Goal: Contribute content: Contribute content

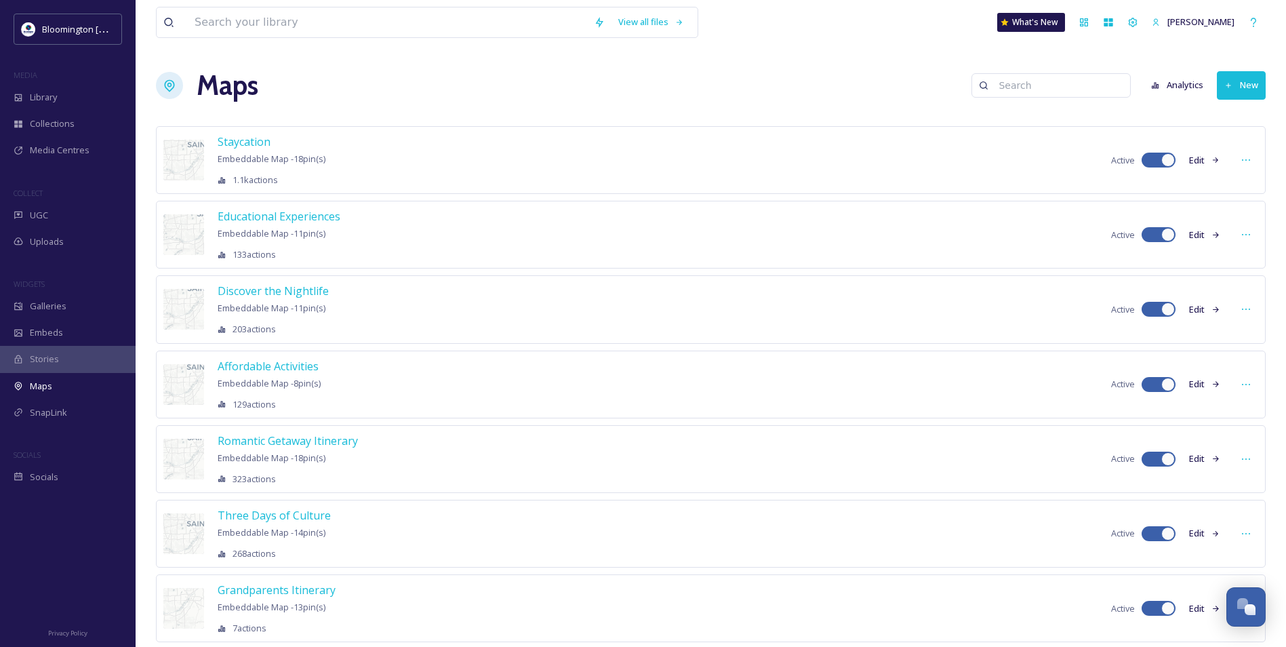
scroll to position [698, 0]
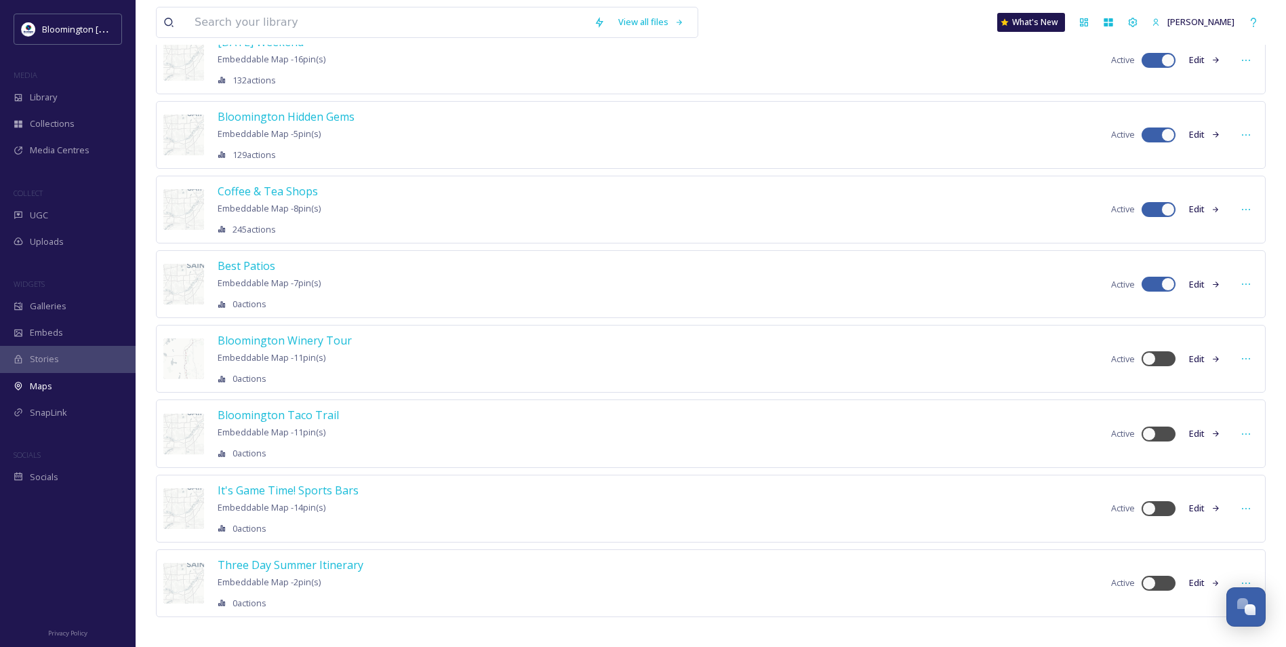
click at [422, 619] on div "Staycation Embeddable Map - 18 pin(s) 1.1k actions Active Edit Educational Expe…" at bounding box center [711, 43] width 1110 height 1229
drag, startPoint x: 265, startPoint y: 409, endPoint x: 277, endPoint y: 620, distance: 210.5
click at [277, 620] on div "Staycation Embeddable Map - 18 pin(s) 1.1k actions Active Edit Educational Expe…" at bounding box center [711, 43] width 1110 height 1229
click at [300, 557] on span "Three Day Summer Itinerary" at bounding box center [291, 564] width 146 height 15
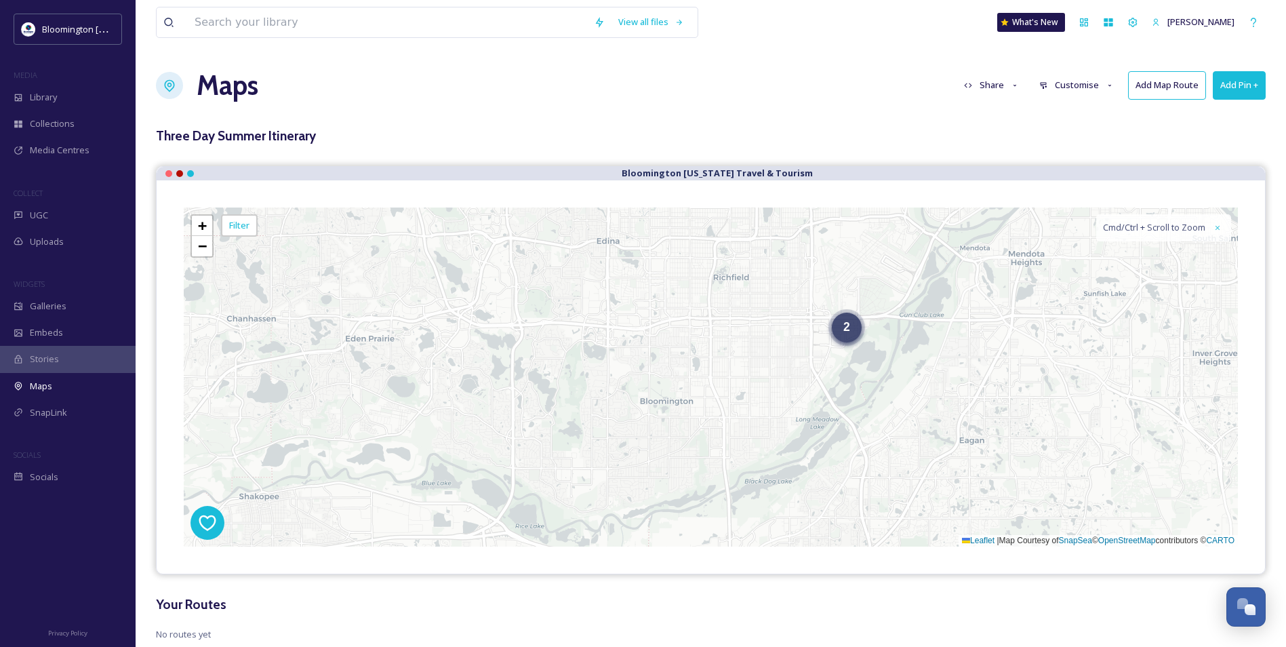
click at [858, 327] on div "2" at bounding box center [847, 327] width 30 height 30
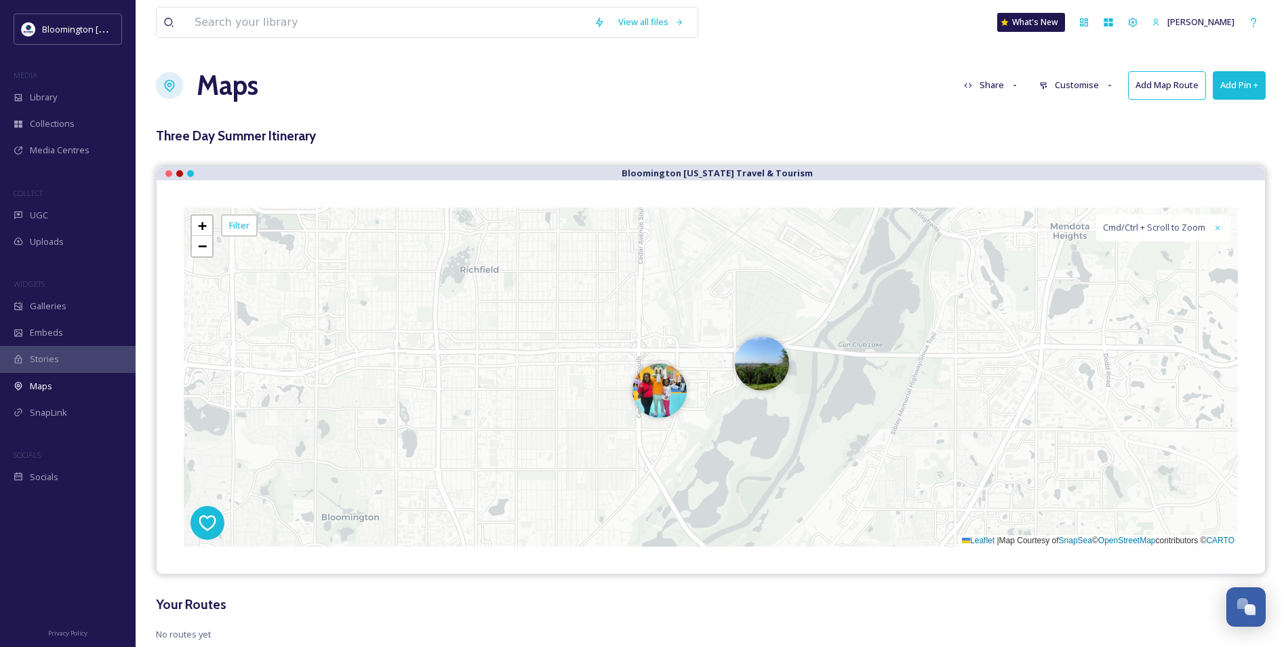
click at [1239, 81] on button "Add Pin +" at bounding box center [1239, 85] width 53 height 28
click at [1239, 136] on div "Add Pin From Library" at bounding box center [1217, 143] width 96 height 26
click at [775, 373] on img at bounding box center [762, 360] width 54 height 54
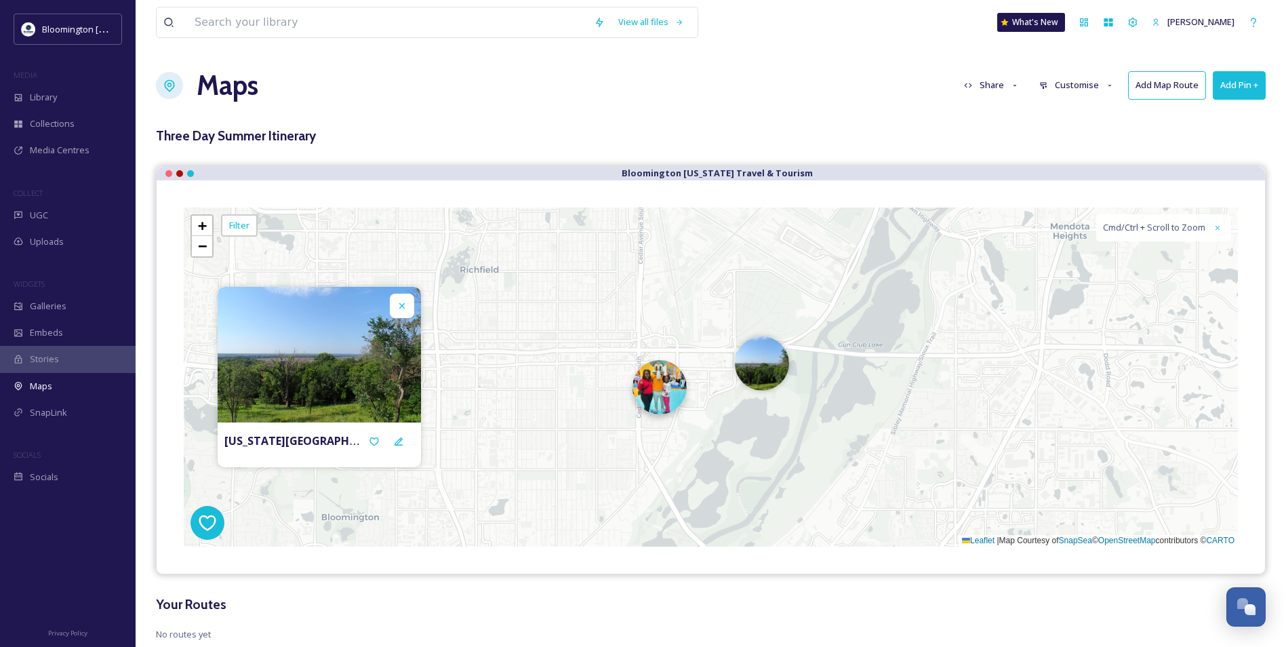
click at [664, 382] on img at bounding box center [659, 387] width 54 height 54
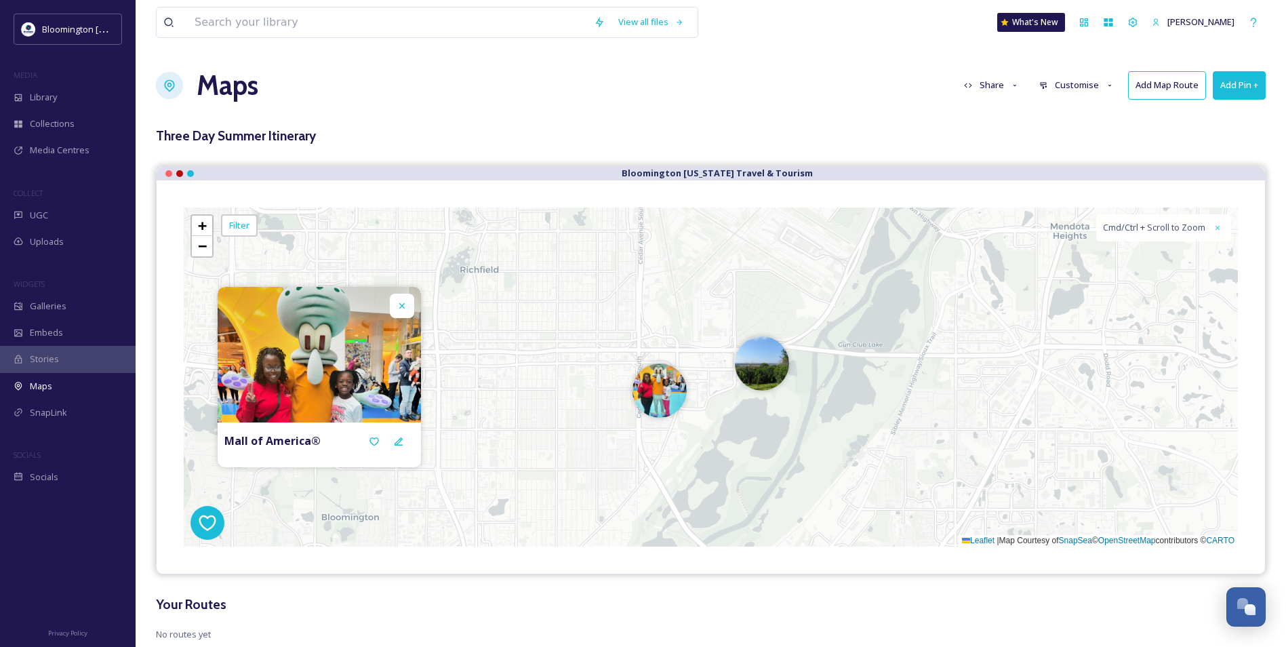
click at [1246, 96] on button "Add Pin +" at bounding box center [1239, 85] width 53 height 28
click at [1244, 144] on span "Add Pin From Library" at bounding box center [1216, 143] width 83 height 13
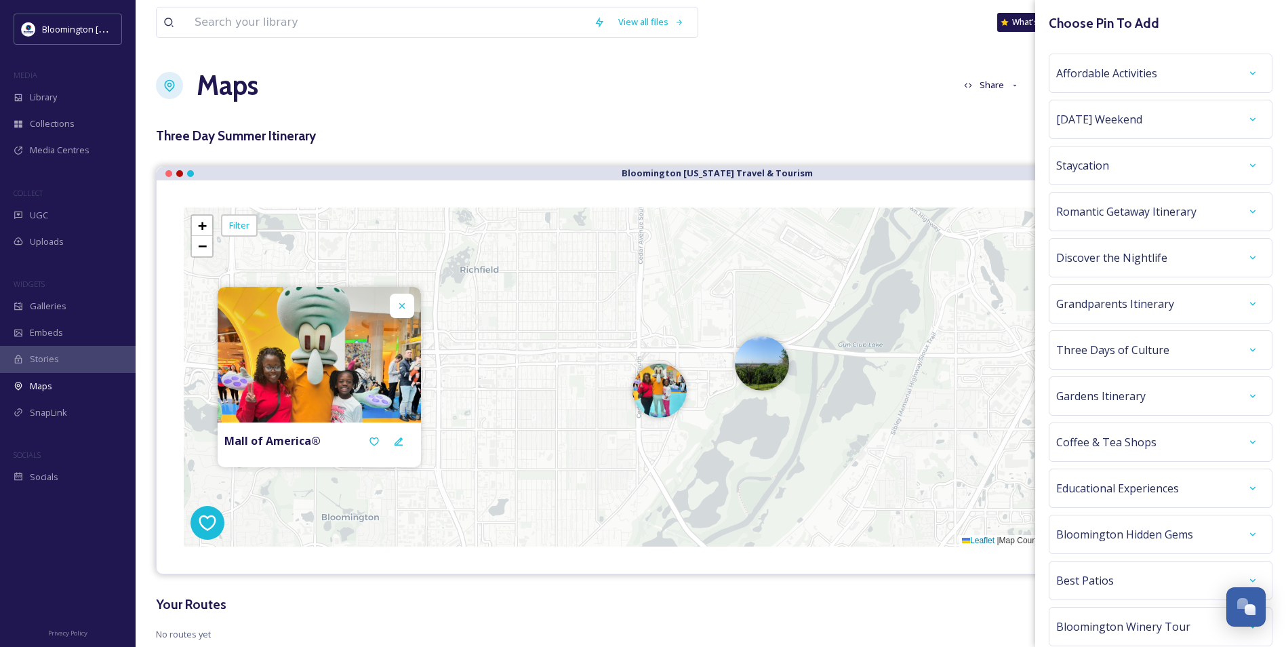
click at [1185, 213] on span "Romantic Getaway Itinerary" at bounding box center [1126, 211] width 140 height 16
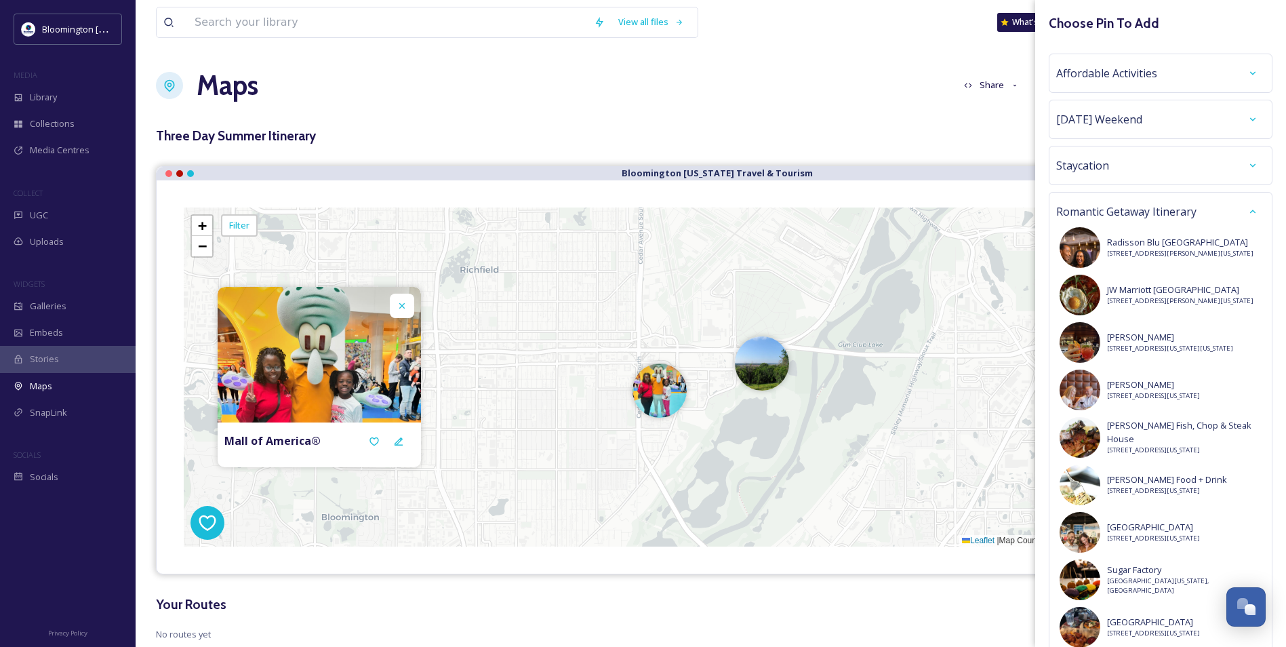
click at [1135, 119] on span "[DATE] Weekend" at bounding box center [1099, 119] width 86 height 16
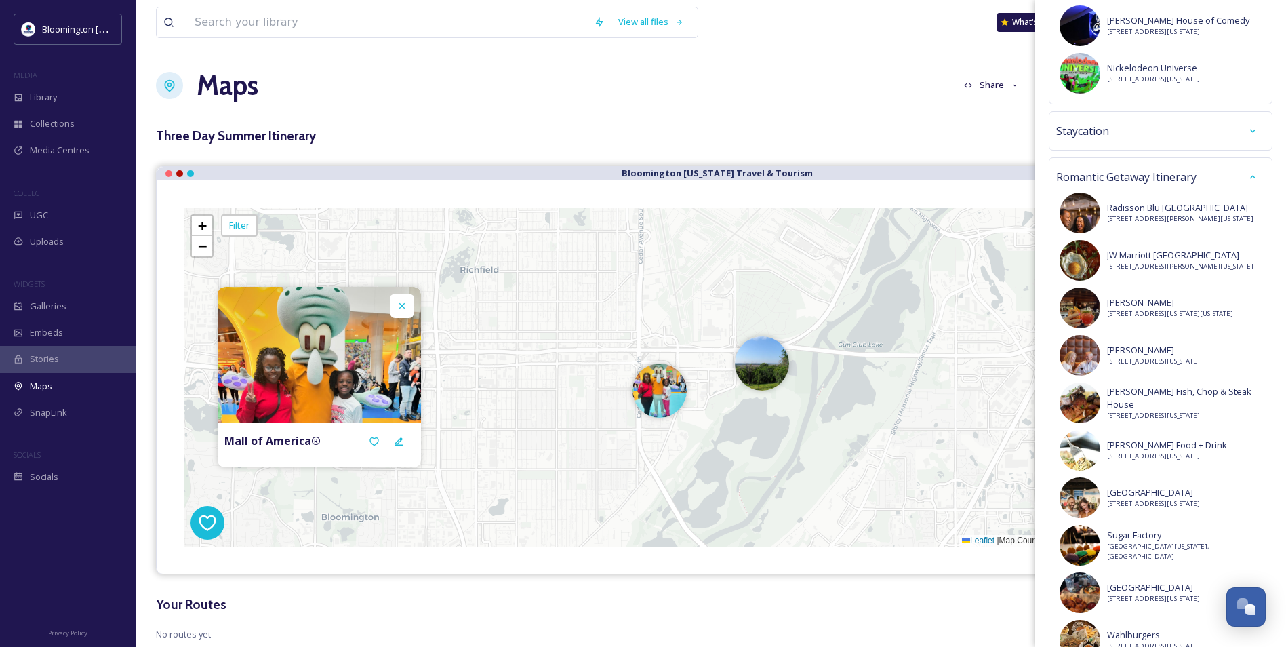
scroll to position [813, 0]
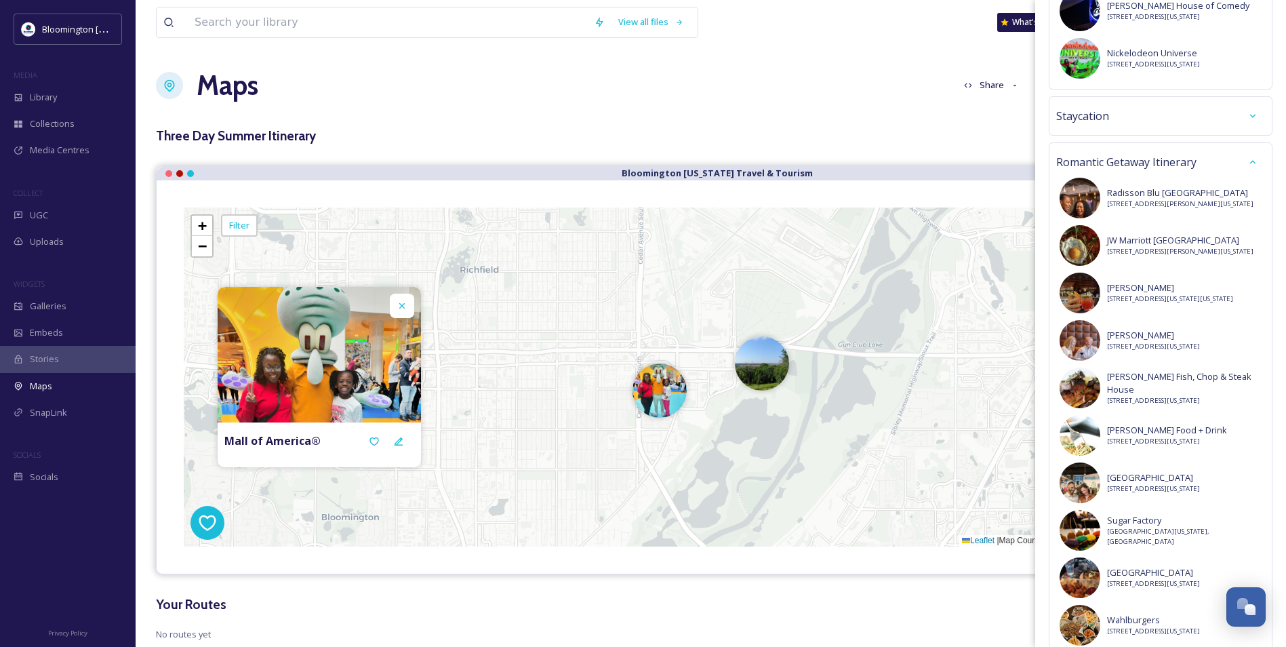
click at [1182, 109] on div "Staycation" at bounding box center [1160, 116] width 209 height 24
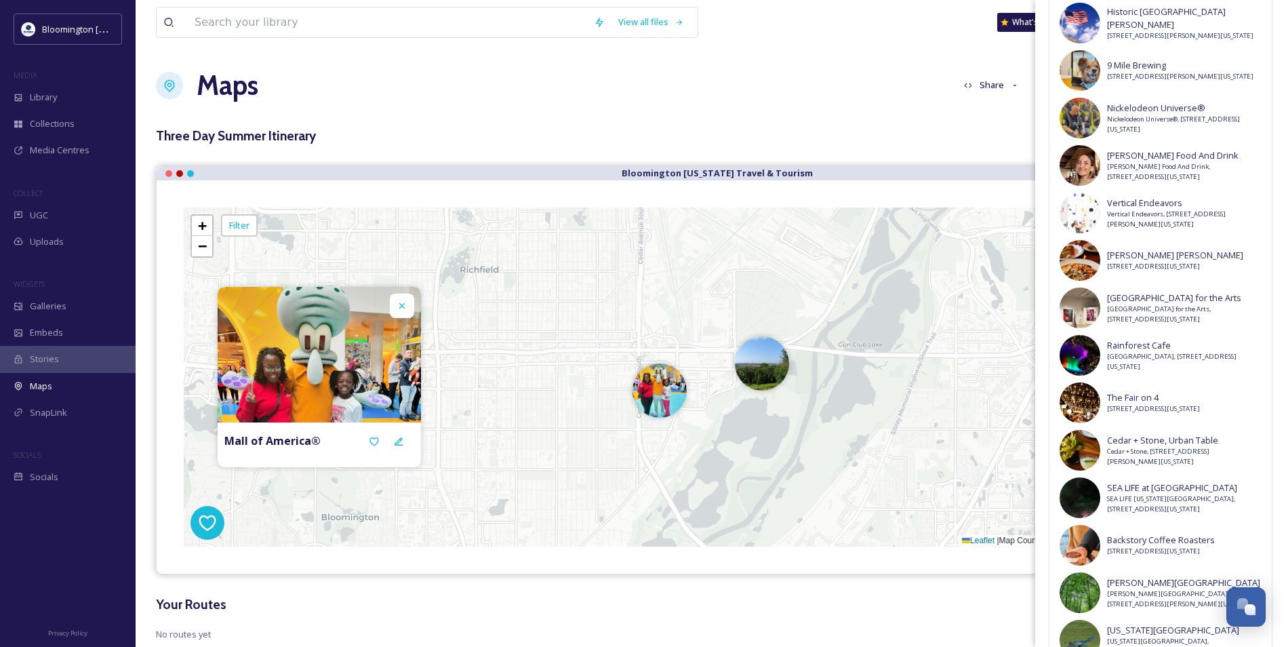
scroll to position [1152, 0]
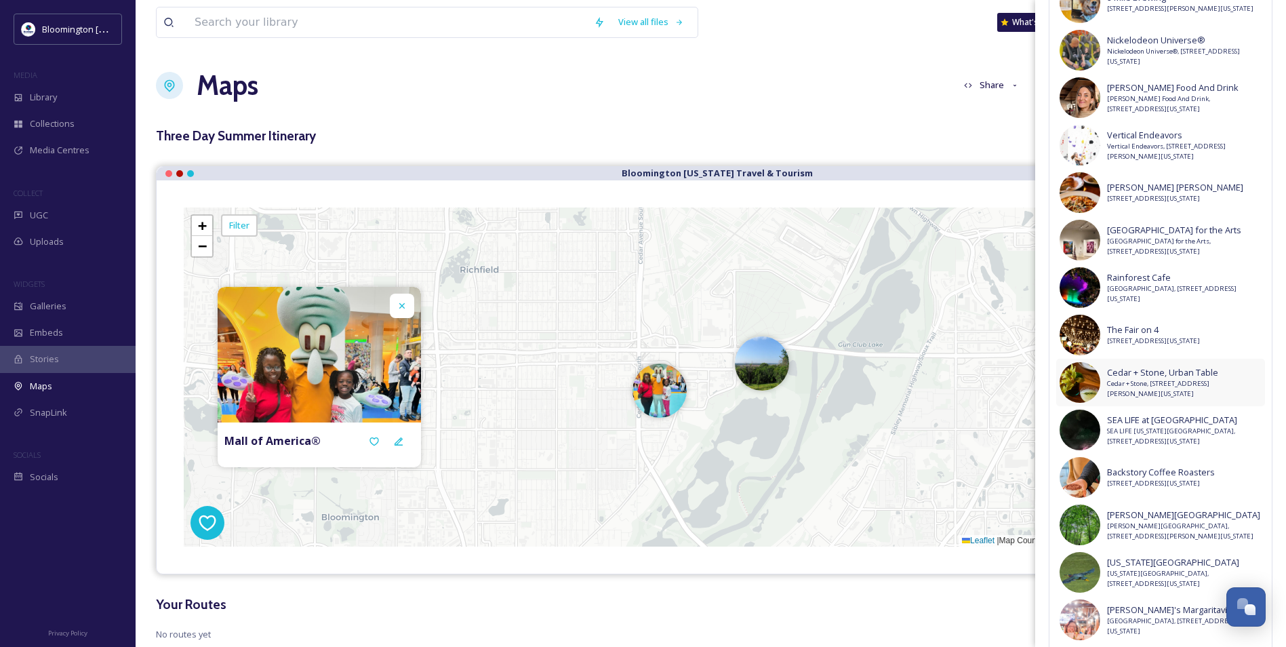
click at [1160, 379] on span "Cedar + Stone, Urban Table" at bounding box center [1184, 372] width 155 height 13
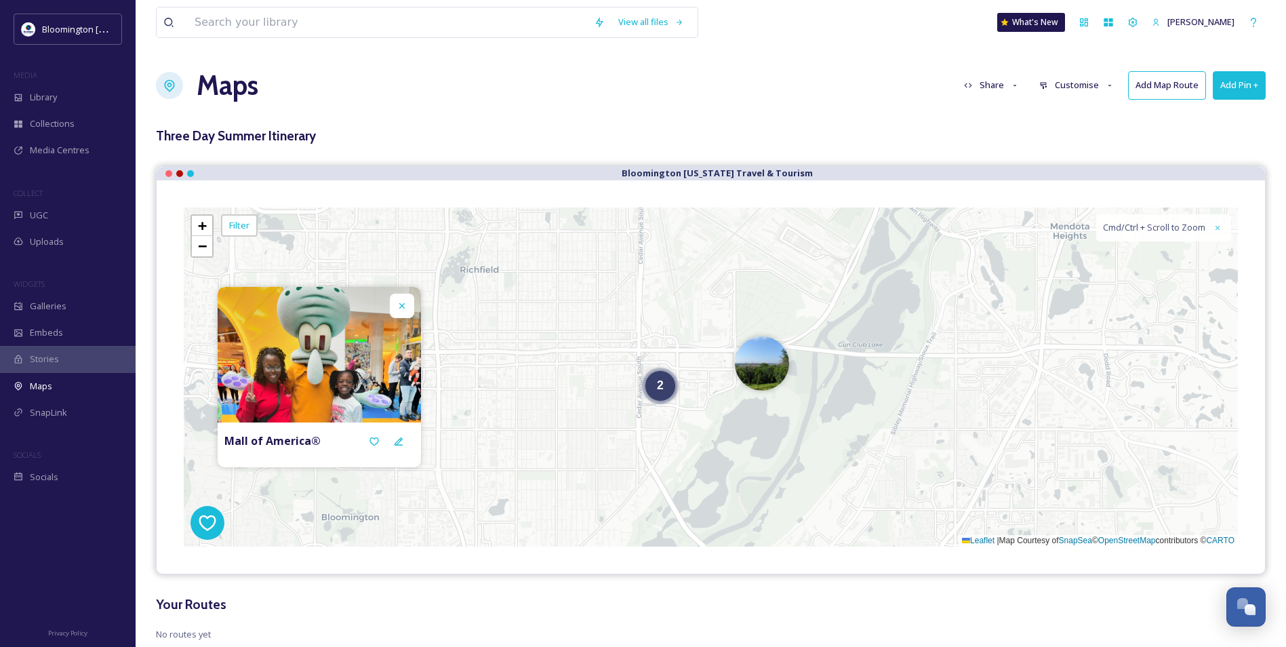
click at [1247, 70] on div "Maps Share Customise Add Map Route Add Pin +" at bounding box center [711, 85] width 1110 height 41
click at [1242, 81] on button "Add Pin +" at bounding box center [1239, 85] width 53 height 28
click at [757, 381] on img at bounding box center [762, 360] width 54 height 54
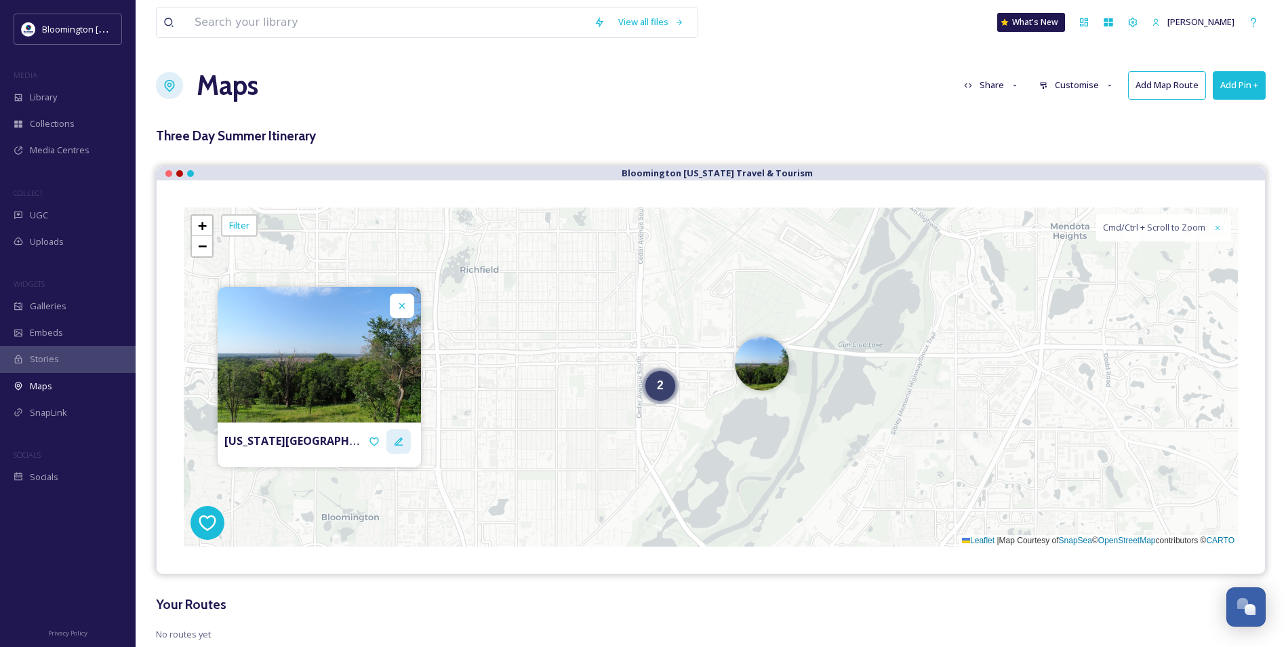
click at [404, 435] on div at bounding box center [398, 441] width 24 height 24
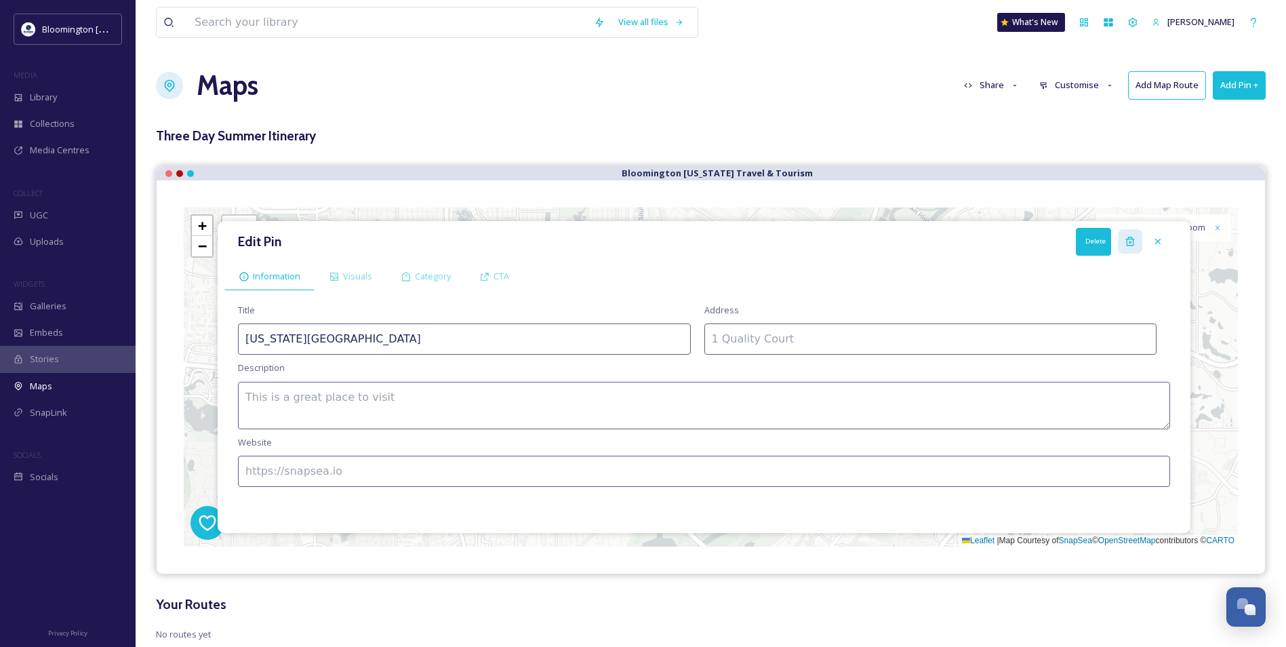
click at [1133, 239] on icon at bounding box center [1129, 241] width 9 height 9
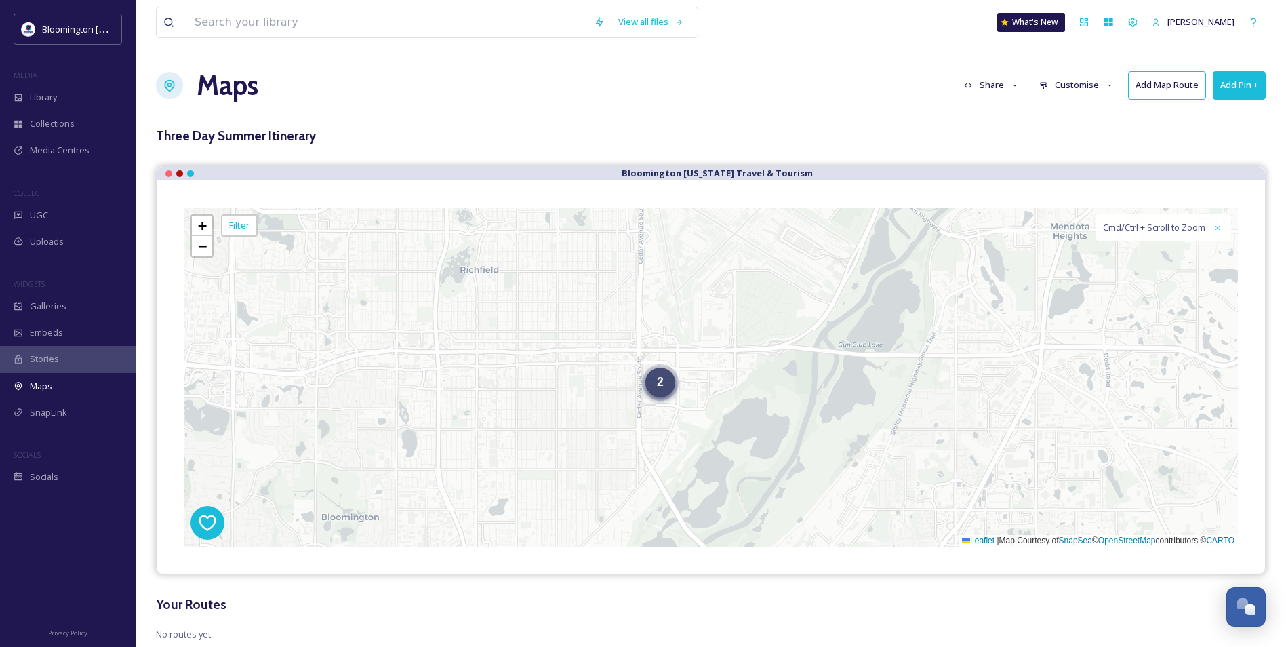
click at [648, 384] on div "2" at bounding box center [660, 382] width 30 height 30
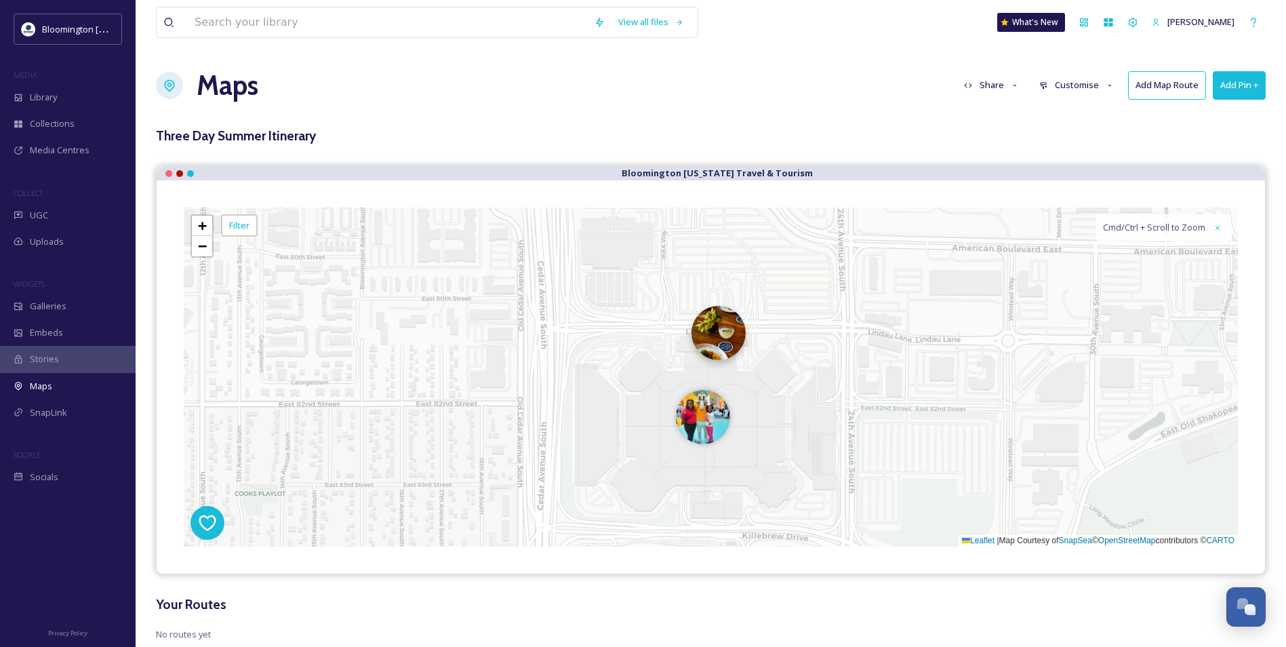
click at [725, 346] on img at bounding box center [718, 333] width 54 height 54
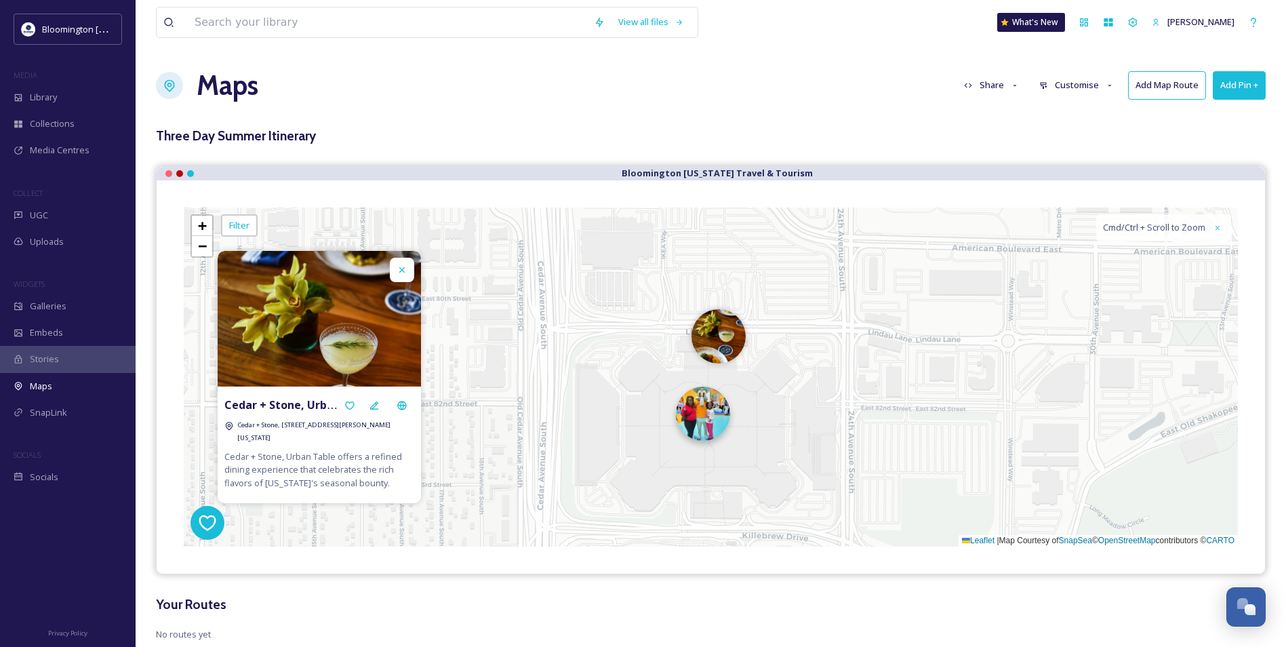
click at [707, 422] on img at bounding box center [703, 413] width 54 height 54
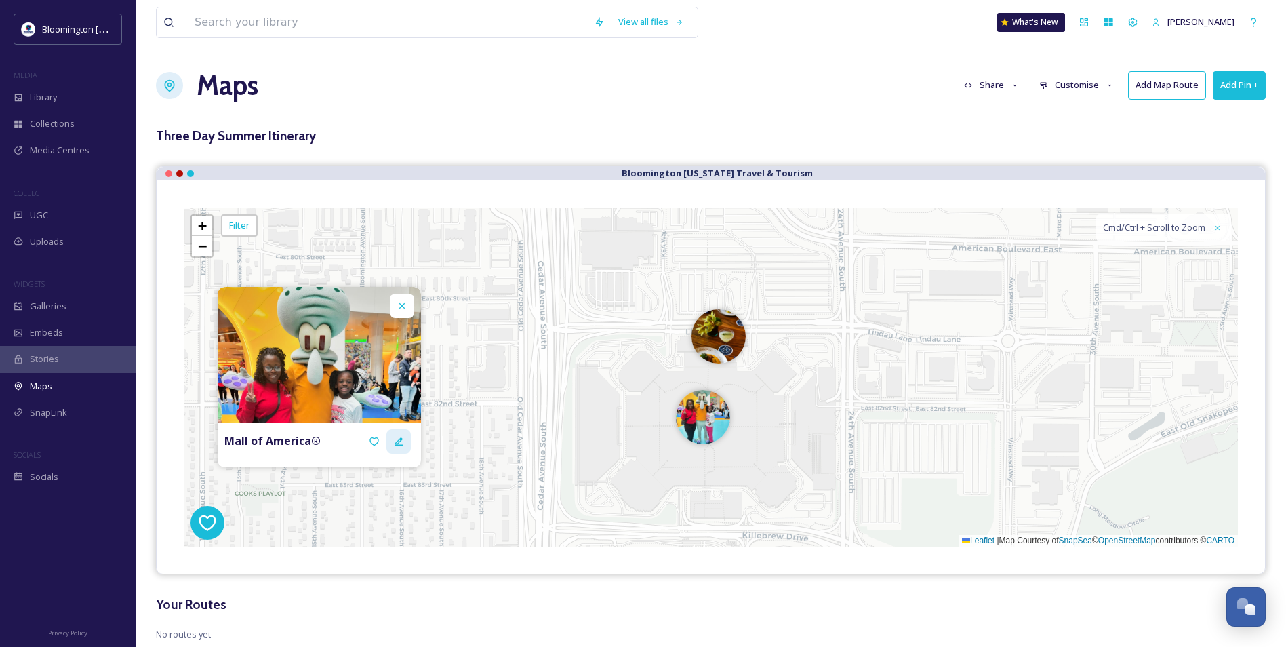
click at [408, 433] on div at bounding box center [398, 441] width 24 height 24
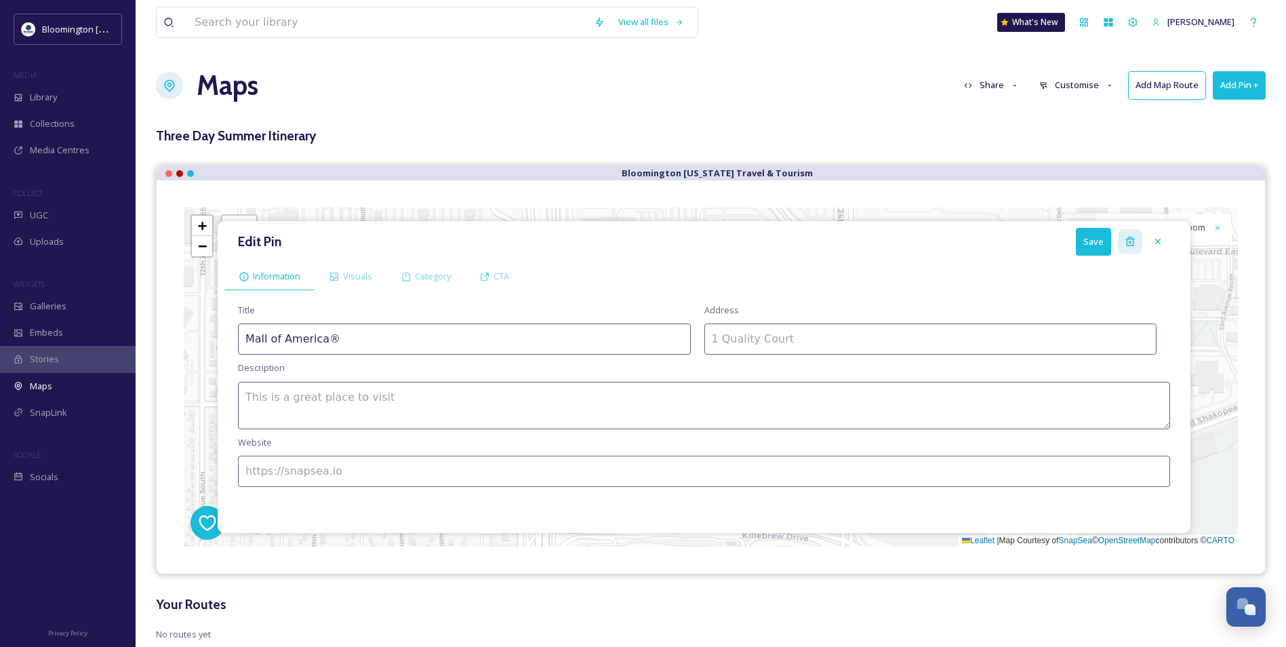
drag, startPoint x: 1114, startPoint y: 237, endPoint x: 1128, endPoint y: 237, distance: 14.3
click at [1114, 237] on div "Edit Pin Save" at bounding box center [703, 242] width 959 height 28
click at [1142, 237] on div "Edit Pin Save" at bounding box center [703, 242] width 959 height 28
click at [1139, 238] on div "Delete" at bounding box center [1130, 241] width 24 height 24
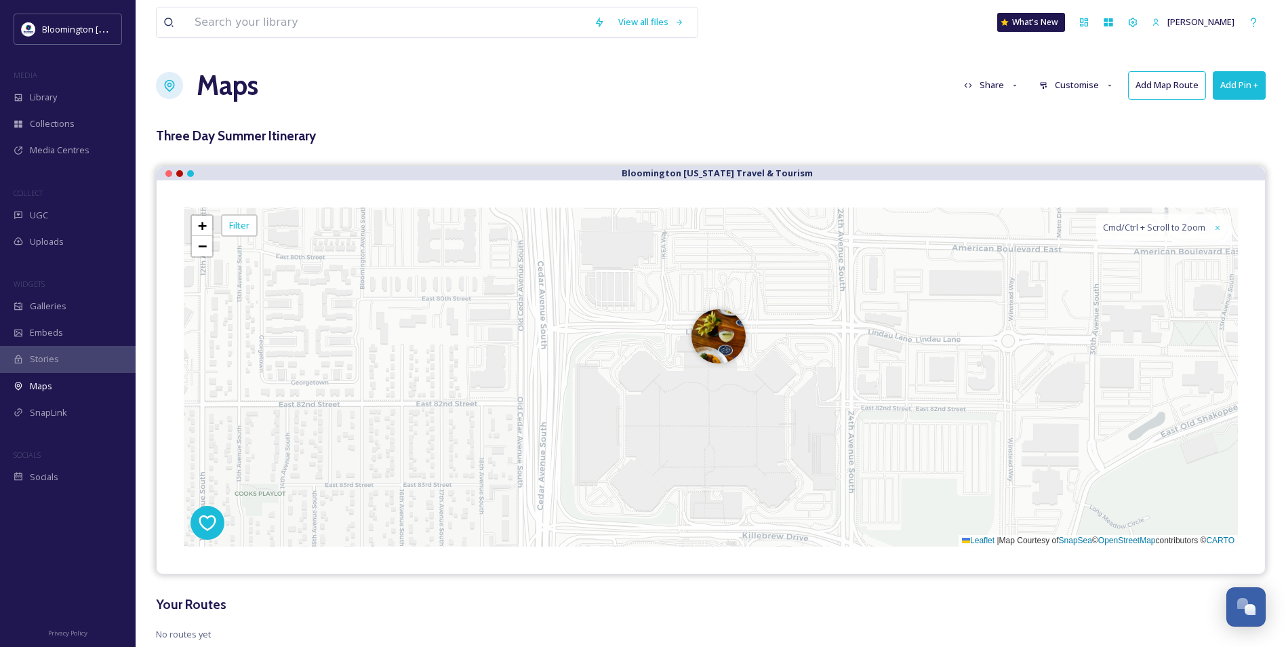
click at [1243, 83] on button "Add Pin +" at bounding box center [1239, 85] width 53 height 28
click at [1219, 140] on span "Add Pin From Library" at bounding box center [1216, 143] width 83 height 13
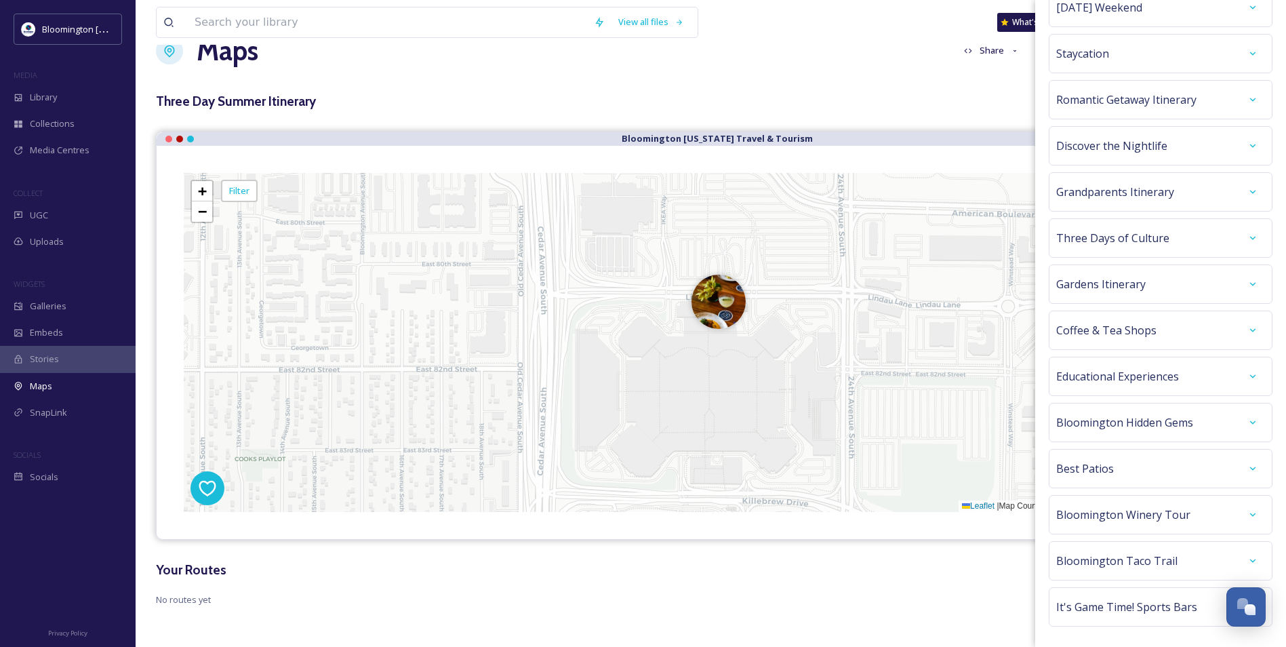
scroll to position [0, 0]
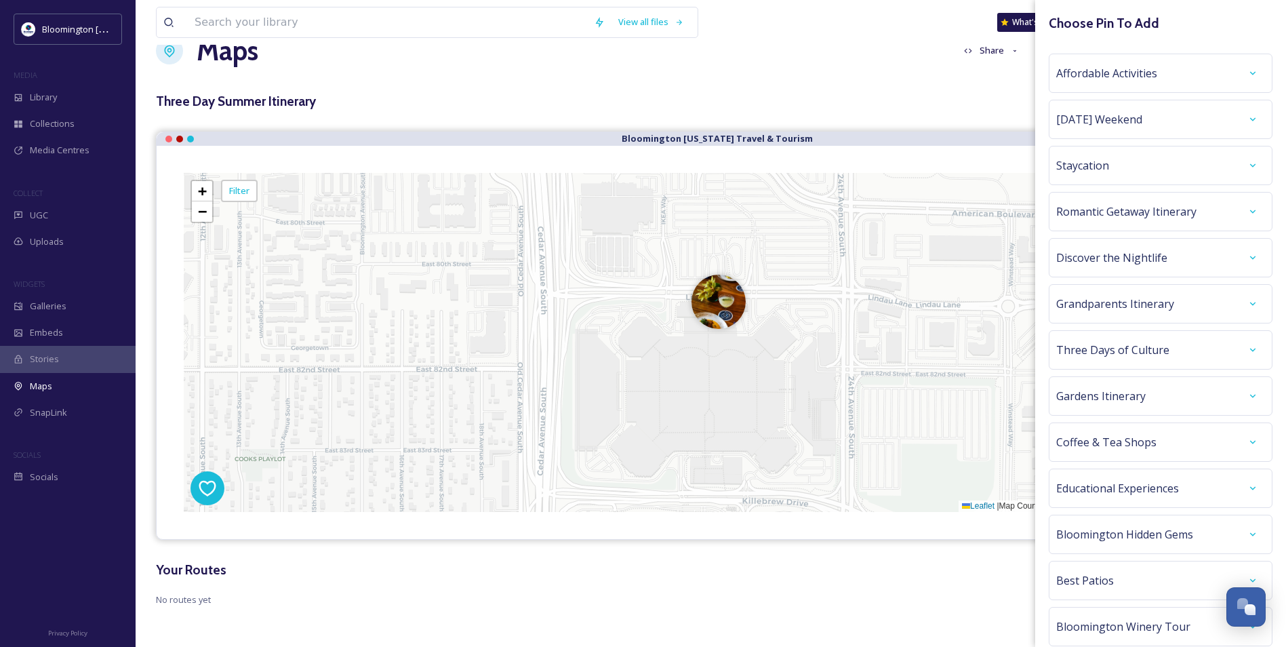
click at [1158, 73] on div "Affordable Activities" at bounding box center [1160, 73] width 209 height 24
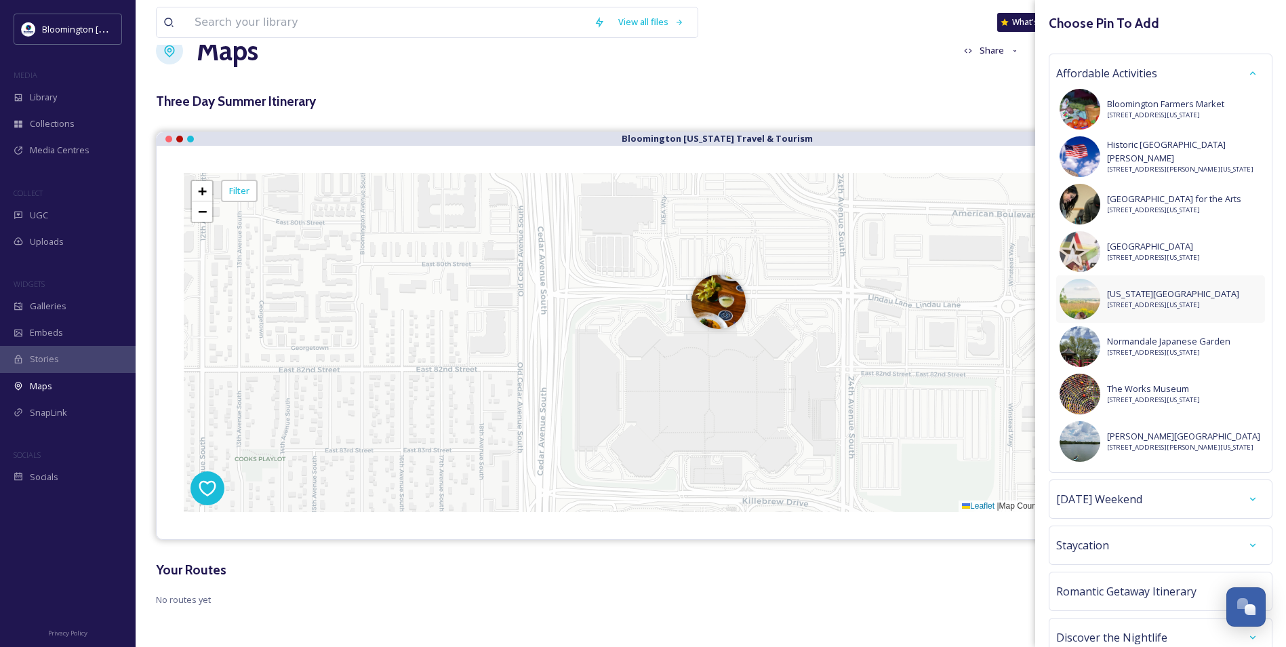
click at [1165, 287] on span "[US_STATE][GEOGRAPHIC_DATA]" at bounding box center [1173, 293] width 132 height 13
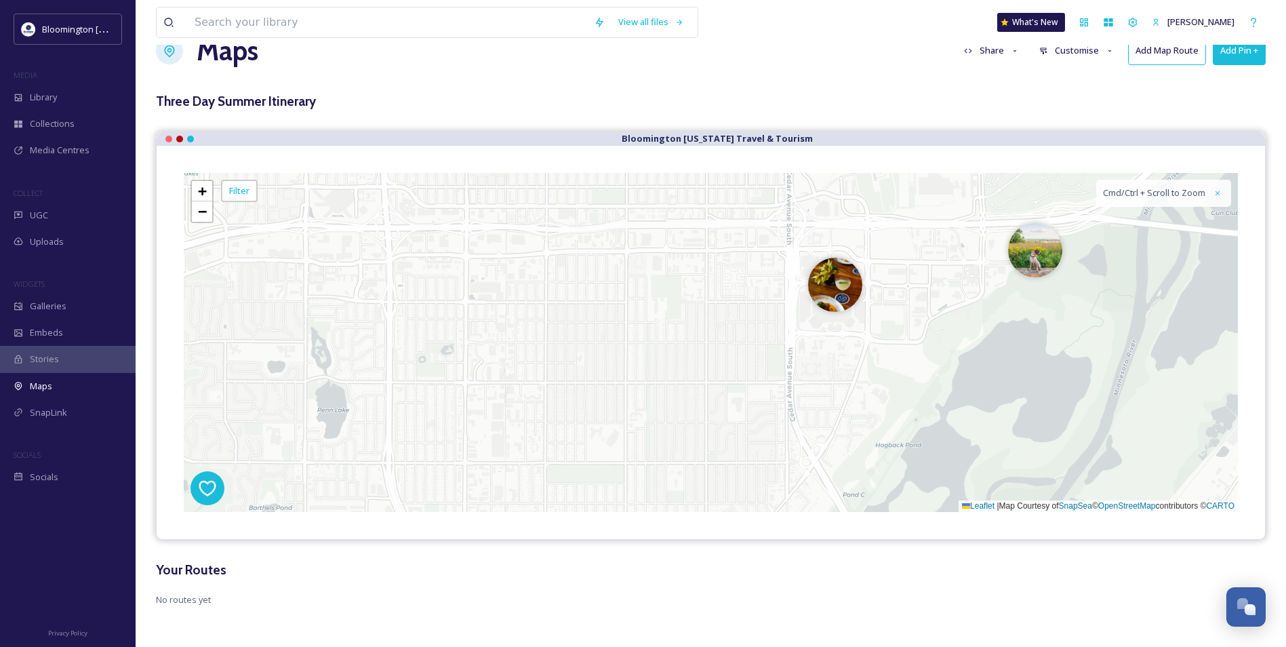
click at [1221, 55] on button "Add Pin +" at bounding box center [1239, 51] width 53 height 28
click at [1231, 121] on div "Add Pin From Library" at bounding box center [1217, 109] width 96 height 26
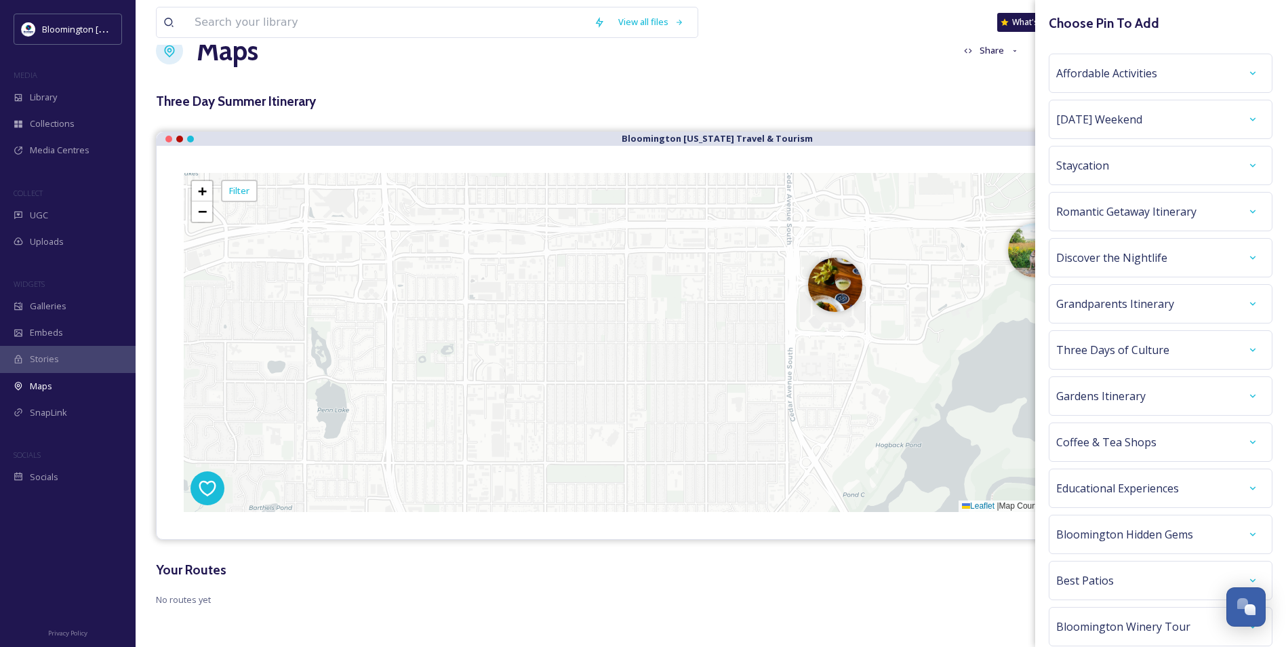
click at [1179, 151] on div "Staycation" at bounding box center [1161, 165] width 224 height 39
click at [1169, 165] on div "Staycation" at bounding box center [1160, 165] width 209 height 24
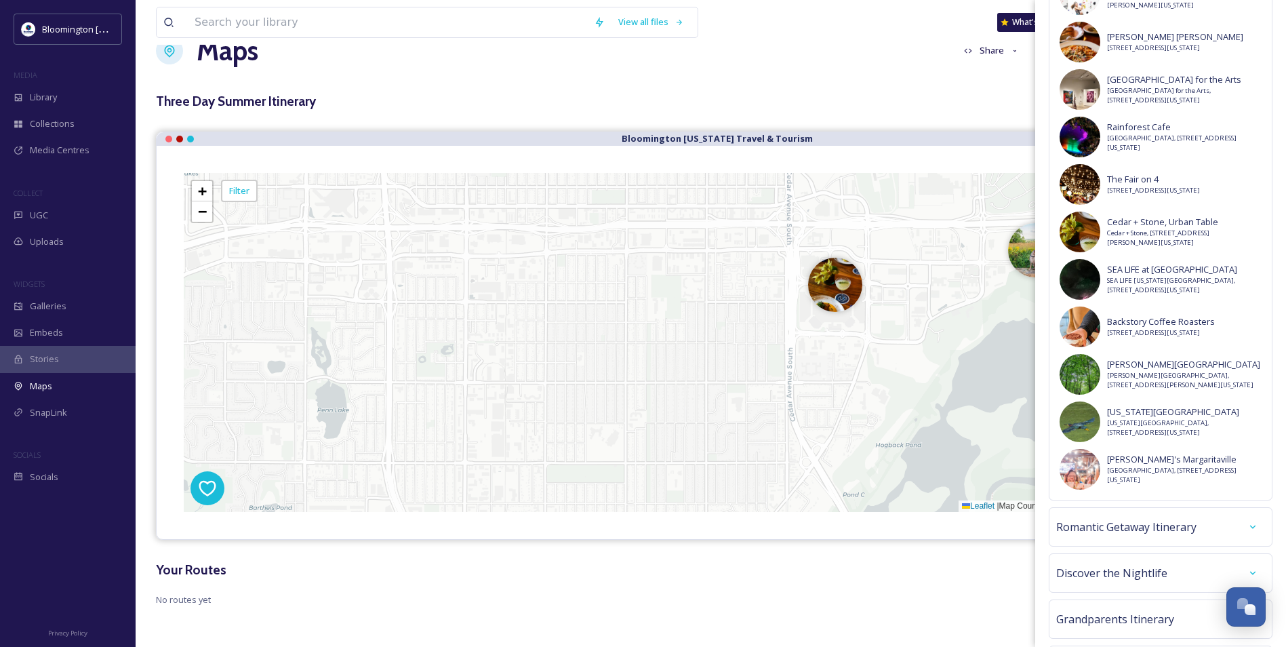
scroll to position [678, 0]
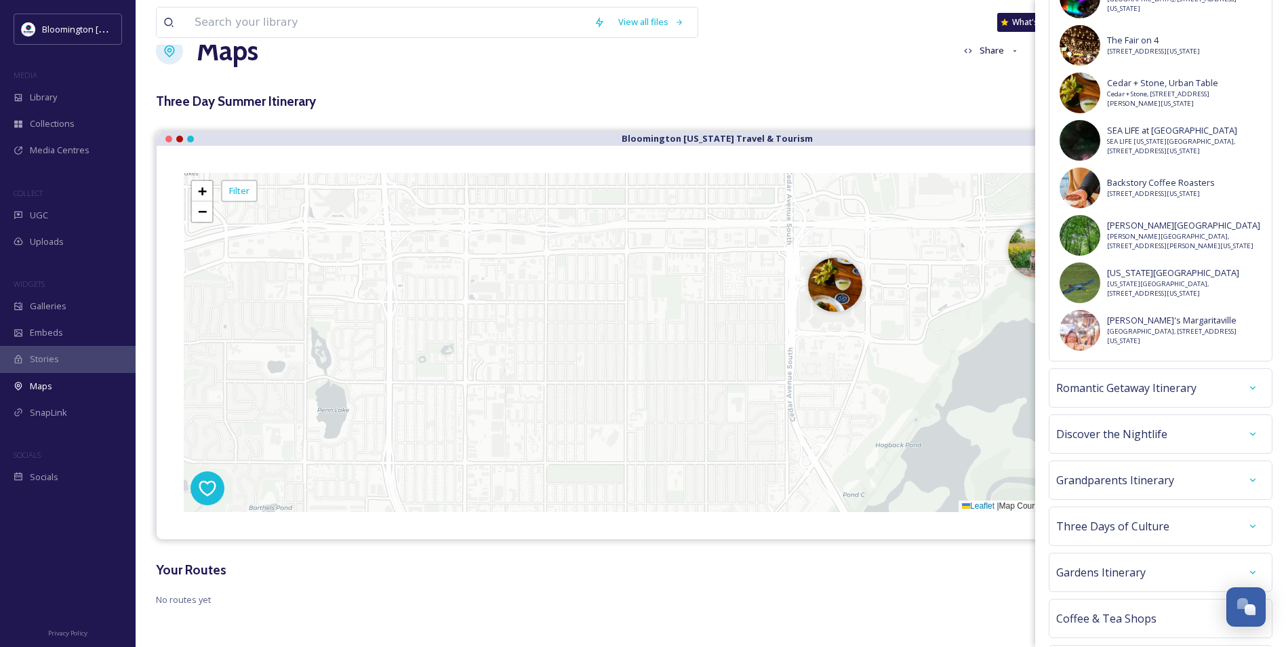
click at [1165, 400] on div "Romantic Getaway Itinerary" at bounding box center [1160, 388] width 209 height 24
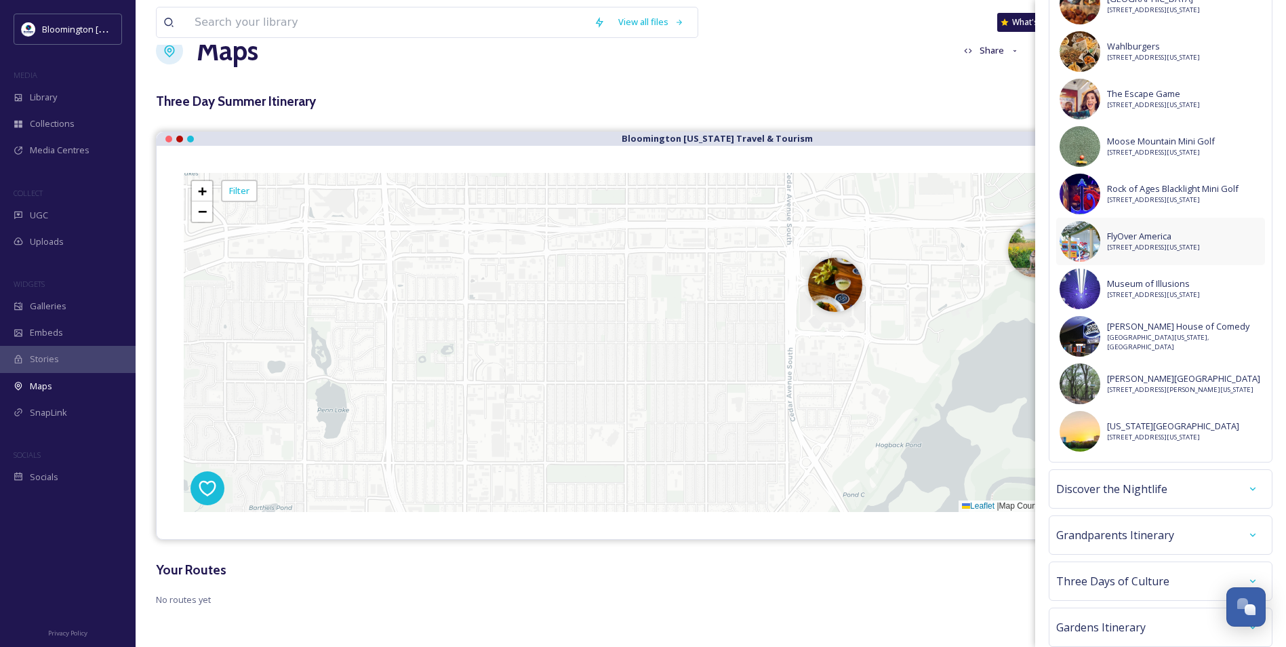
scroll to position [1491, 0]
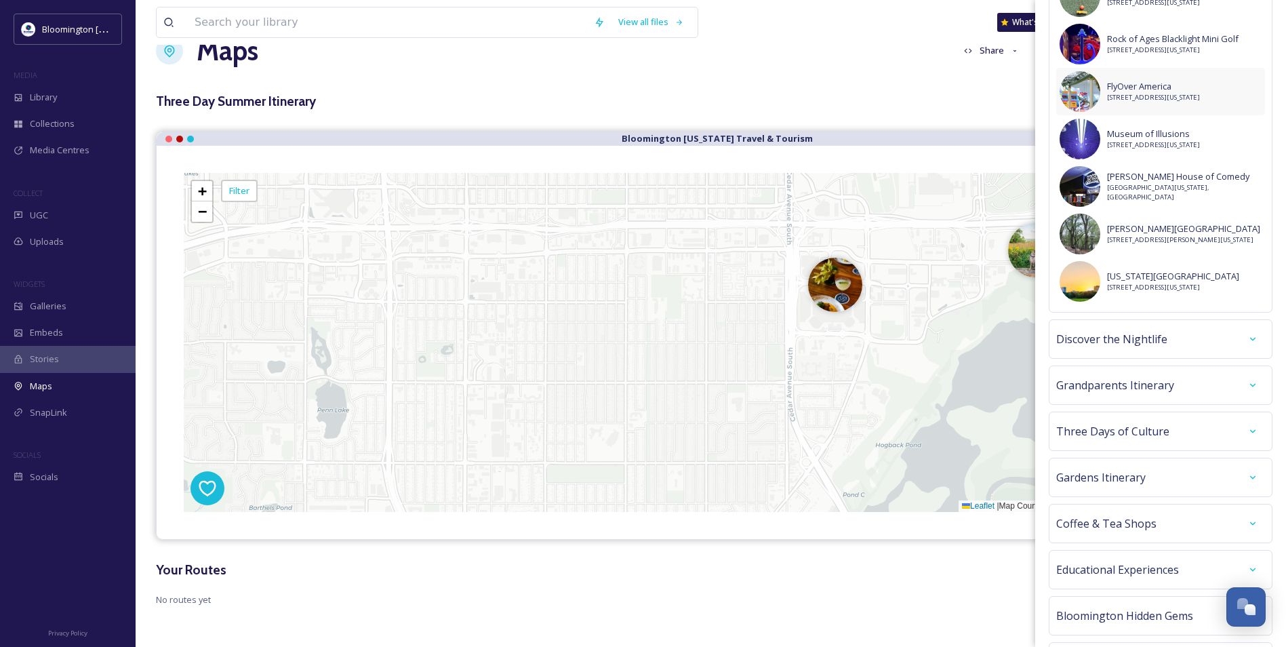
click at [1158, 351] on div "Discover the Nightlife" at bounding box center [1160, 339] width 209 height 24
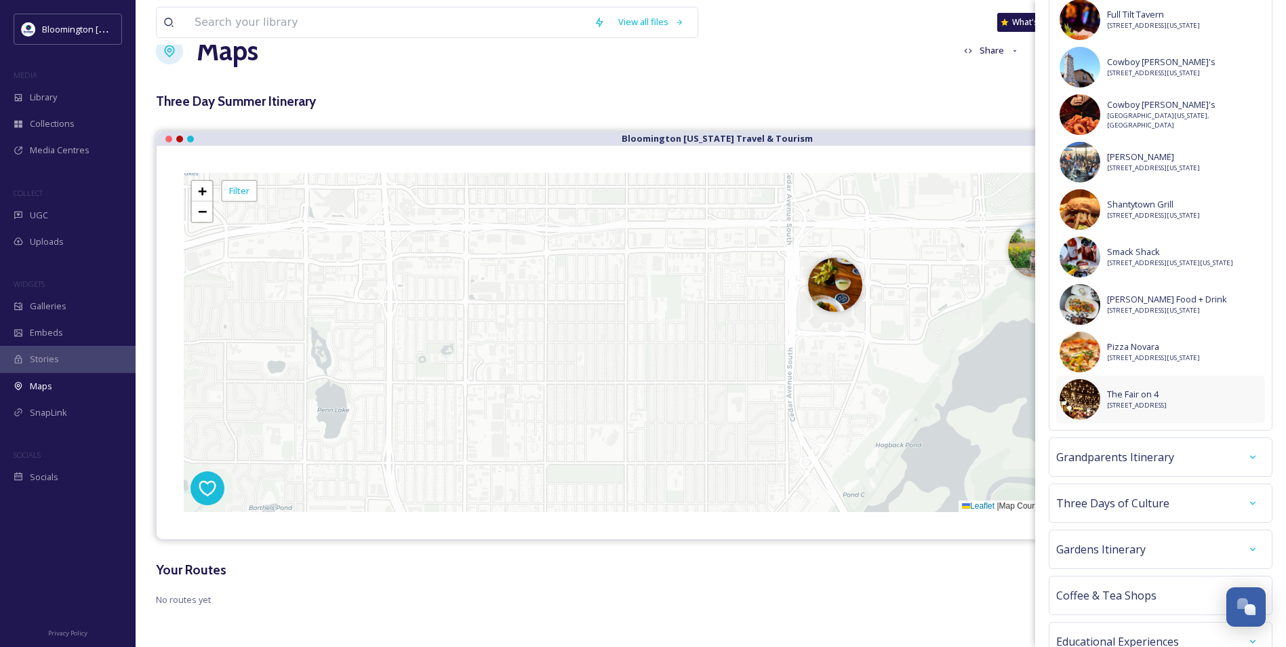
scroll to position [2101, 0]
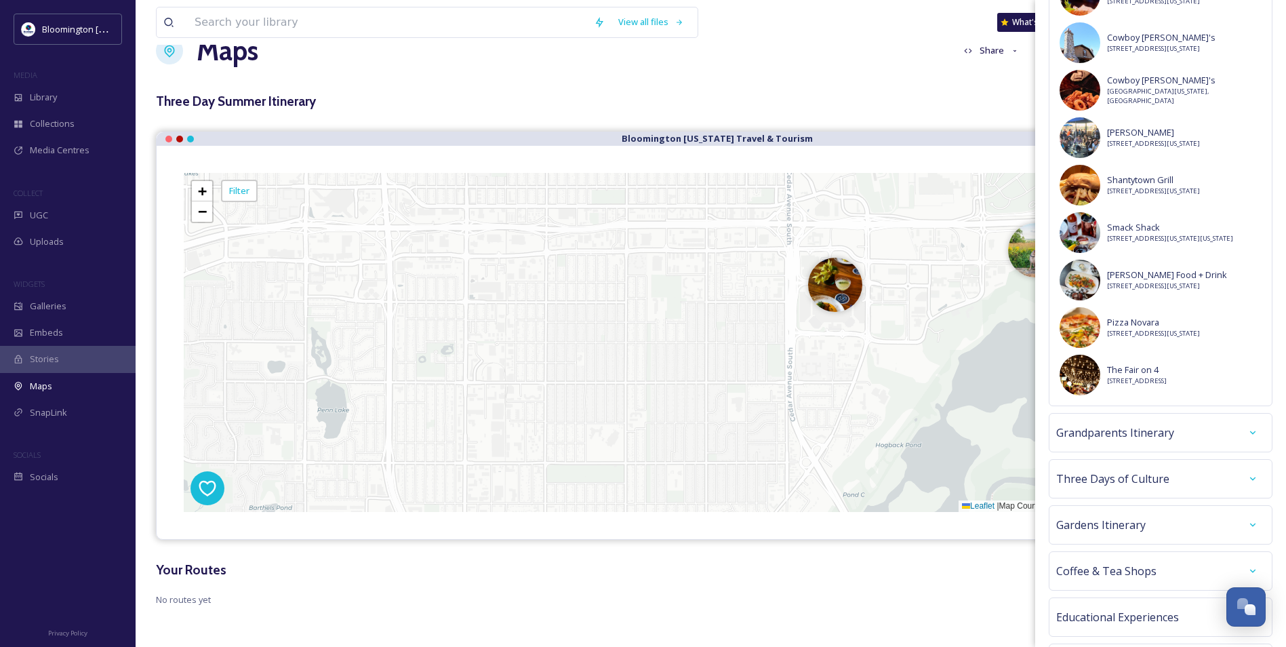
click at [1124, 441] on span "Grandparents Itinerary" at bounding box center [1115, 432] width 118 height 16
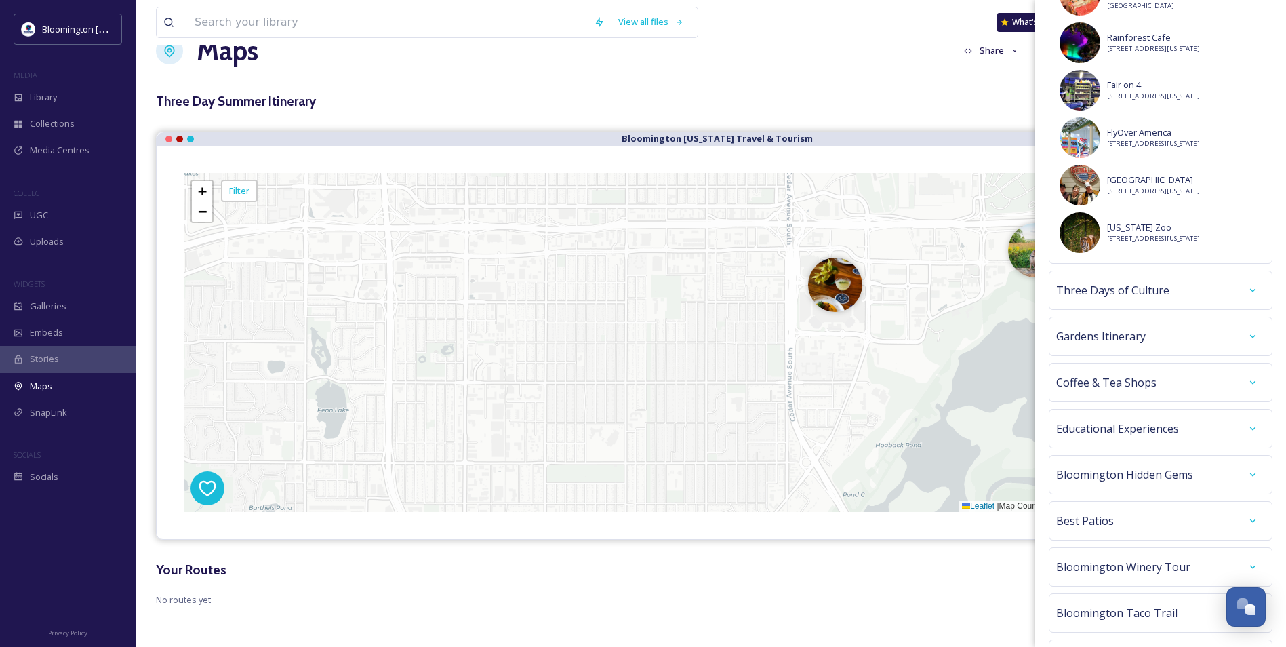
scroll to position [2915, 0]
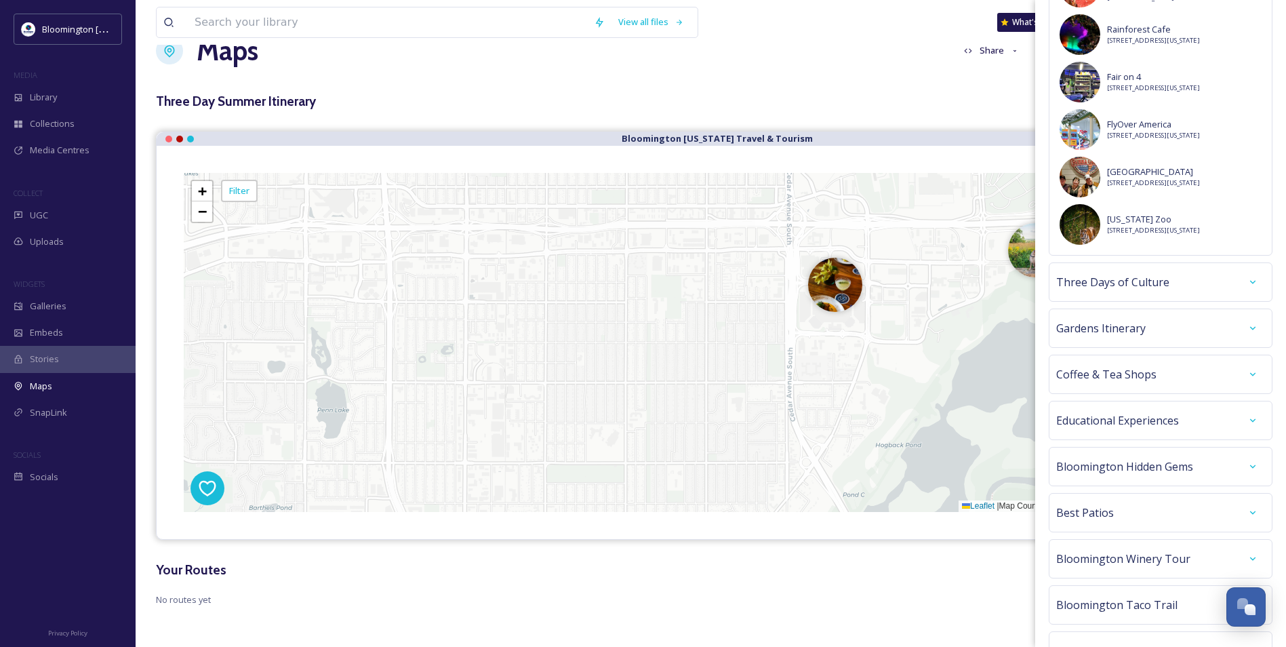
click at [1196, 302] on div "Three Days of Culture" at bounding box center [1161, 281] width 224 height 39
click at [1194, 294] on div "Three Days of Culture" at bounding box center [1160, 282] width 209 height 24
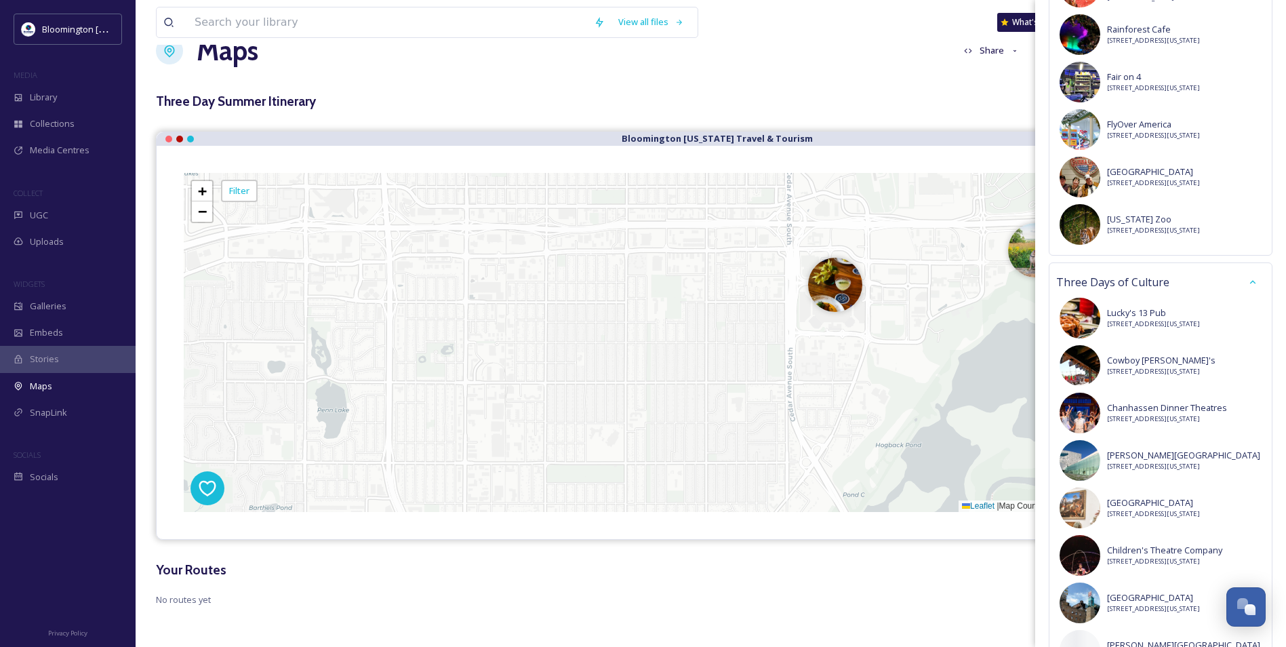
click at [1194, 294] on div "Three Days of Culture" at bounding box center [1160, 282] width 209 height 24
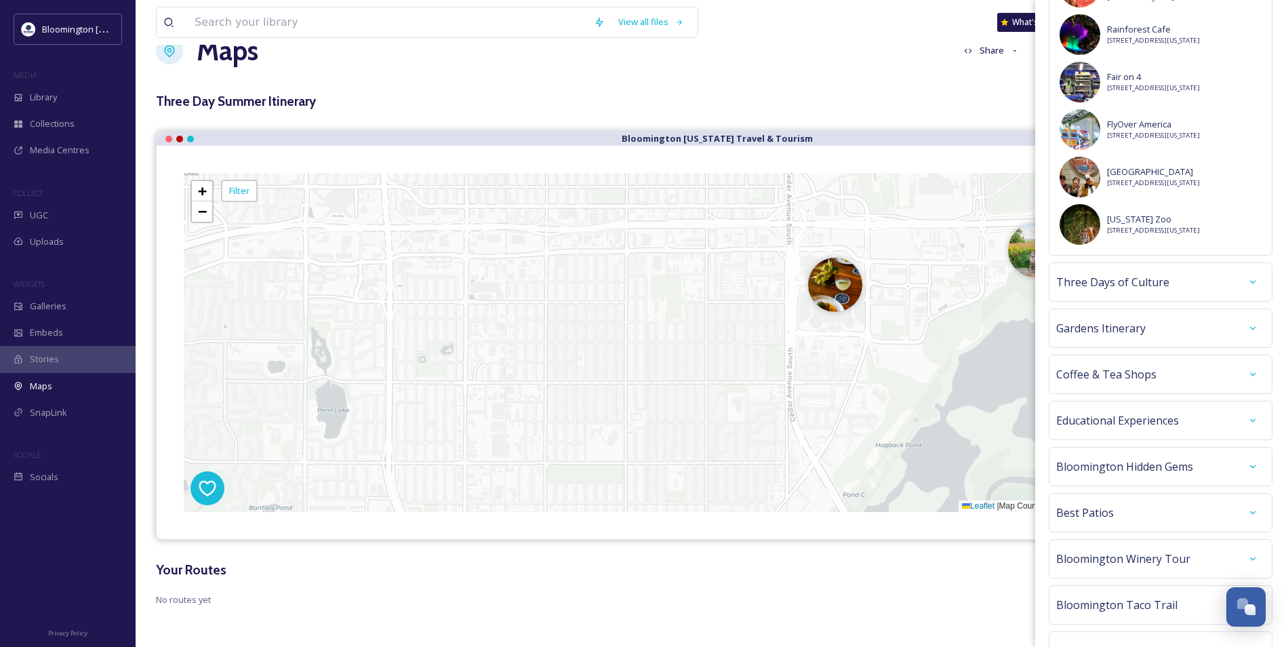
click at [1158, 348] on div "Gardens Itinerary" at bounding box center [1161, 327] width 224 height 39
click at [1165, 340] on div "Gardens Itinerary" at bounding box center [1160, 328] width 209 height 24
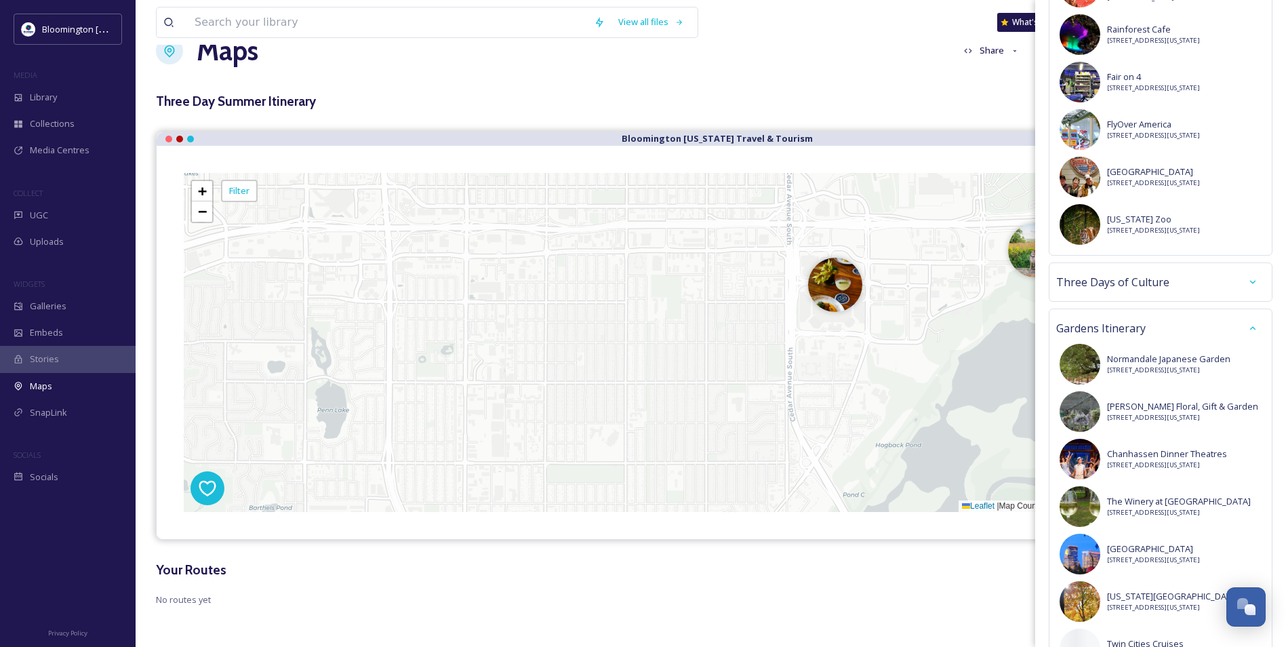
click at [1169, 340] on div "Gardens Itinerary" at bounding box center [1160, 328] width 209 height 24
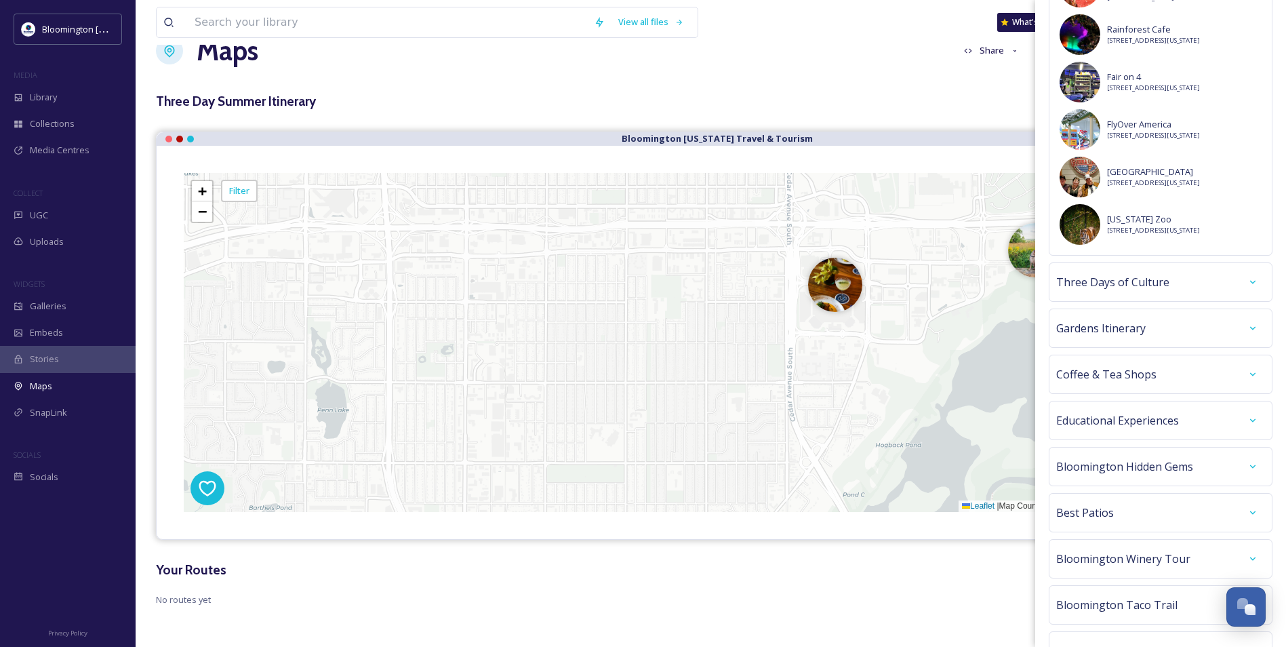
click at [1135, 386] on div "Coffee & Tea Shops" at bounding box center [1160, 374] width 209 height 24
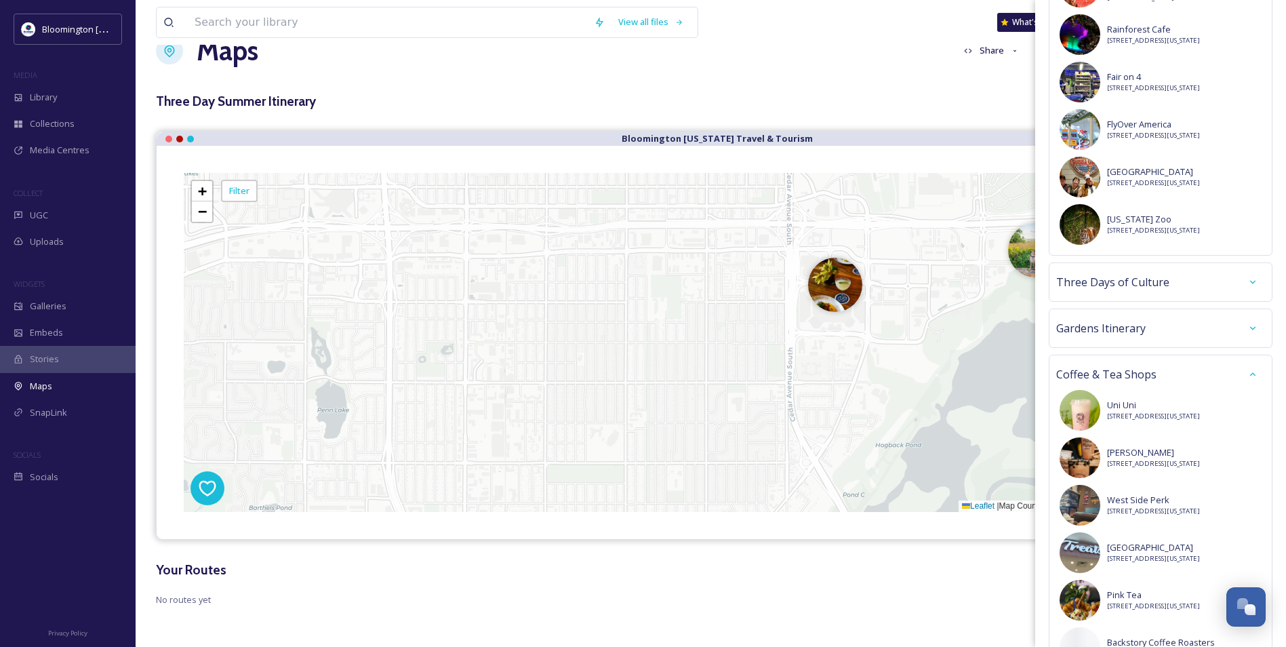
click at [1141, 386] on div "Coffee & Tea Shops" at bounding box center [1160, 374] width 209 height 24
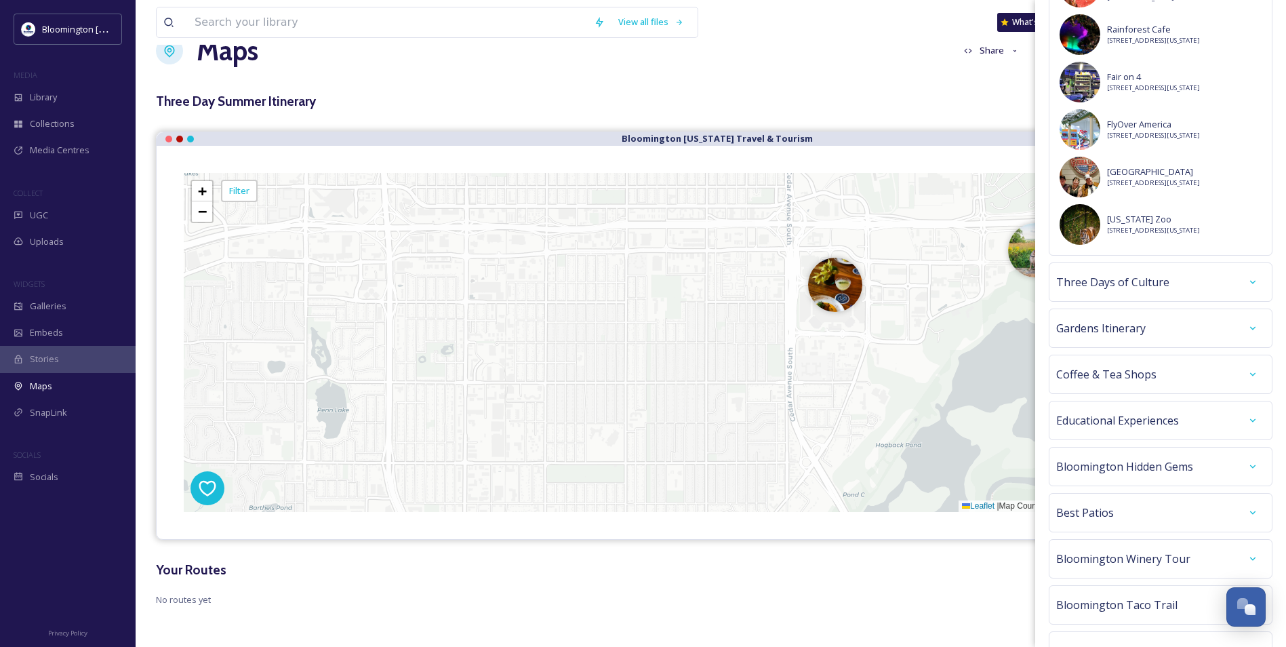
click at [1148, 428] on span "Educational Experiences" at bounding box center [1117, 420] width 123 height 16
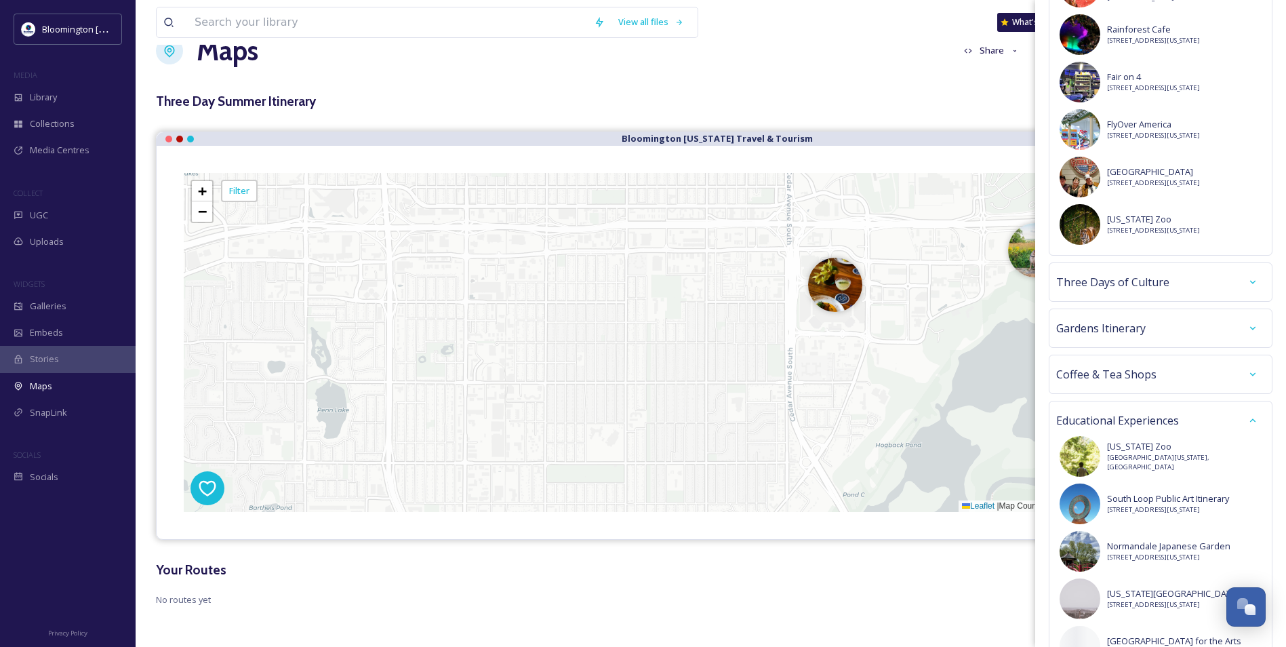
click at [1148, 428] on span "Educational Experiences" at bounding box center [1117, 420] width 123 height 16
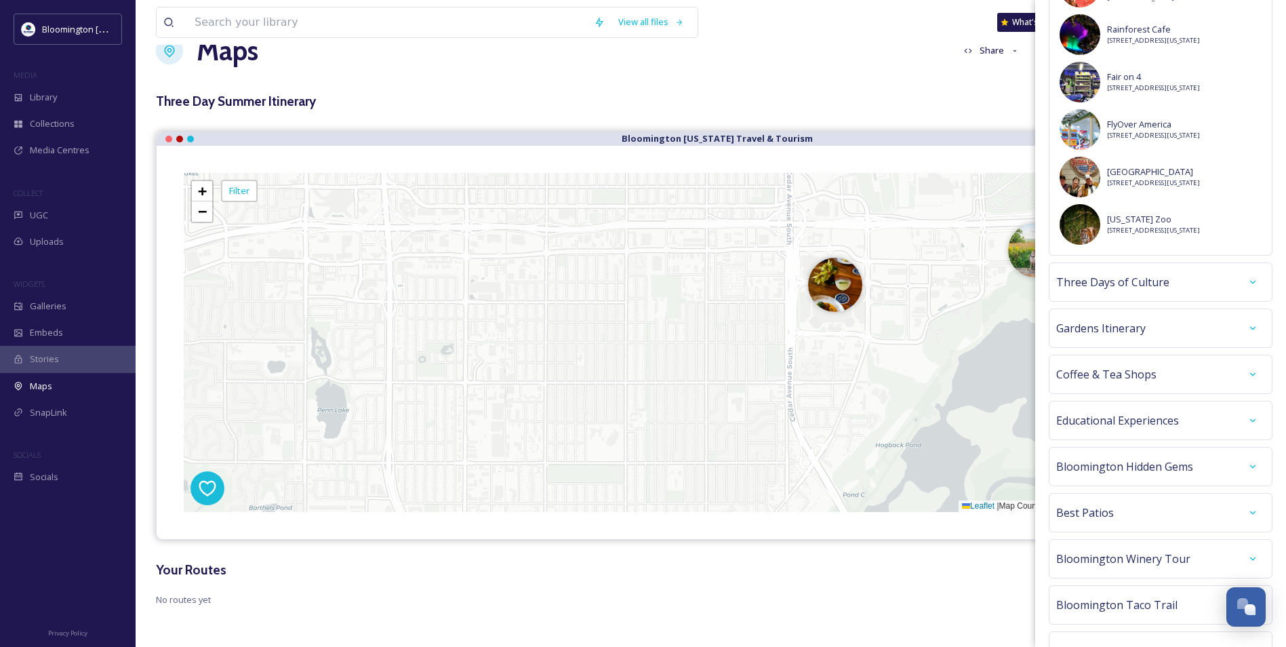
scroll to position [2983, 0]
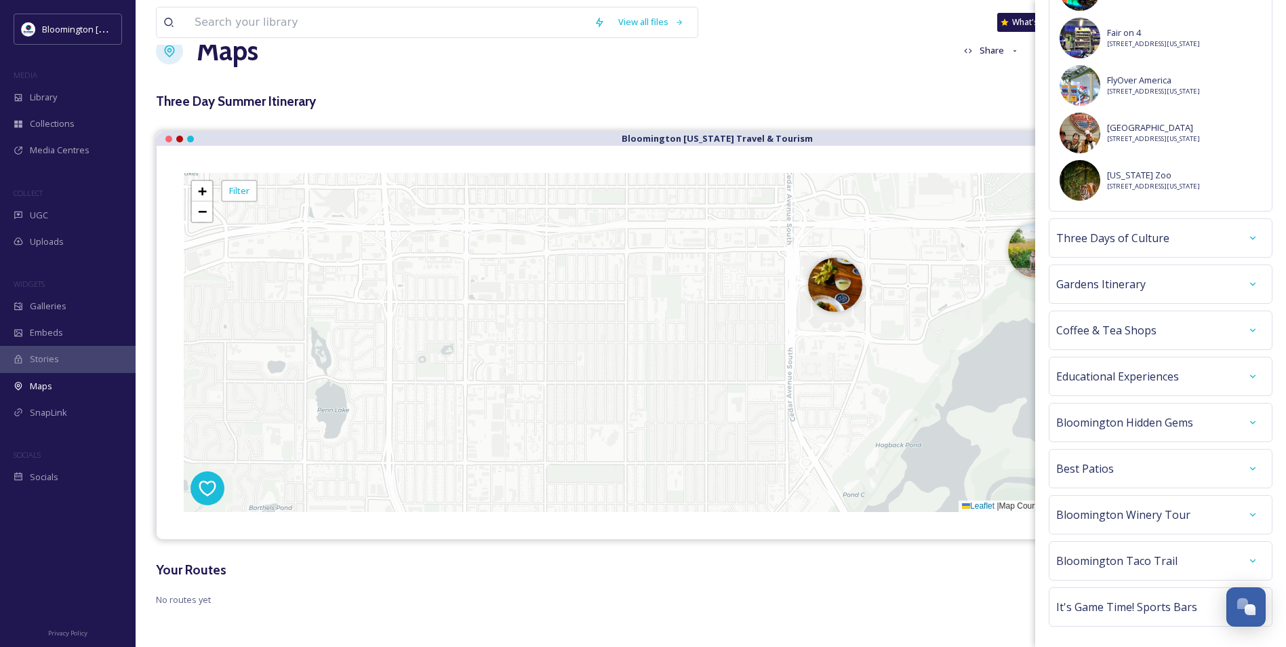
click at [1145, 481] on div "Best Patios" at bounding box center [1160, 468] width 209 height 24
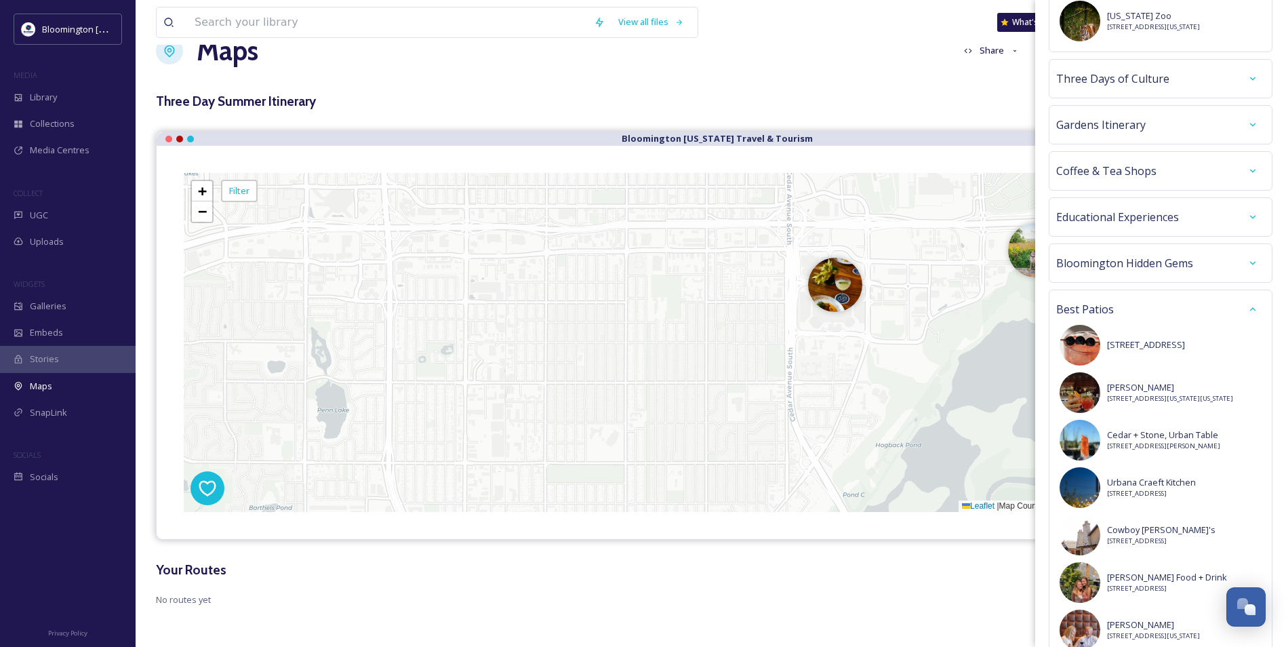
scroll to position [3186, 0]
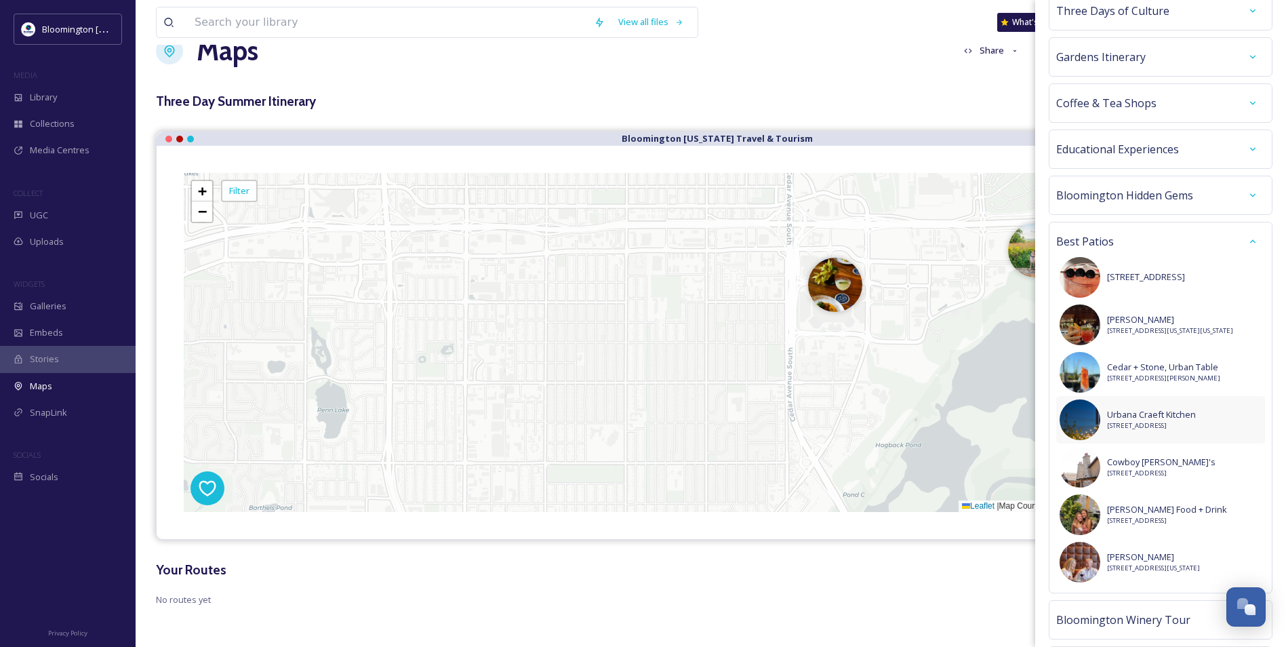
click at [1144, 430] on span "[STREET_ADDRESS]" at bounding box center [1151, 425] width 89 height 9
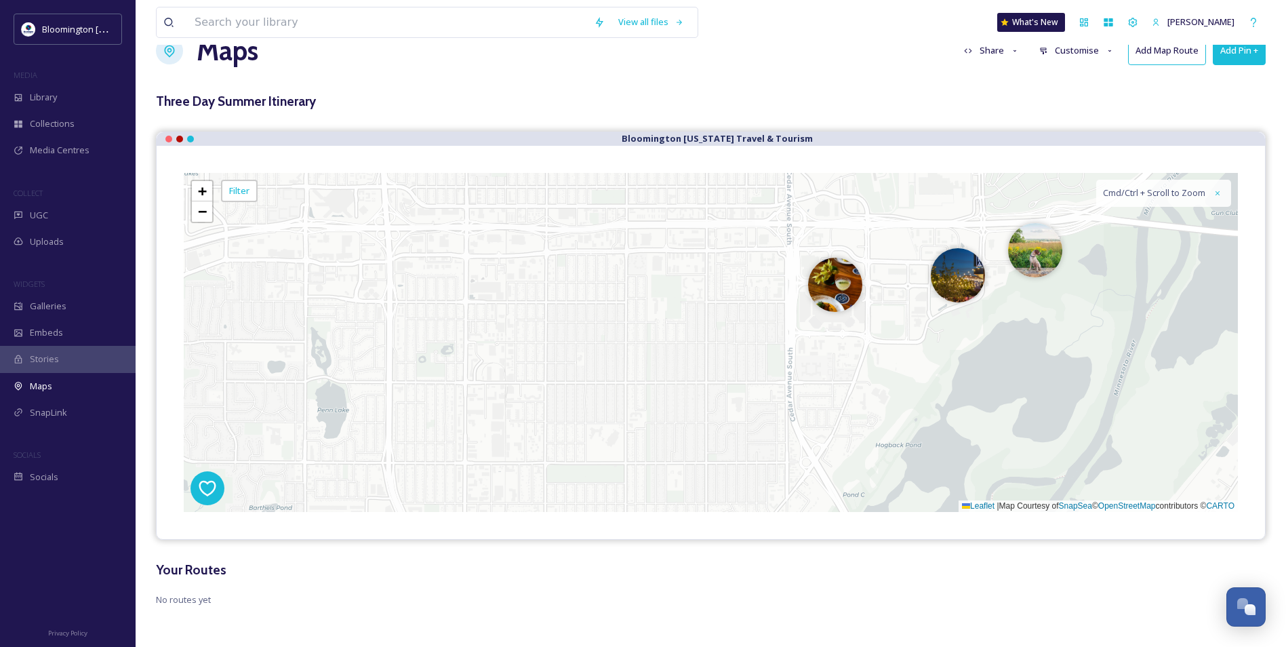
click at [1254, 54] on button "Add Pin +" at bounding box center [1239, 51] width 53 height 28
click at [1251, 109] on span "Add Pin From Library" at bounding box center [1216, 108] width 83 height 13
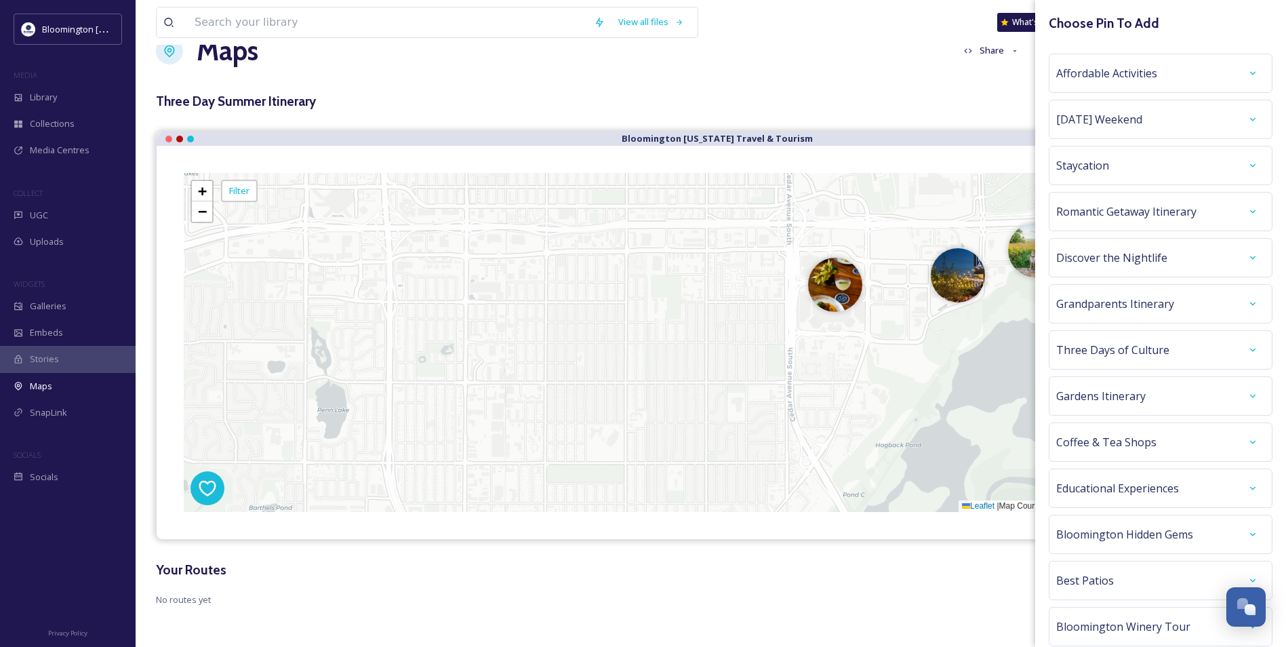
click at [1196, 147] on div "Staycation" at bounding box center [1161, 165] width 224 height 39
click at [1195, 158] on div "Staycation" at bounding box center [1160, 165] width 209 height 24
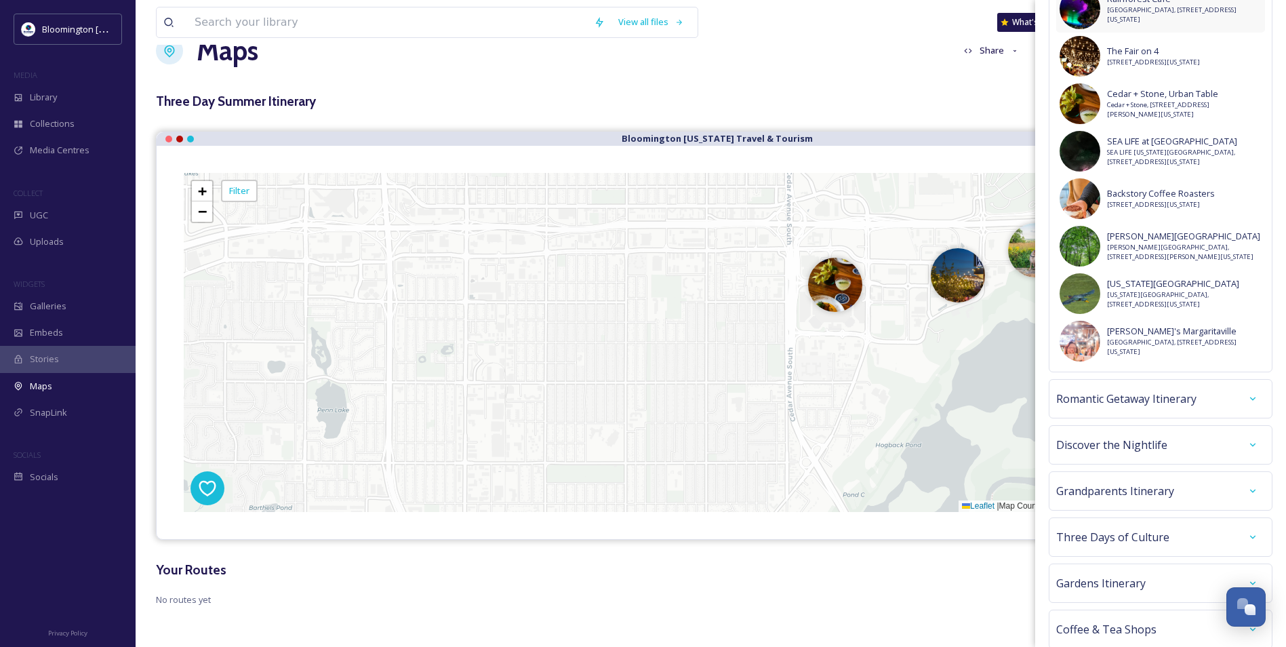
scroll to position [678, 0]
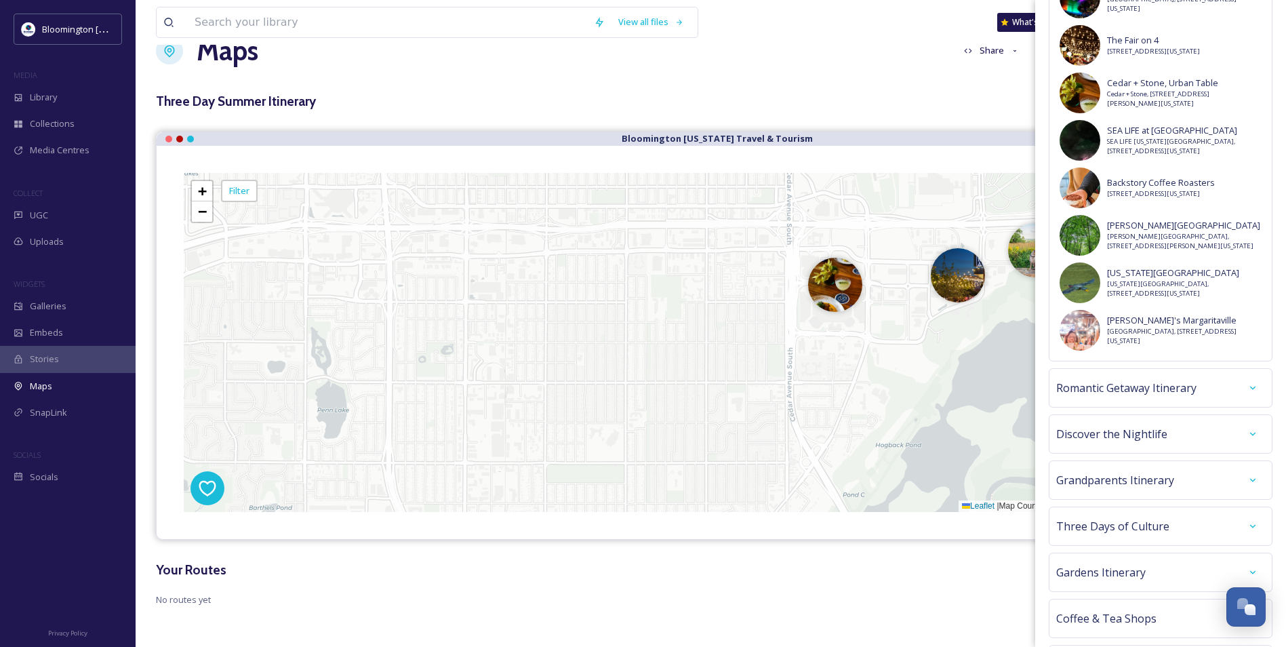
click at [1195, 400] on div "Romantic Getaway Itinerary" at bounding box center [1160, 388] width 209 height 24
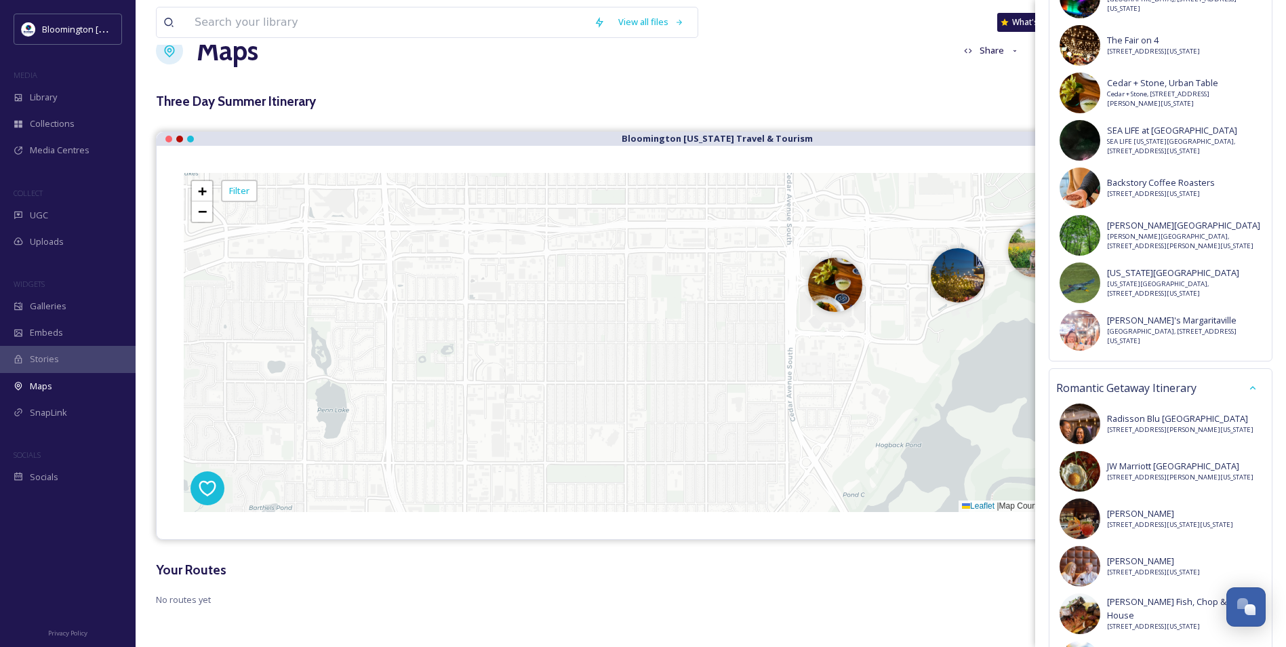
scroll to position [881, 0]
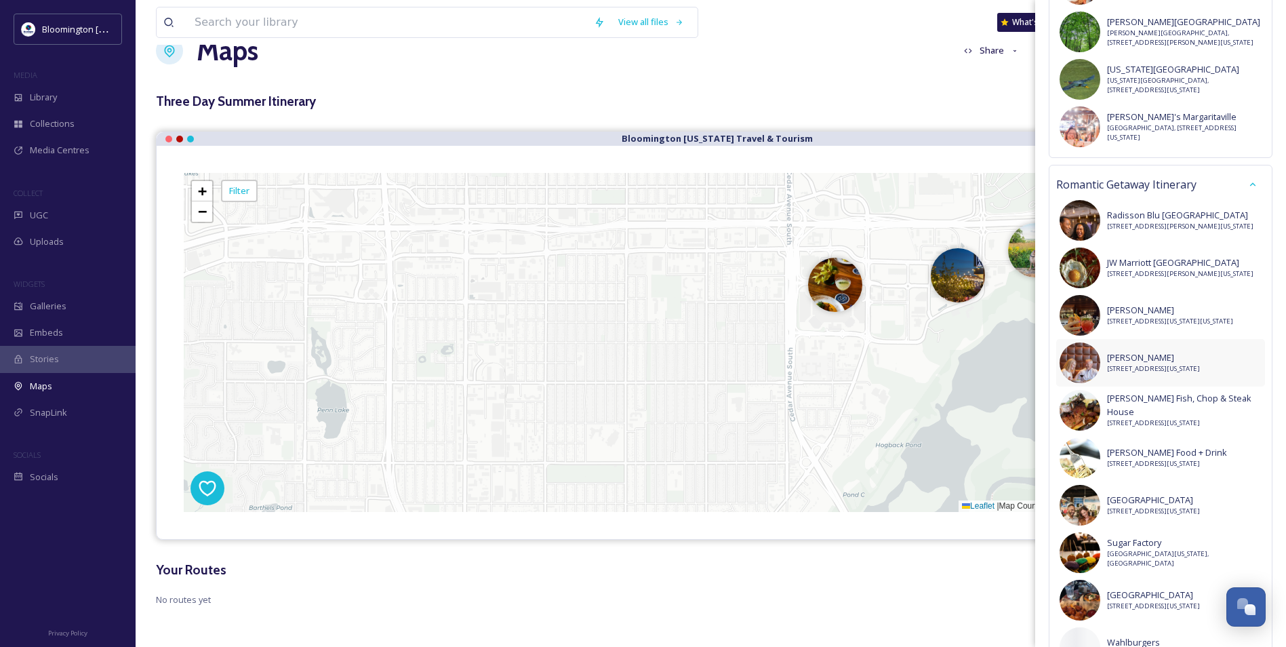
click at [1194, 364] on span "[PERSON_NAME]" at bounding box center [1153, 357] width 93 height 13
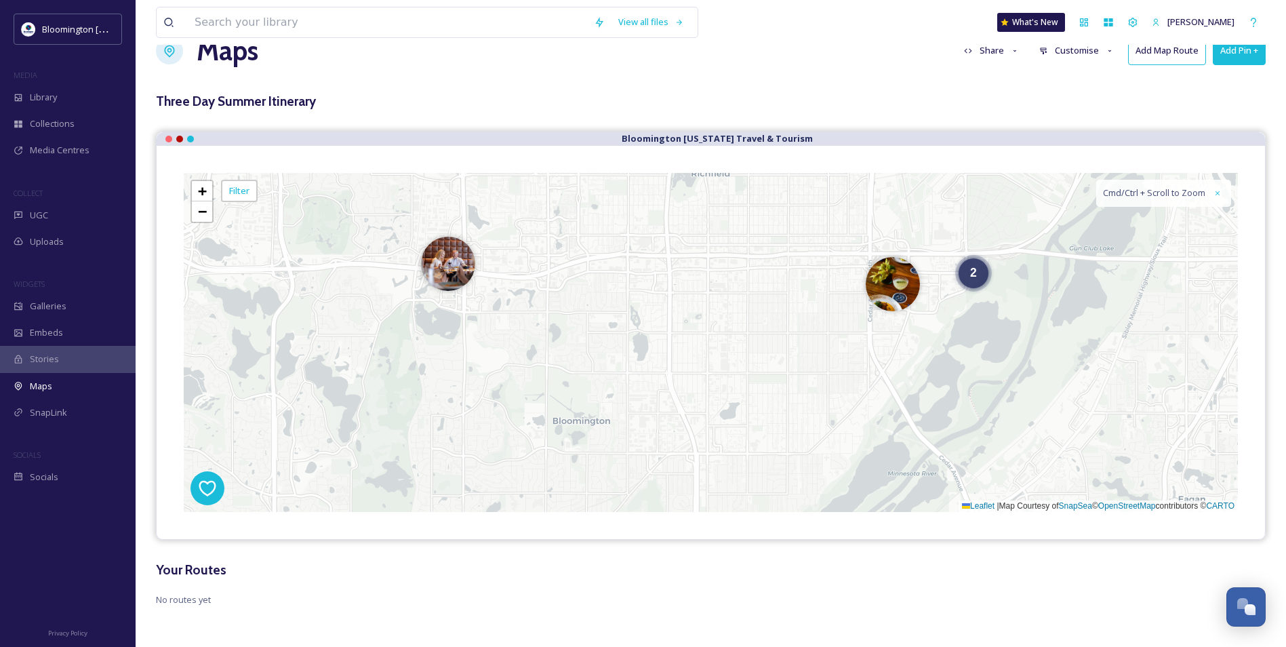
click at [1234, 45] on button "Add Pin +" at bounding box center [1239, 51] width 53 height 28
click at [1229, 98] on div "Add Pin From Library" at bounding box center [1217, 109] width 96 height 26
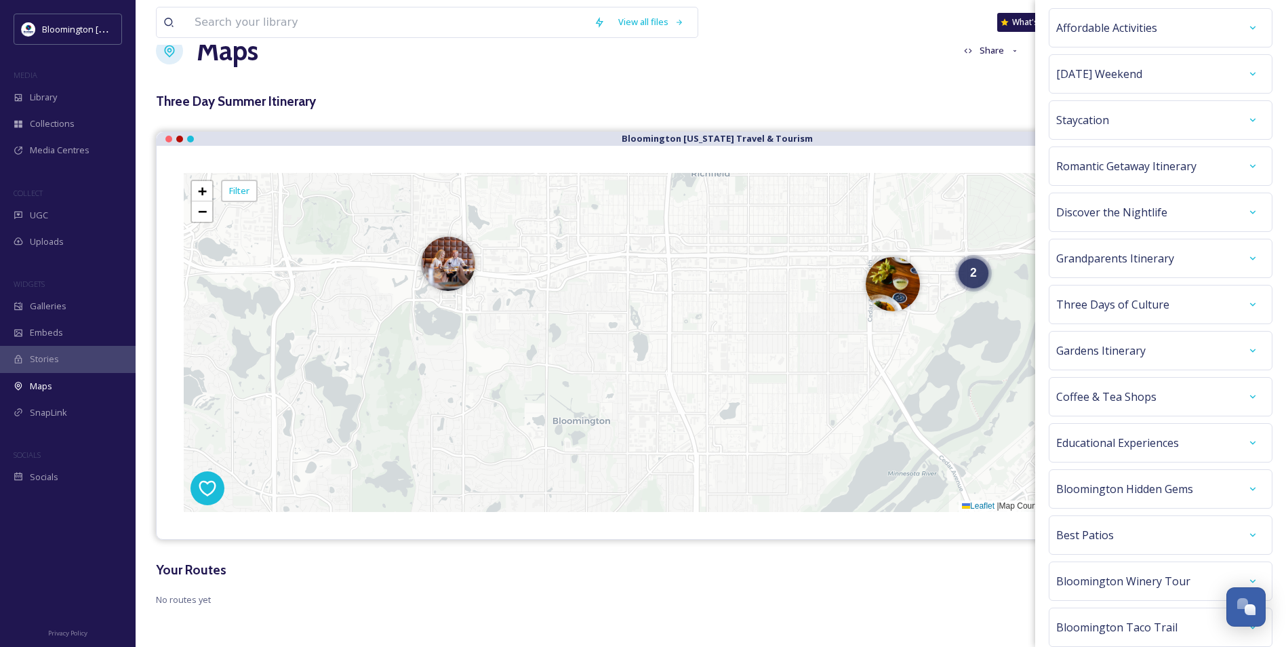
scroll to position [0, 0]
click at [1146, 390] on div "Gardens Itinerary" at bounding box center [1160, 396] width 209 height 24
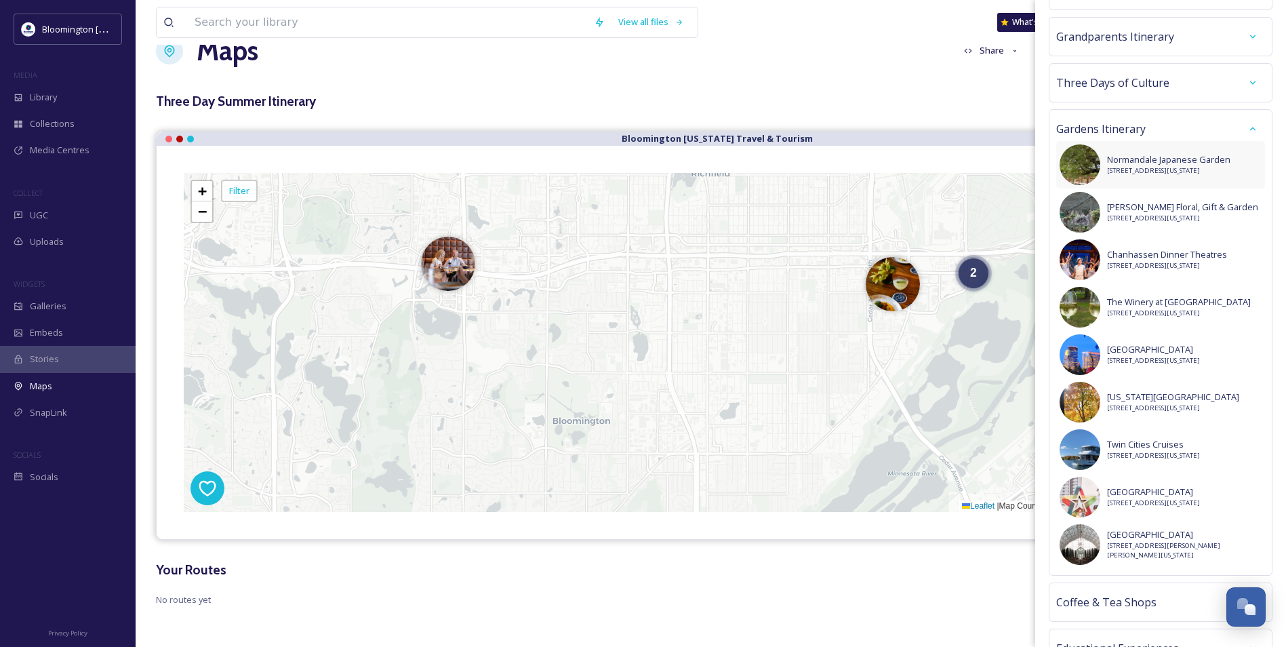
scroll to position [271, 0]
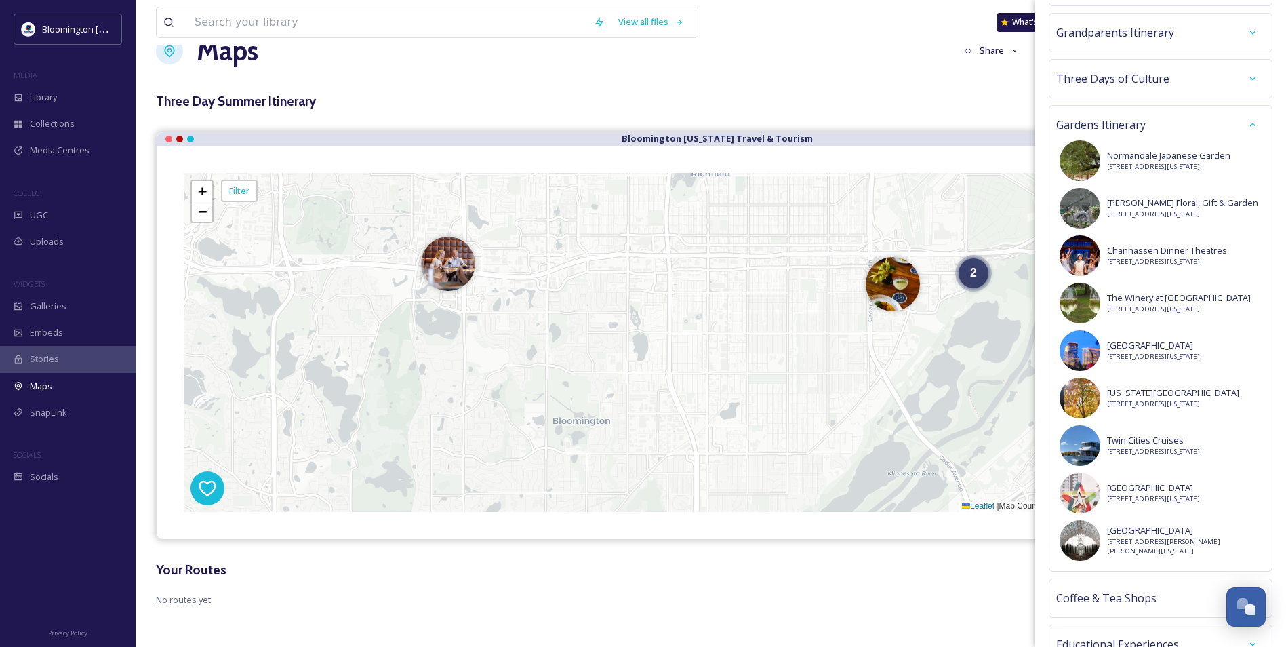
click at [1150, 117] on div "Gardens Itinerary" at bounding box center [1160, 125] width 209 height 24
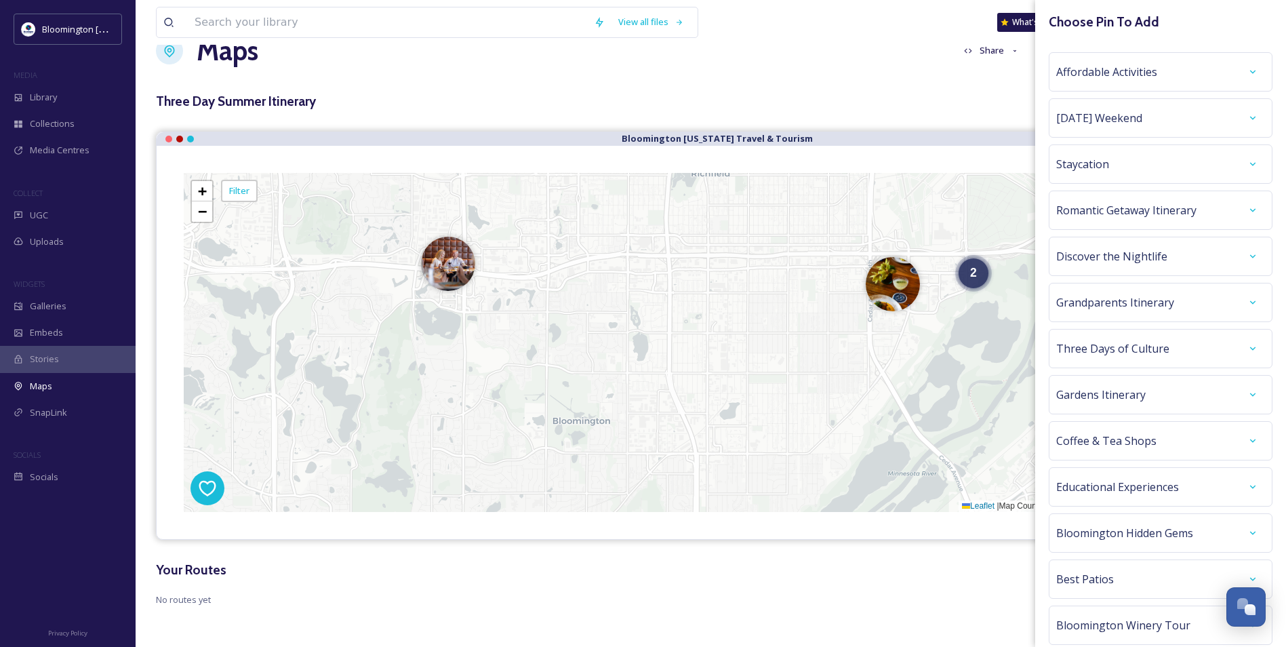
scroll to position [0, 0]
click at [1153, 155] on div "Staycation" at bounding box center [1160, 165] width 209 height 24
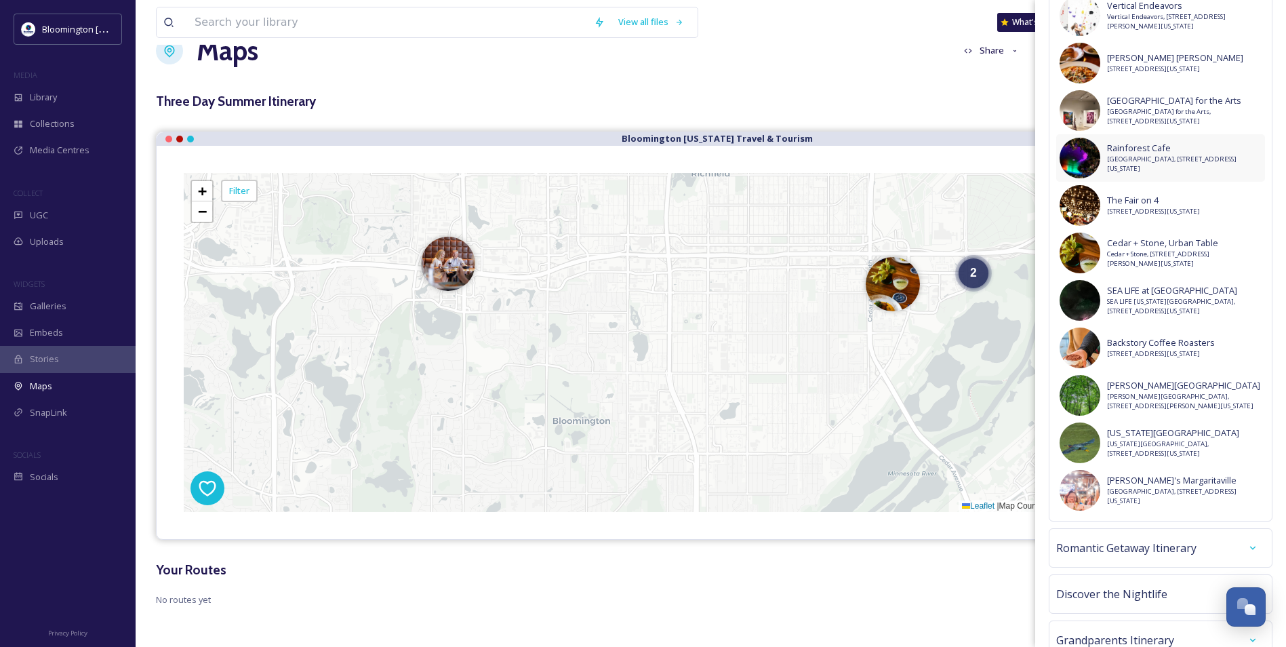
scroll to position [542, 0]
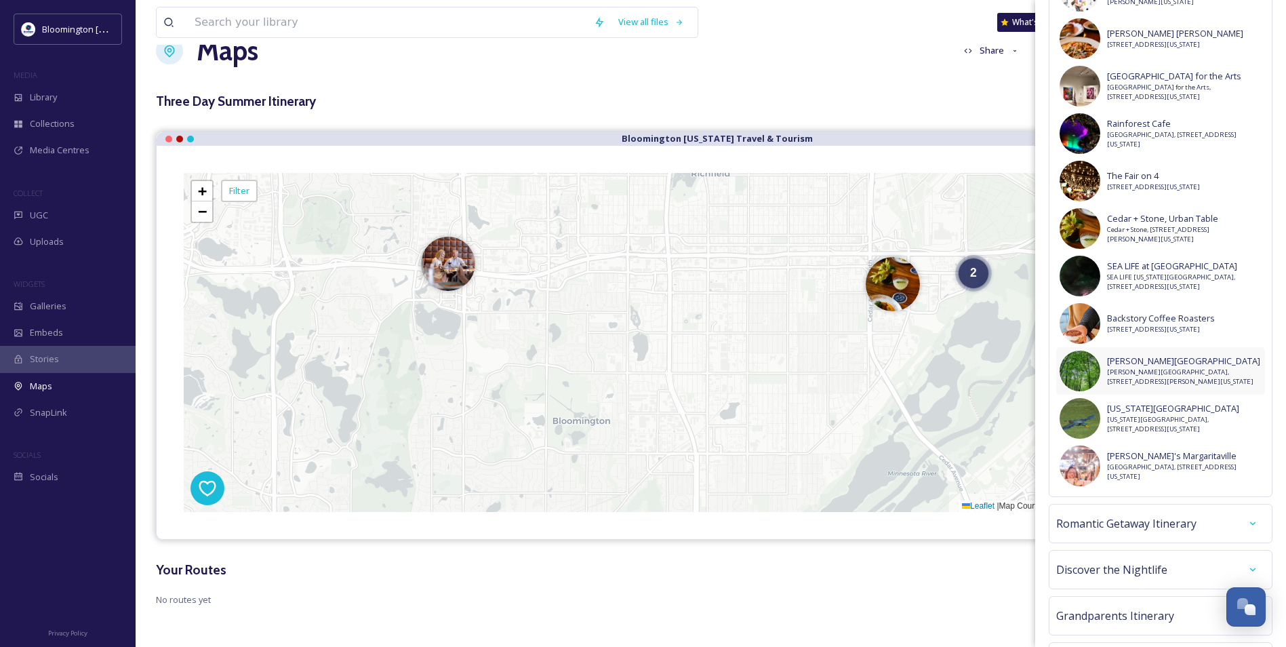
click at [1179, 369] on span "[PERSON_NAME][GEOGRAPHIC_DATA], [STREET_ADDRESS][PERSON_NAME][US_STATE]" at bounding box center [1184, 377] width 155 height 20
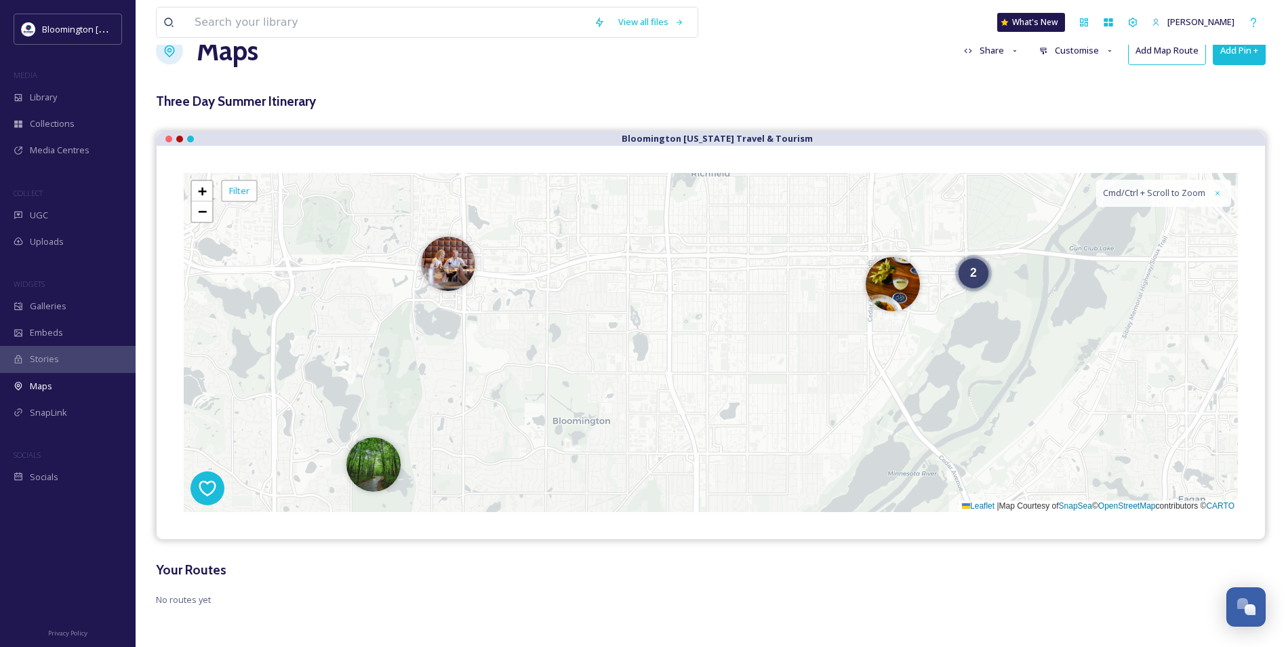
click at [1262, 52] on div "View all files What's New [PERSON_NAME] Maps Share Customise Add Map Route Add …" at bounding box center [711, 305] width 1150 height 681
click at [1262, 52] on button "Add Pin +" at bounding box center [1239, 51] width 53 height 28
click at [1232, 108] on span "Add Pin From Library" at bounding box center [1216, 108] width 83 height 13
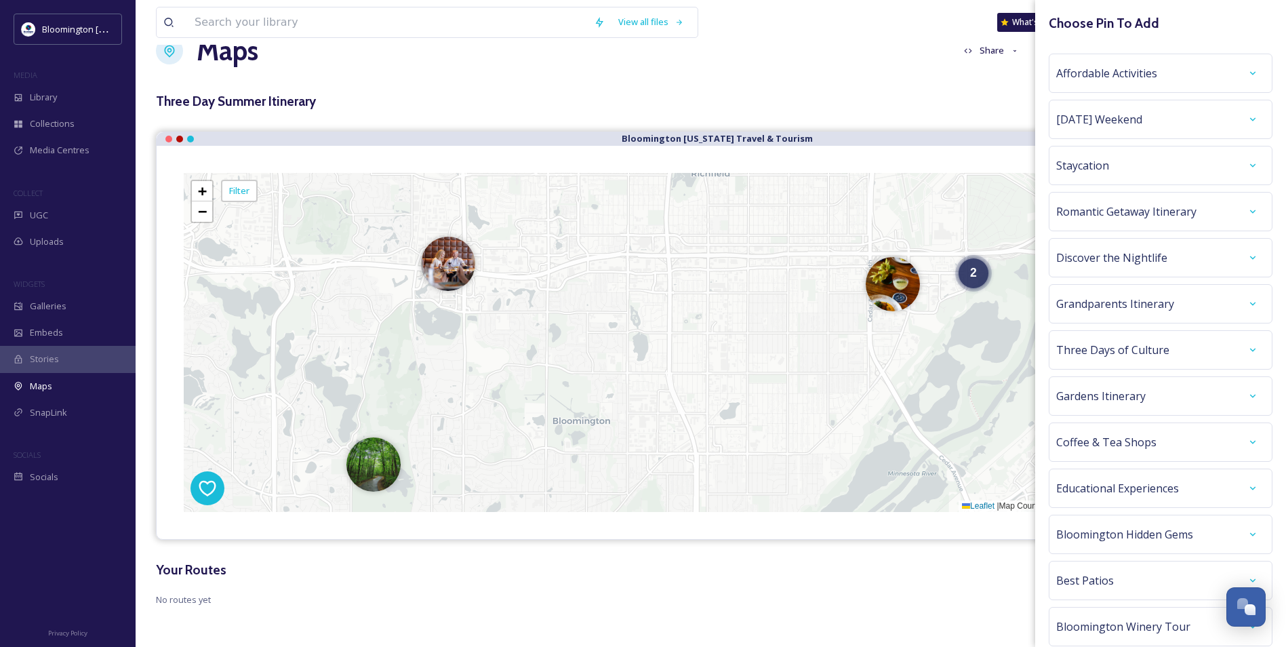
scroll to position [112, 0]
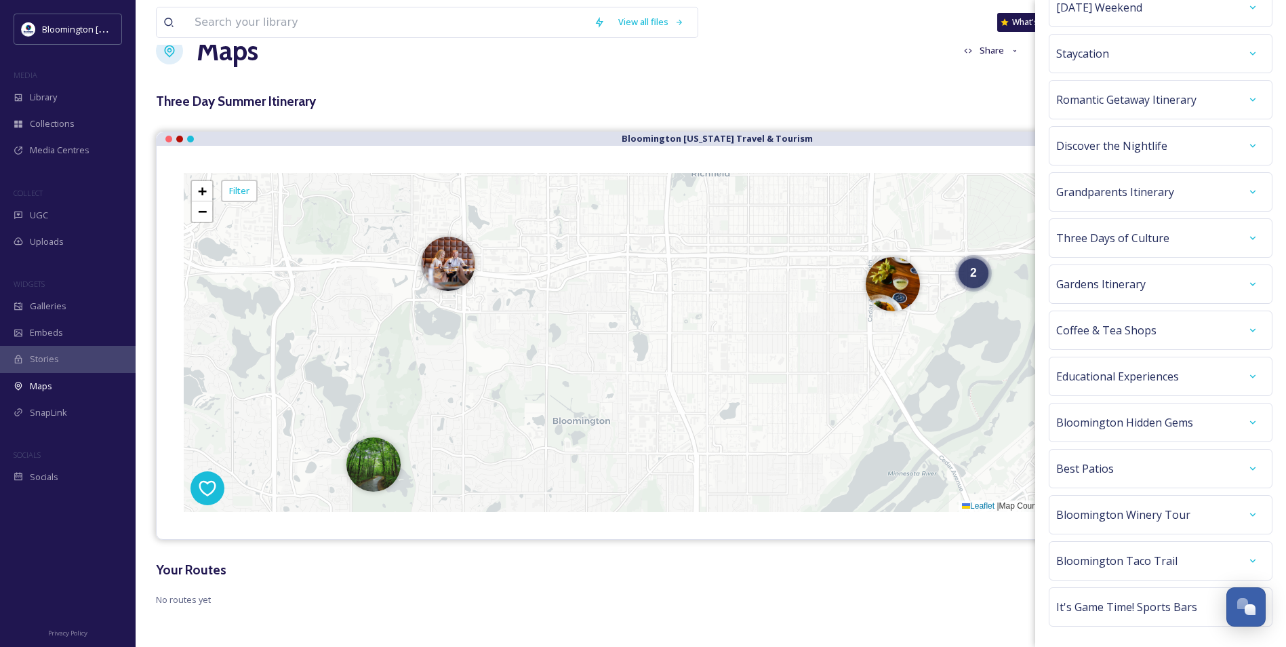
click at [1125, 605] on span "It's Game Time! Sports Bars" at bounding box center [1126, 607] width 141 height 16
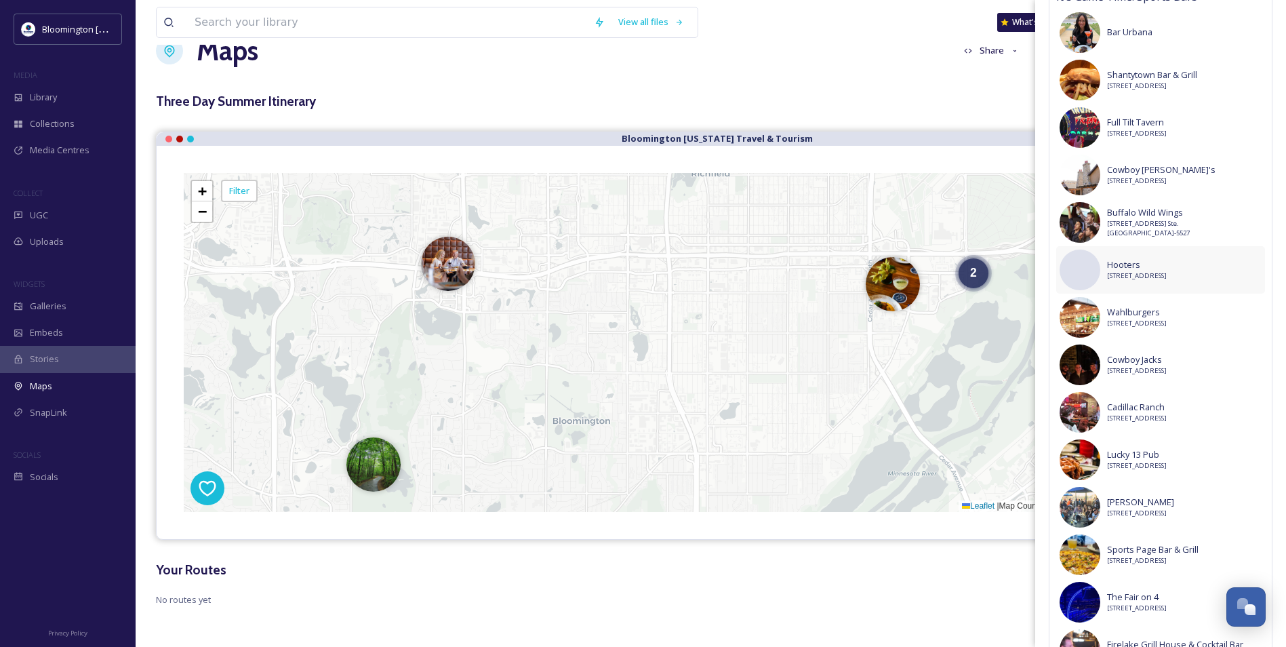
scroll to position [776, 0]
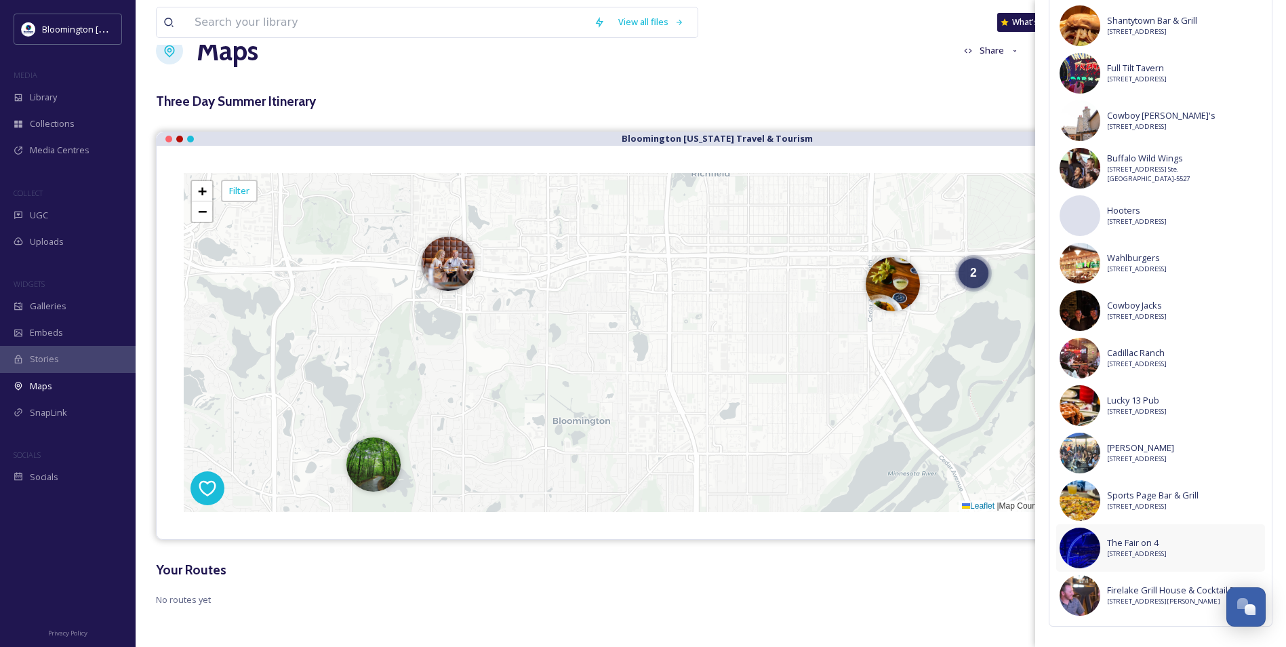
click at [1167, 546] on span "The Fair on 4" at bounding box center [1137, 542] width 60 height 13
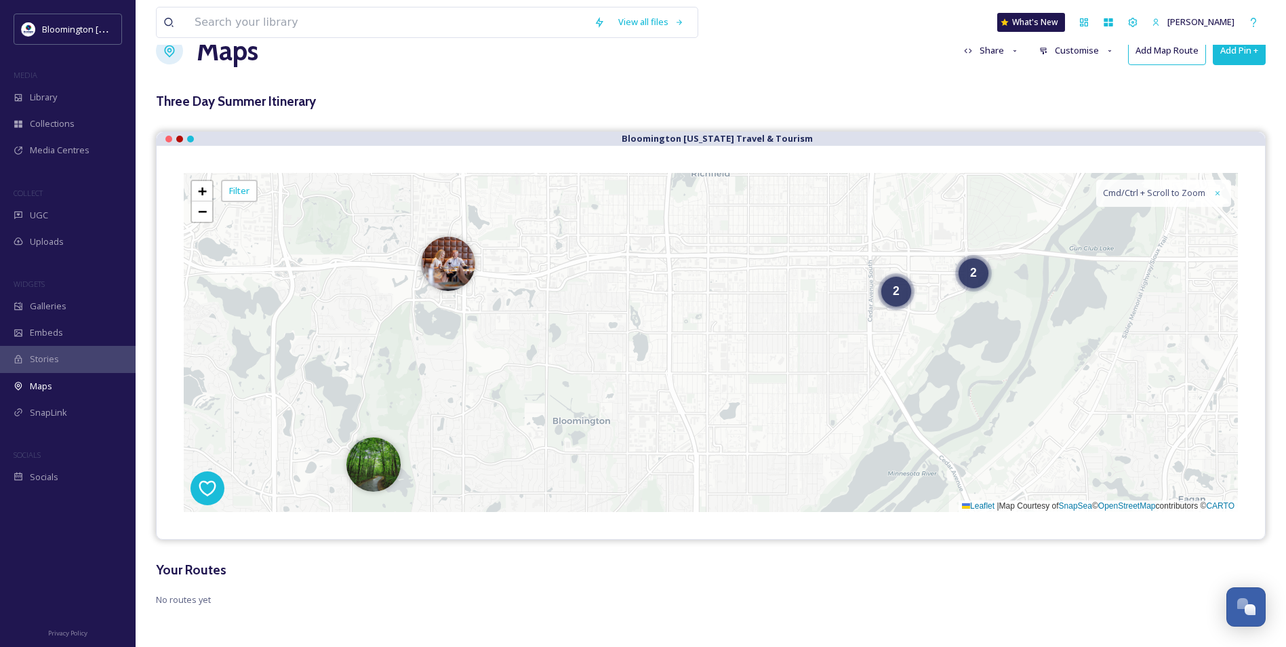
click at [1240, 56] on button "Add Pin +" at bounding box center [1239, 51] width 53 height 28
click at [1249, 112] on span "Add Pin From Library" at bounding box center [1216, 108] width 83 height 13
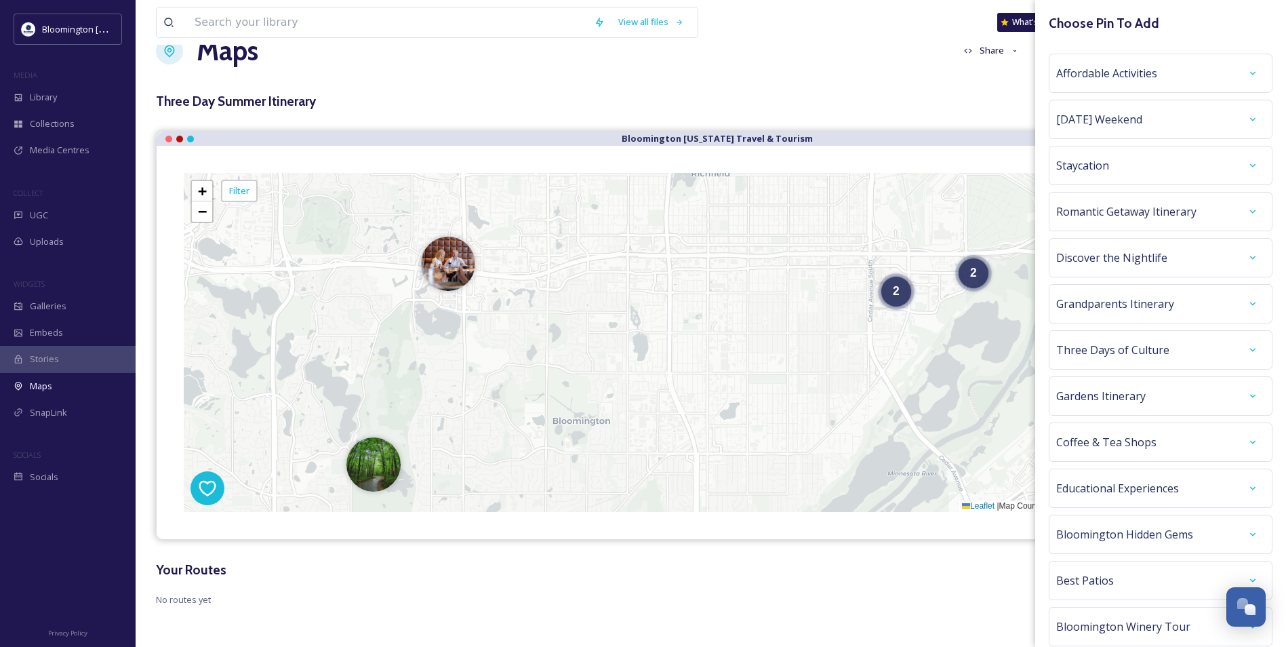
click at [1108, 215] on span "Romantic Getaway Itinerary" at bounding box center [1126, 211] width 140 height 16
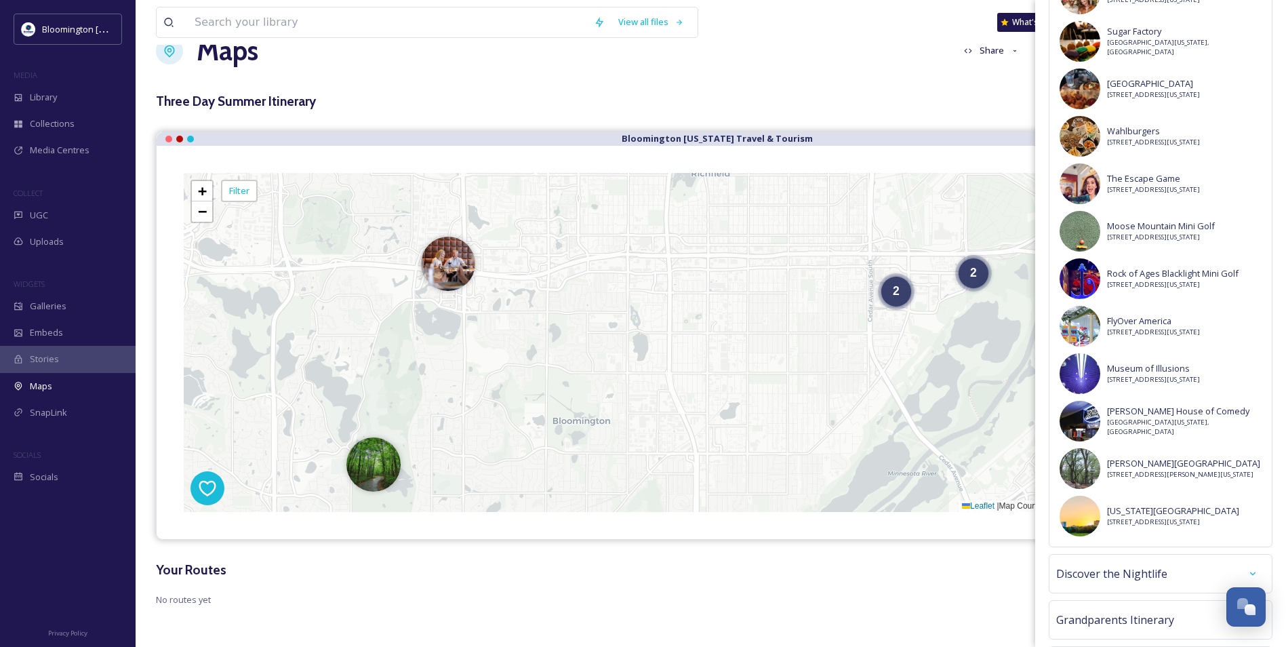
scroll to position [542, 0]
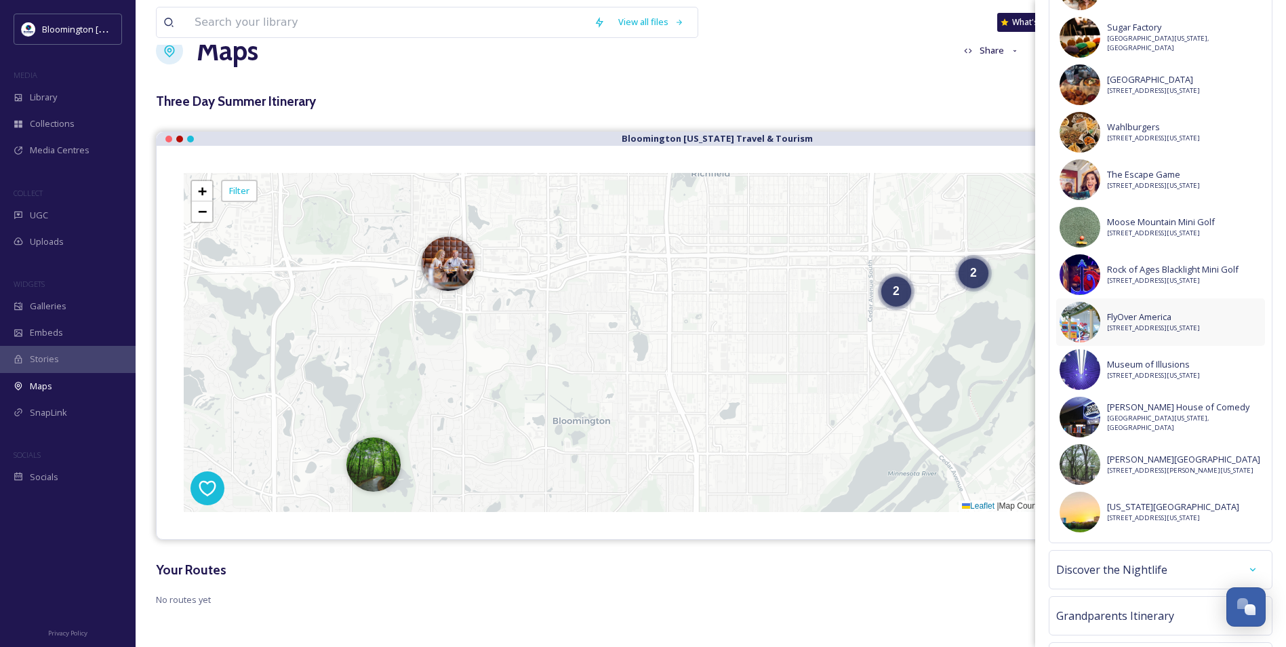
click at [1200, 313] on span "FlyOver America" at bounding box center [1153, 316] width 93 height 13
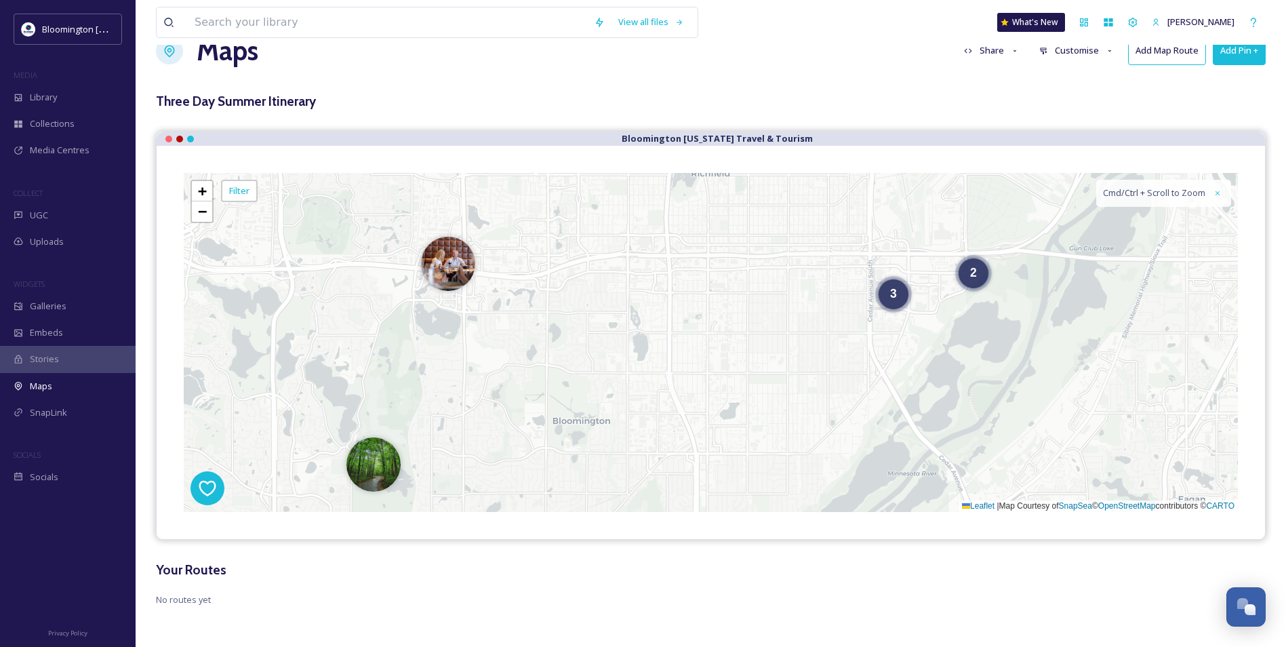
click at [1218, 60] on button "Add Pin +" at bounding box center [1239, 51] width 53 height 28
click at [1244, 110] on span "Add Pin From Library" at bounding box center [1216, 108] width 83 height 13
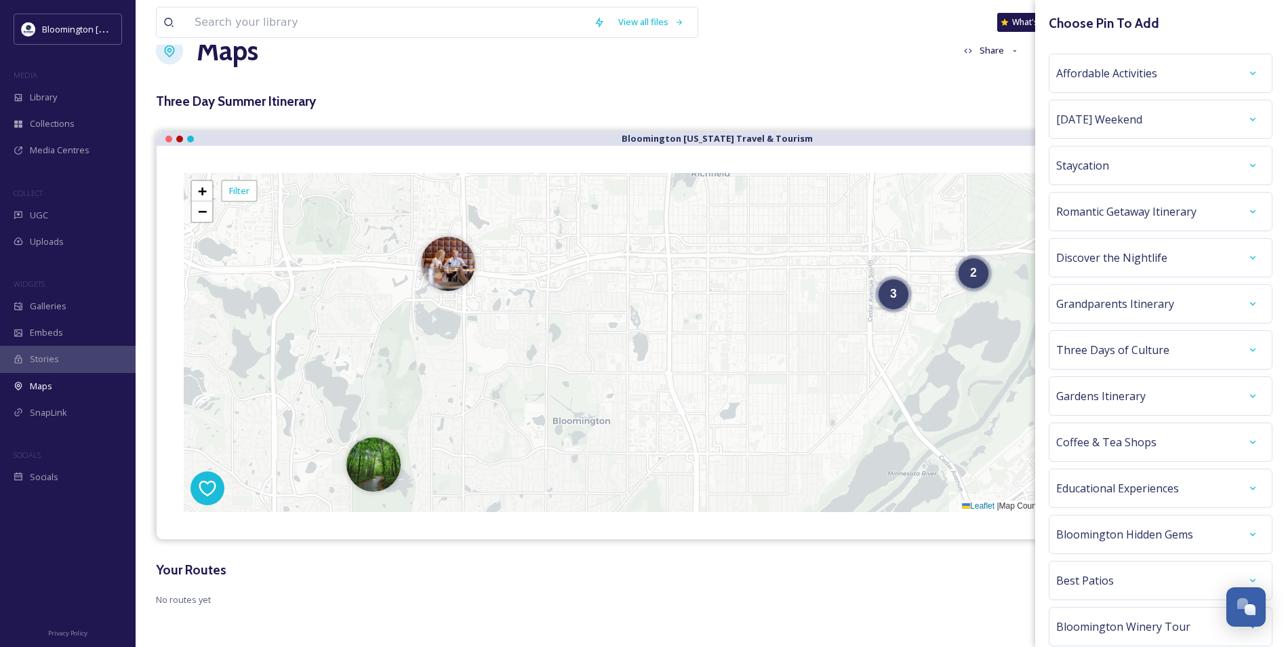
click at [1209, 168] on div "Staycation" at bounding box center [1160, 165] width 209 height 24
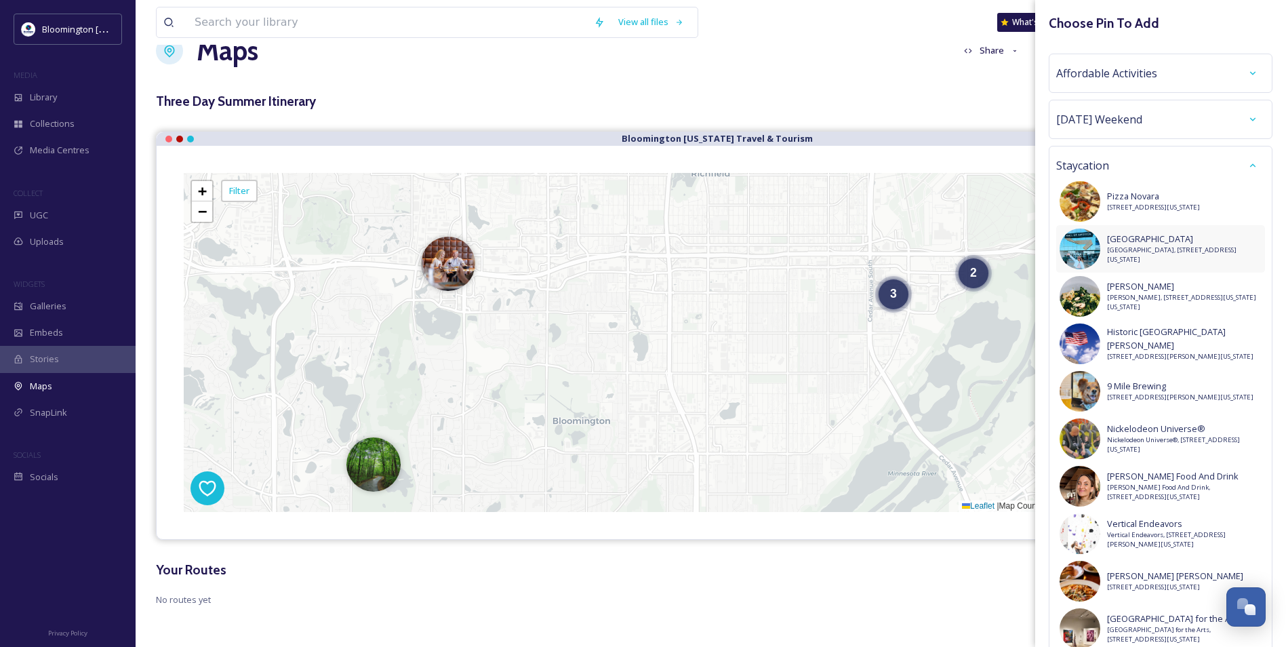
click at [1195, 244] on span "[GEOGRAPHIC_DATA]" at bounding box center [1184, 239] width 155 height 13
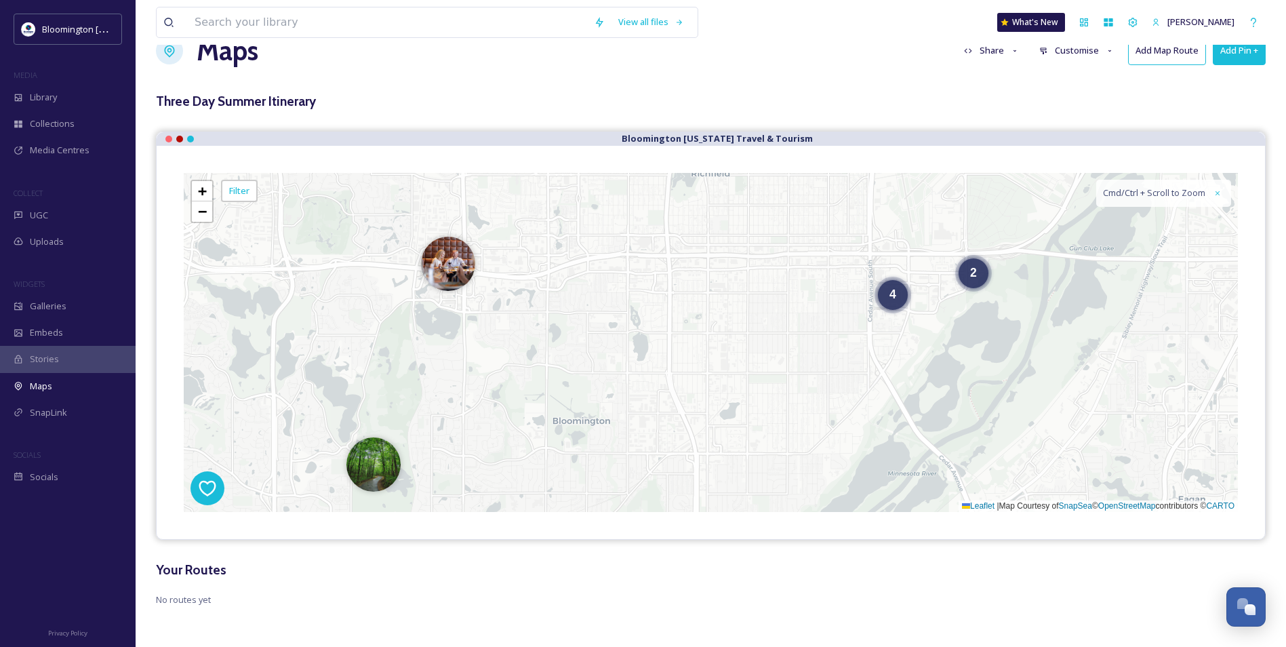
click at [1244, 60] on button "Add Pin +" at bounding box center [1239, 51] width 53 height 28
click at [1224, 101] on div "Add Pin From Library" at bounding box center [1217, 109] width 96 height 26
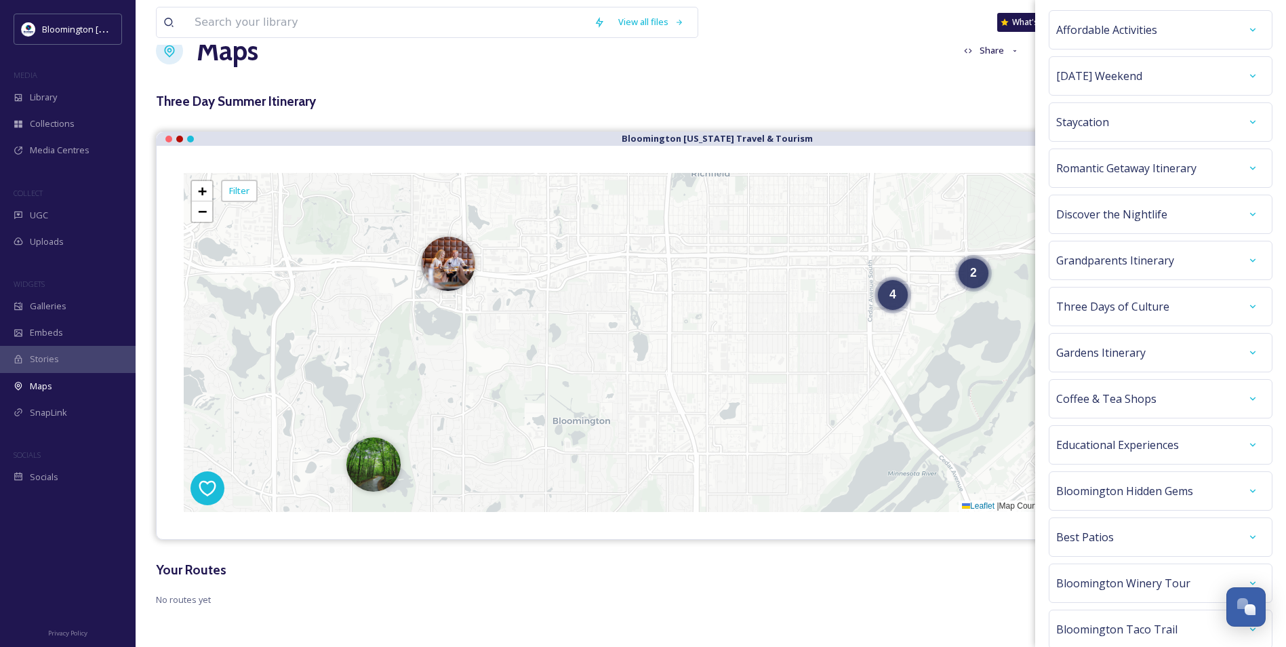
scroll to position [0, 0]
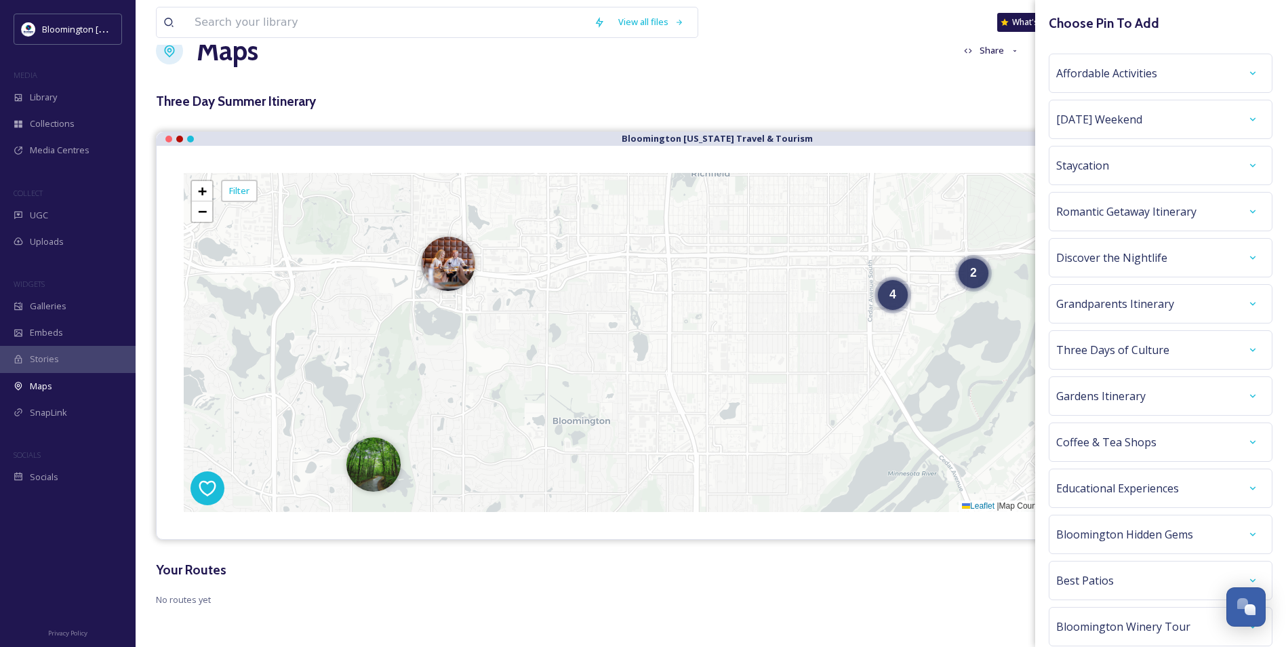
click at [1123, 254] on span "Discover the Nightlife" at bounding box center [1111, 257] width 111 height 16
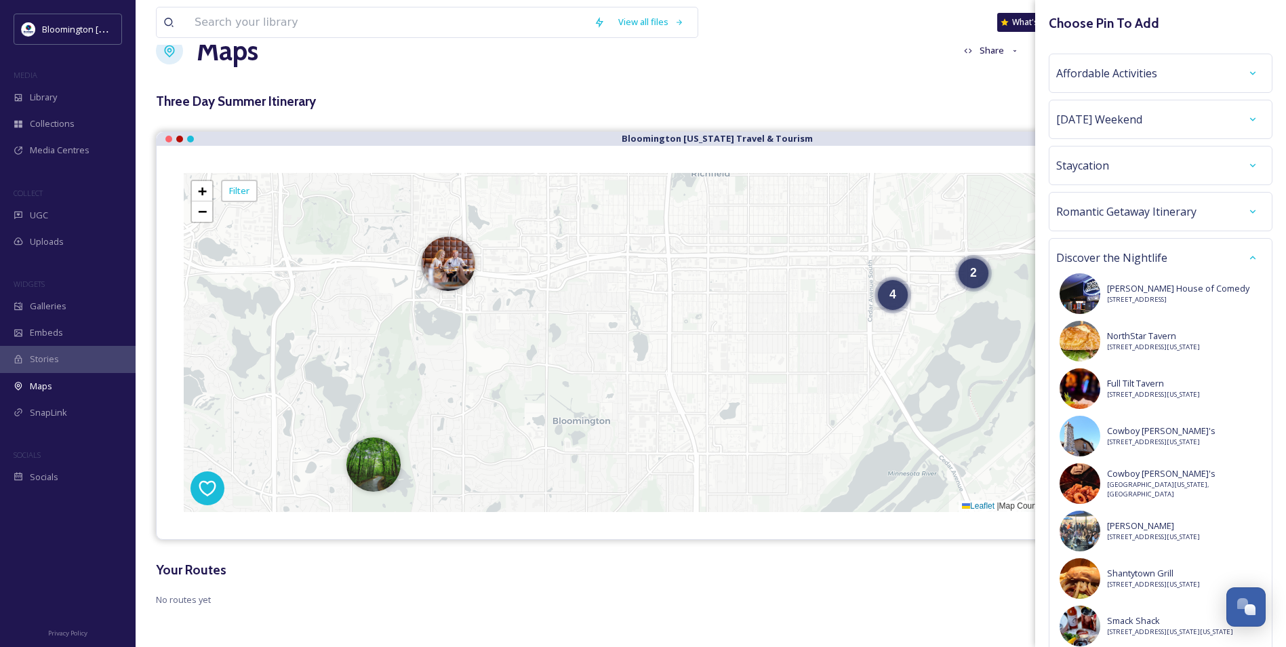
click at [1123, 254] on span "Discover the Nightlife" at bounding box center [1111, 257] width 111 height 16
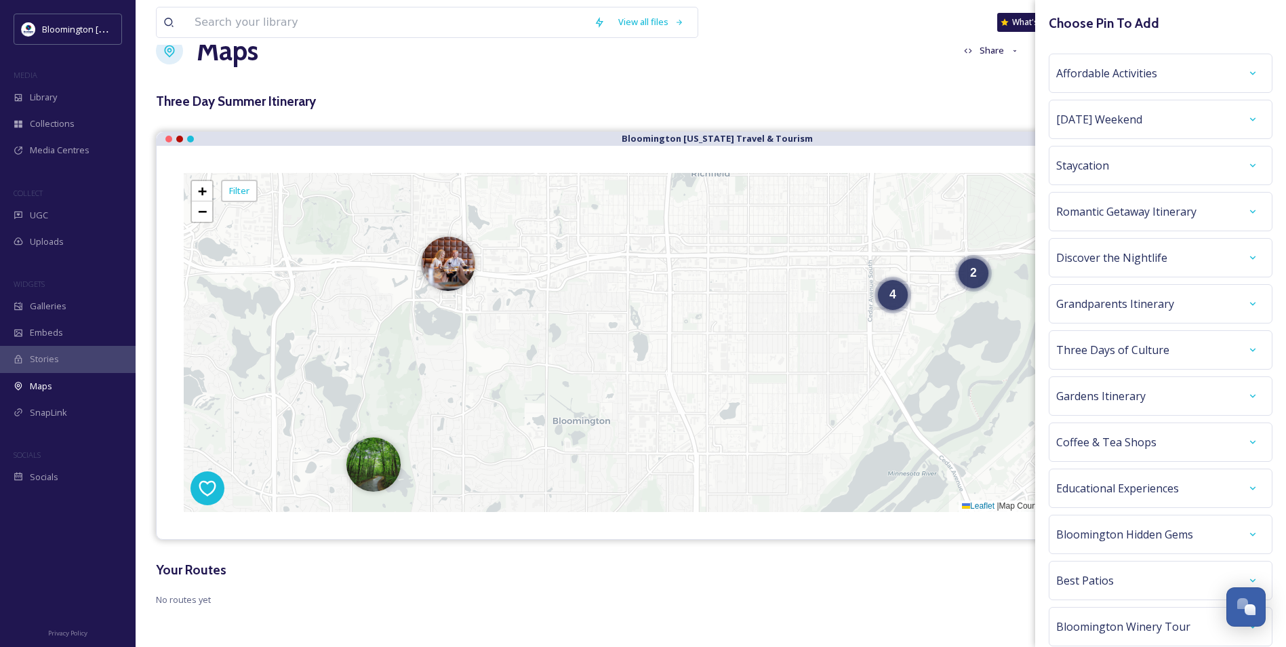
click at [1129, 208] on span "Romantic Getaway Itinerary" at bounding box center [1126, 211] width 140 height 16
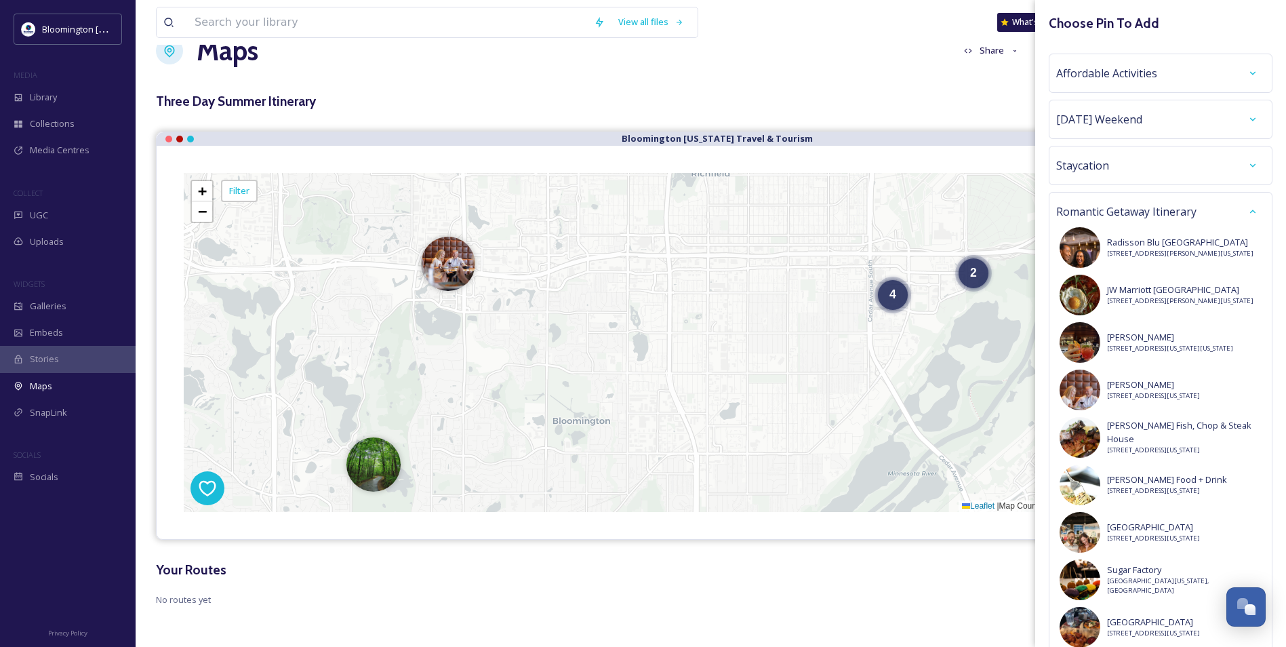
click at [1129, 208] on span "Romantic Getaway Itinerary" at bounding box center [1126, 211] width 140 height 16
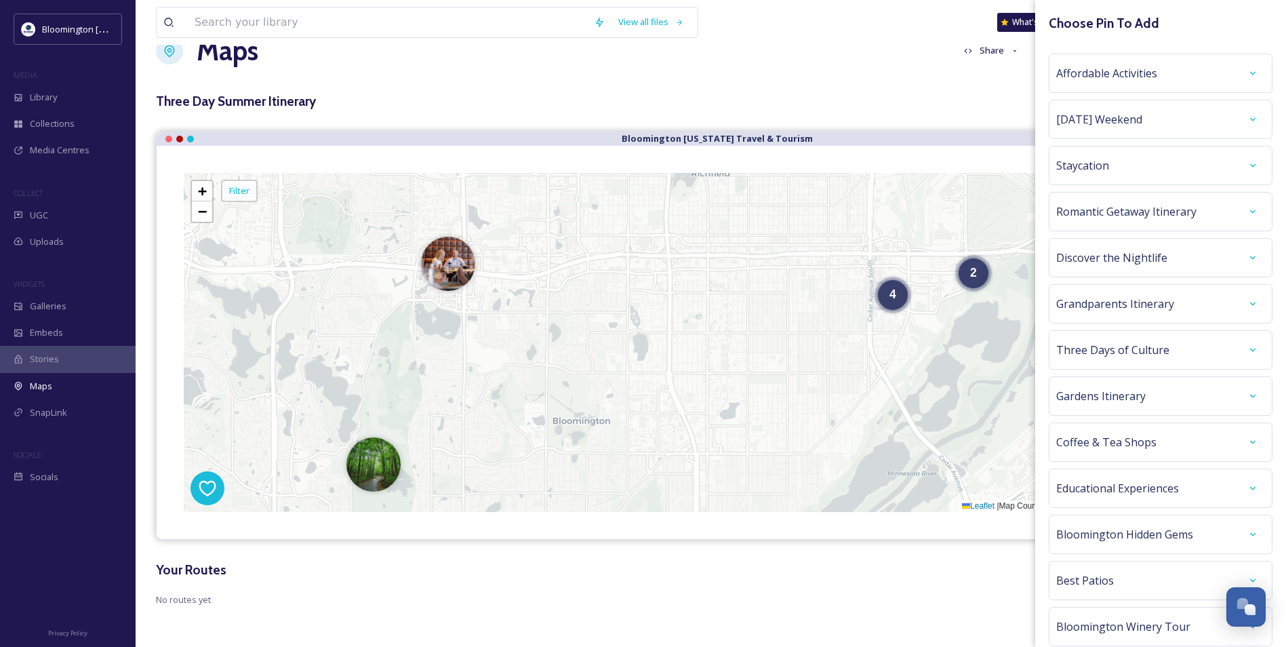
click at [1158, 254] on span "Discover the Nightlife" at bounding box center [1111, 257] width 111 height 16
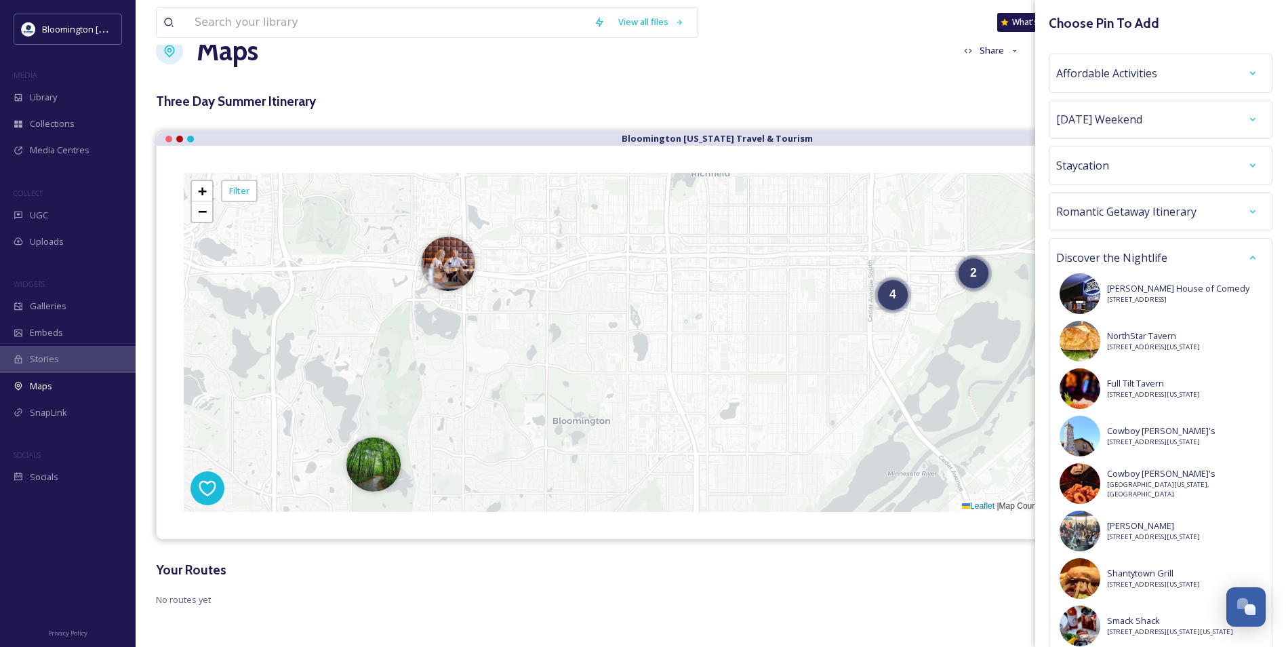
click at [1158, 254] on span "Discover the Nightlife" at bounding box center [1111, 257] width 111 height 16
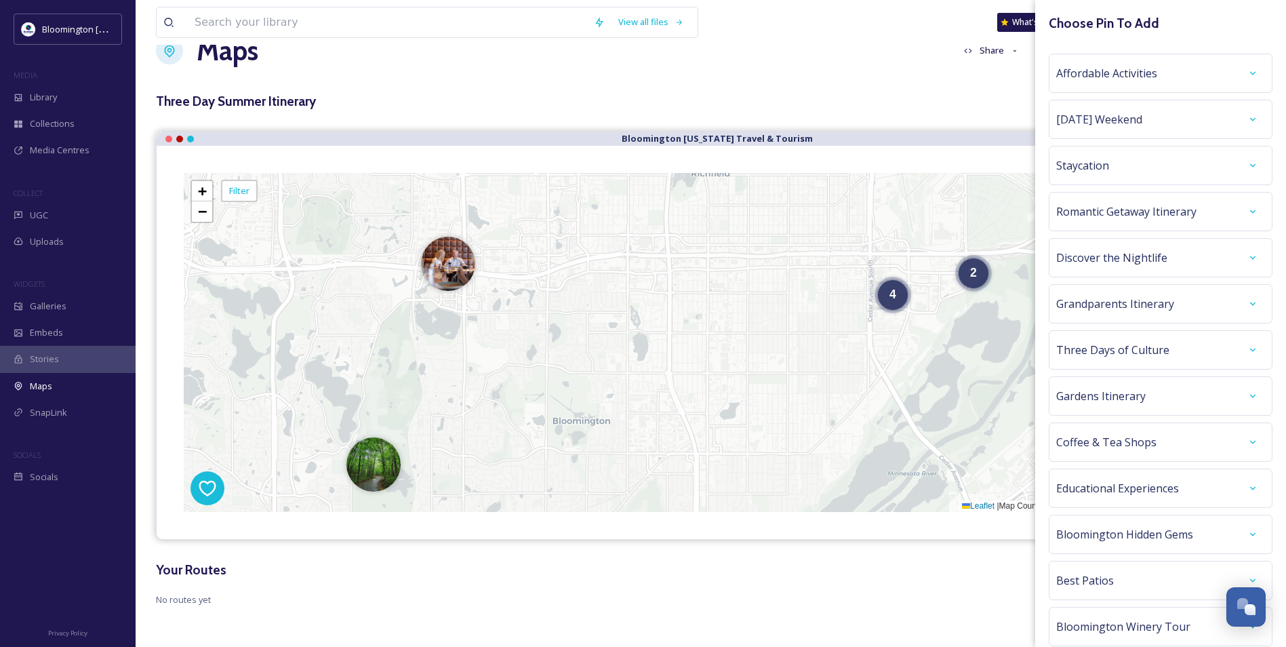
click at [1160, 220] on div "Romantic Getaway Itinerary" at bounding box center [1160, 211] width 209 height 24
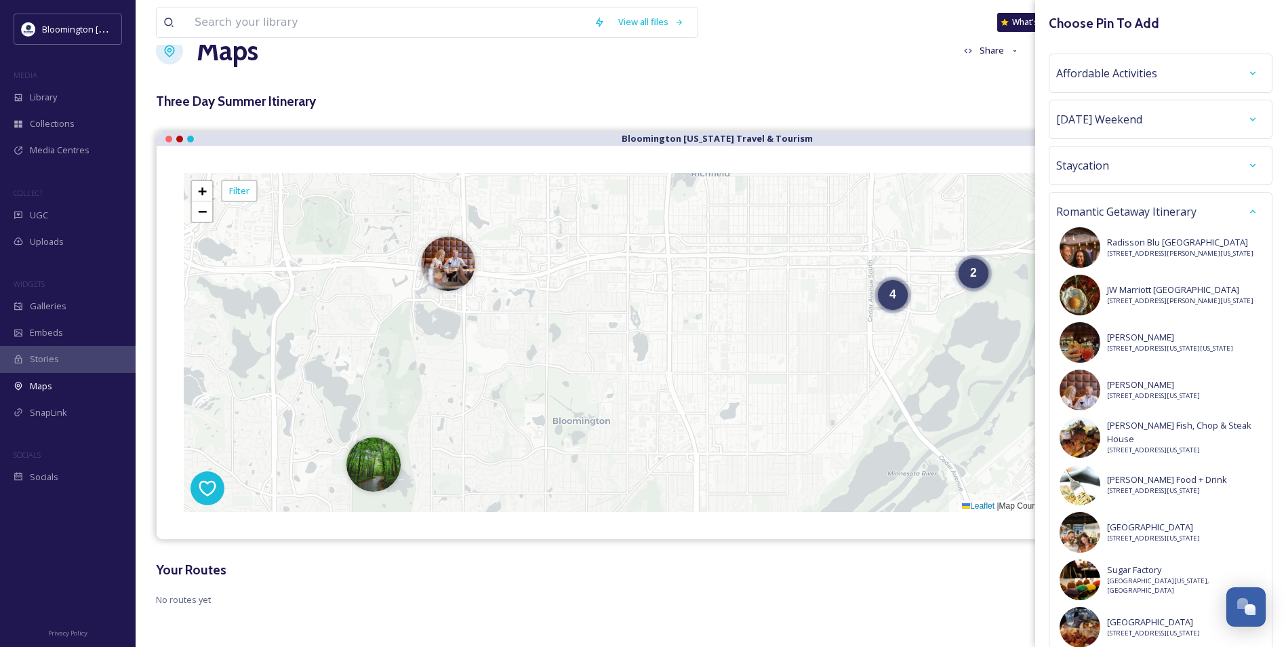
click at [1178, 153] on div "Staycation" at bounding box center [1160, 165] width 209 height 24
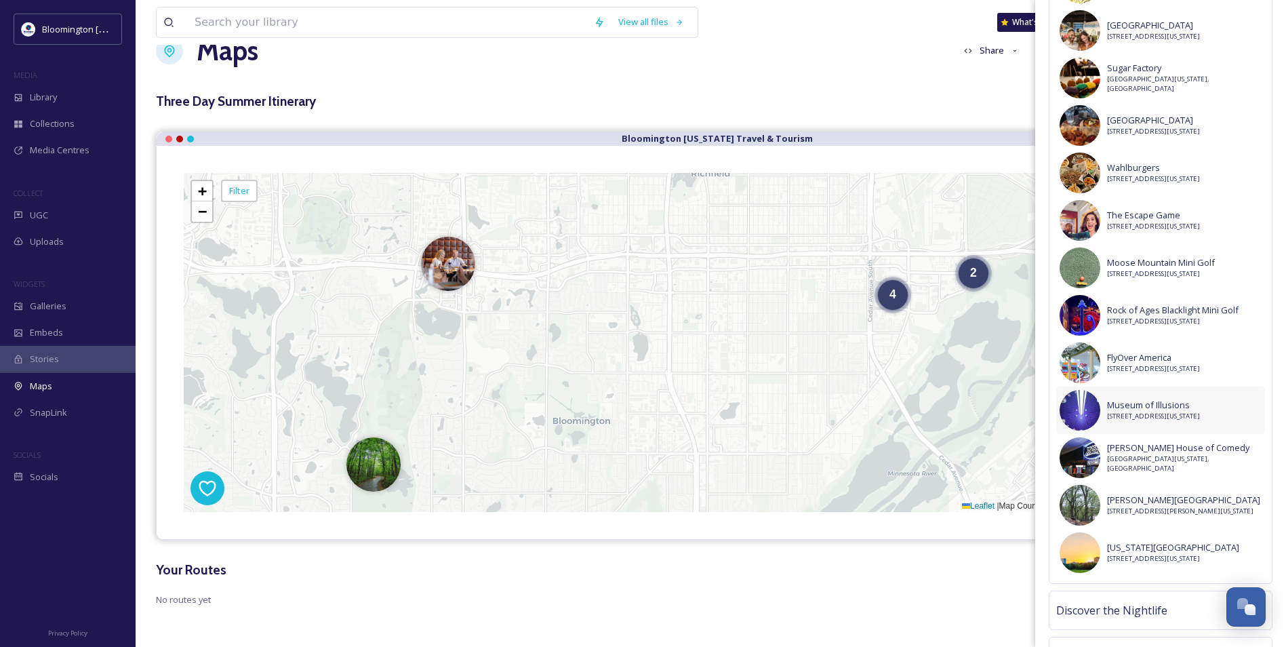
scroll to position [1491, 0]
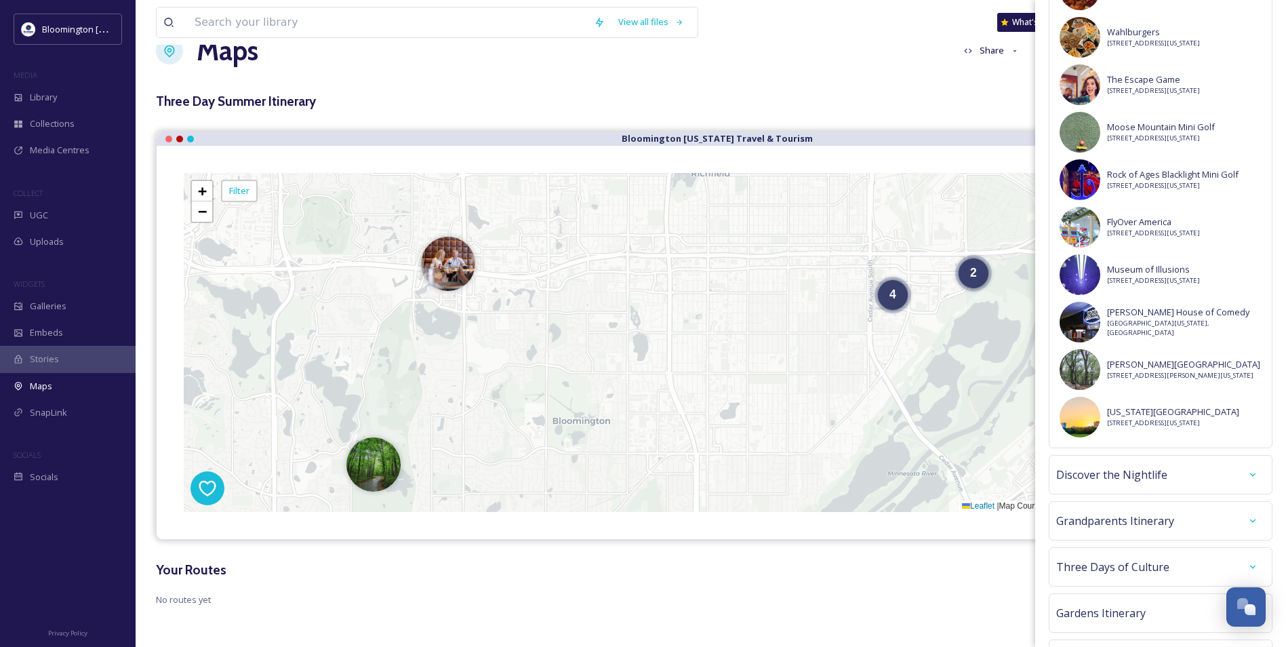
click at [1182, 494] on div "Discover the Nightlife" at bounding box center [1161, 474] width 224 height 39
click at [1194, 494] on div "Discover the Nightlife" at bounding box center [1161, 474] width 224 height 39
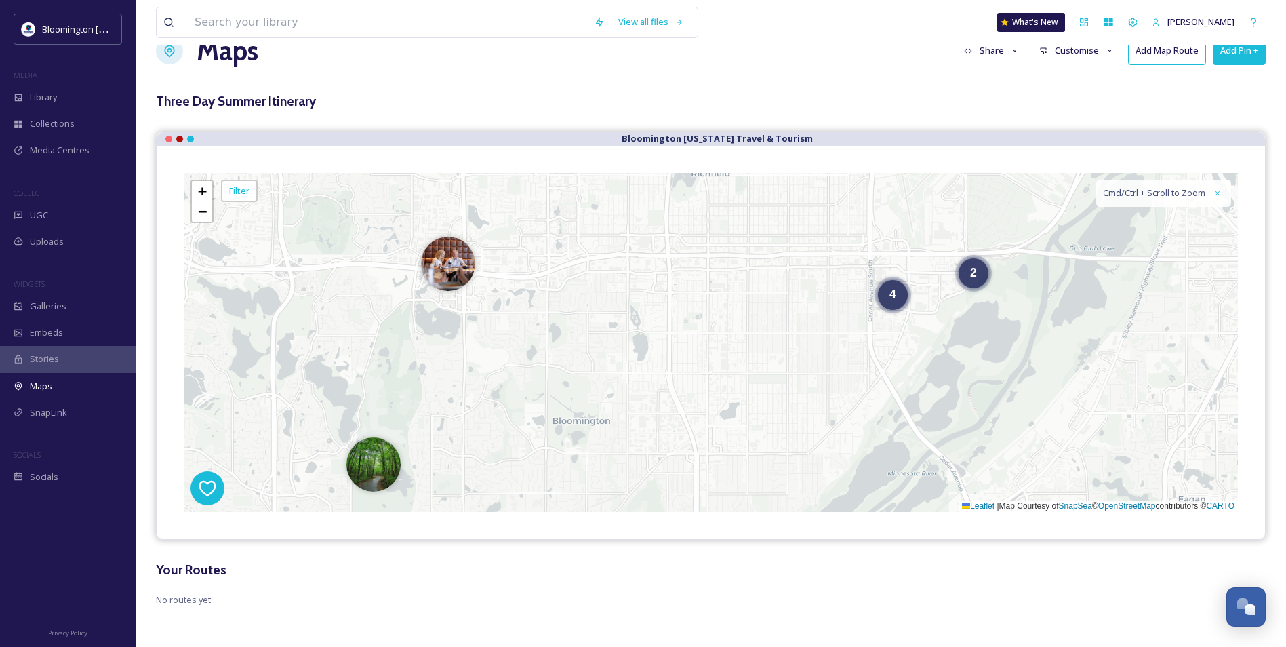
click at [1242, 63] on button "Add Pin +" at bounding box center [1239, 51] width 53 height 28
click at [1224, 107] on span "Add Pin From Library" at bounding box center [1216, 108] width 83 height 13
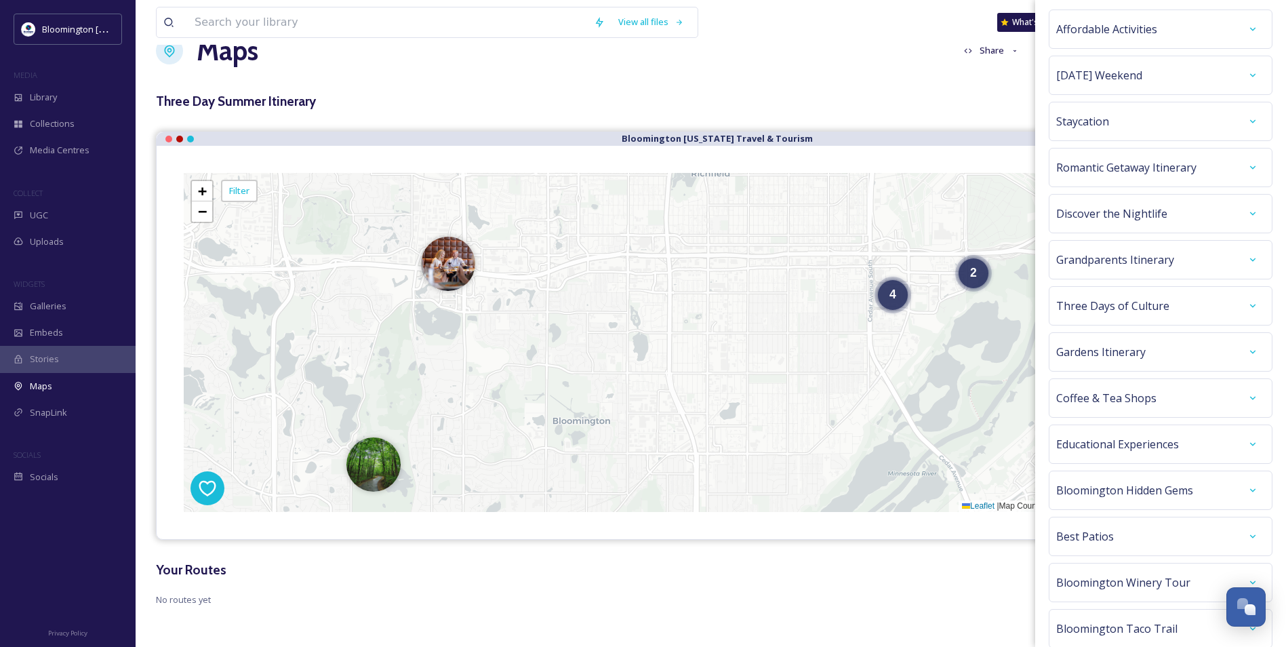
scroll to position [112, 0]
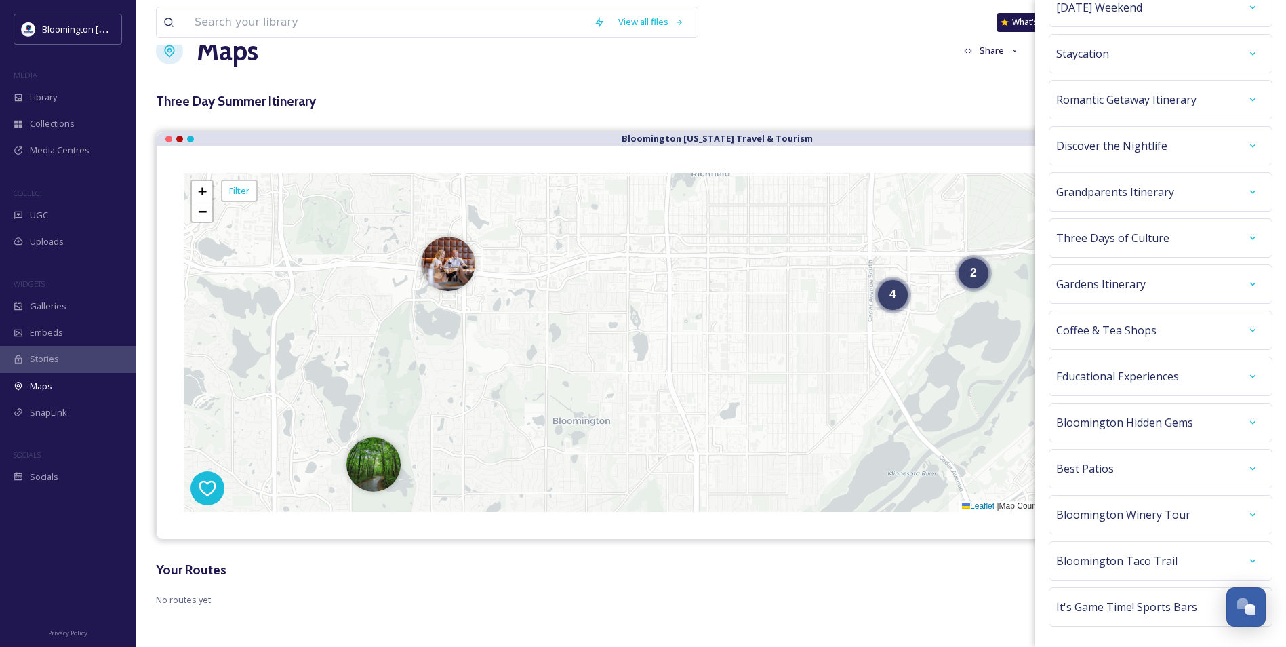
click at [1179, 462] on div "Best Patios" at bounding box center [1160, 468] width 209 height 24
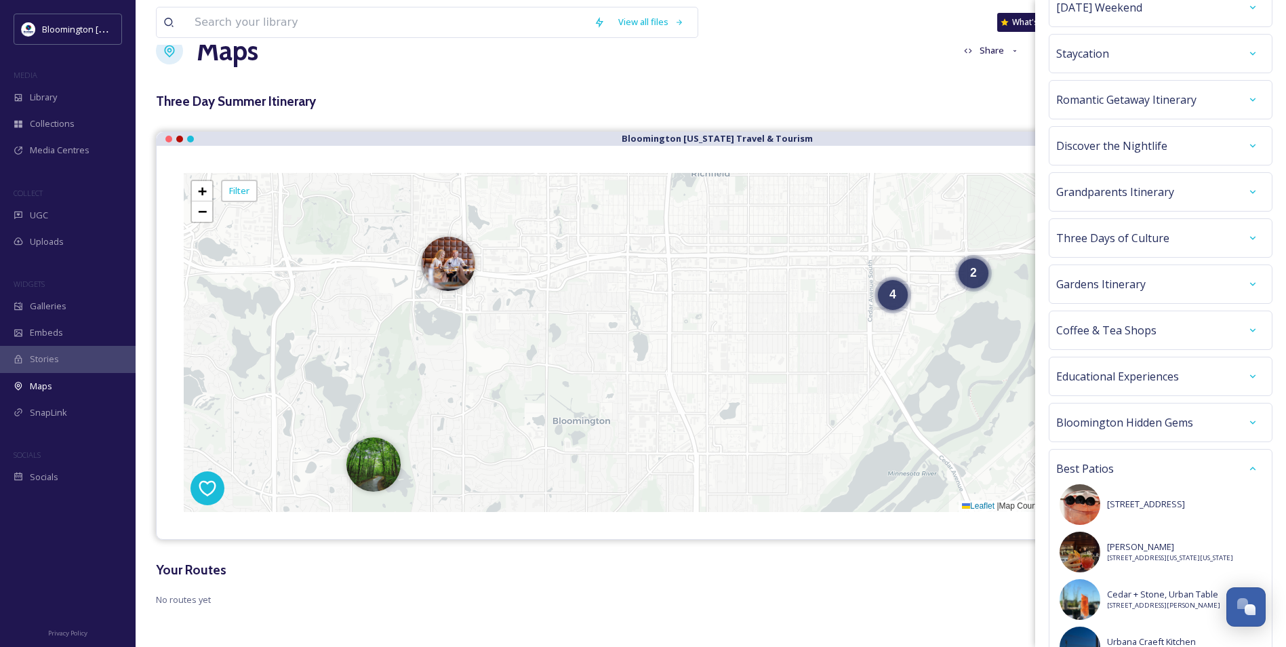
click at [1179, 462] on div "Best Patios" at bounding box center [1160, 468] width 209 height 24
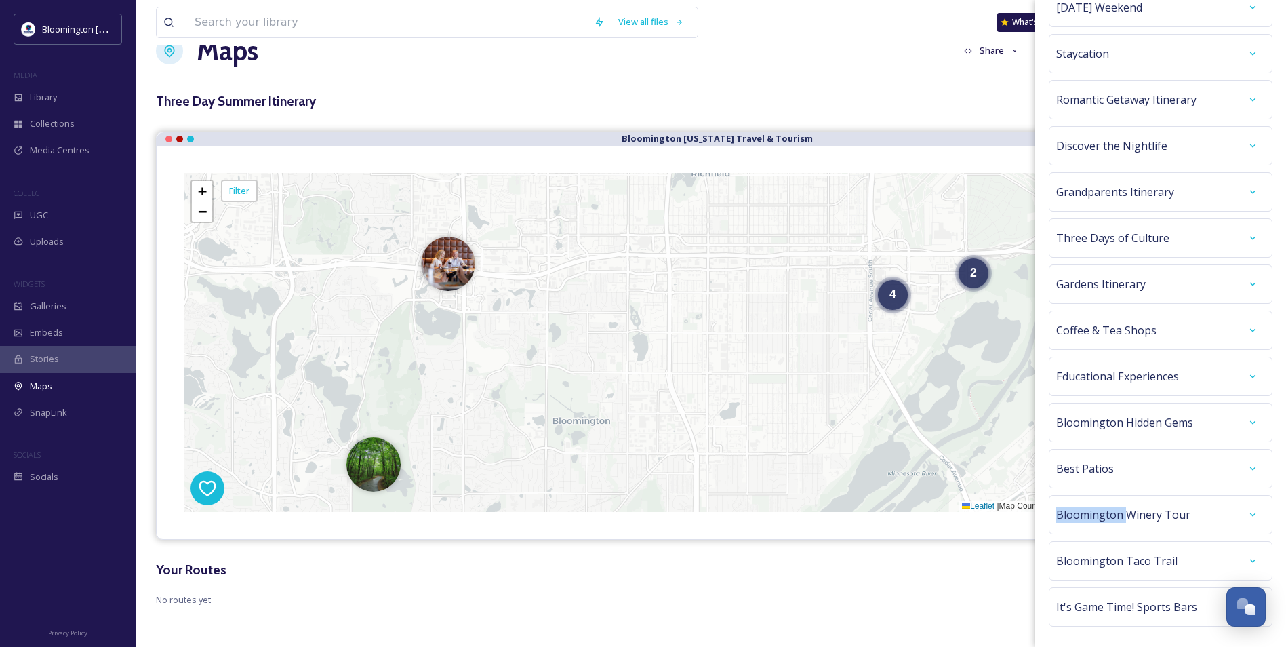
click at [1179, 462] on div "Best Patios" at bounding box center [1160, 468] width 209 height 24
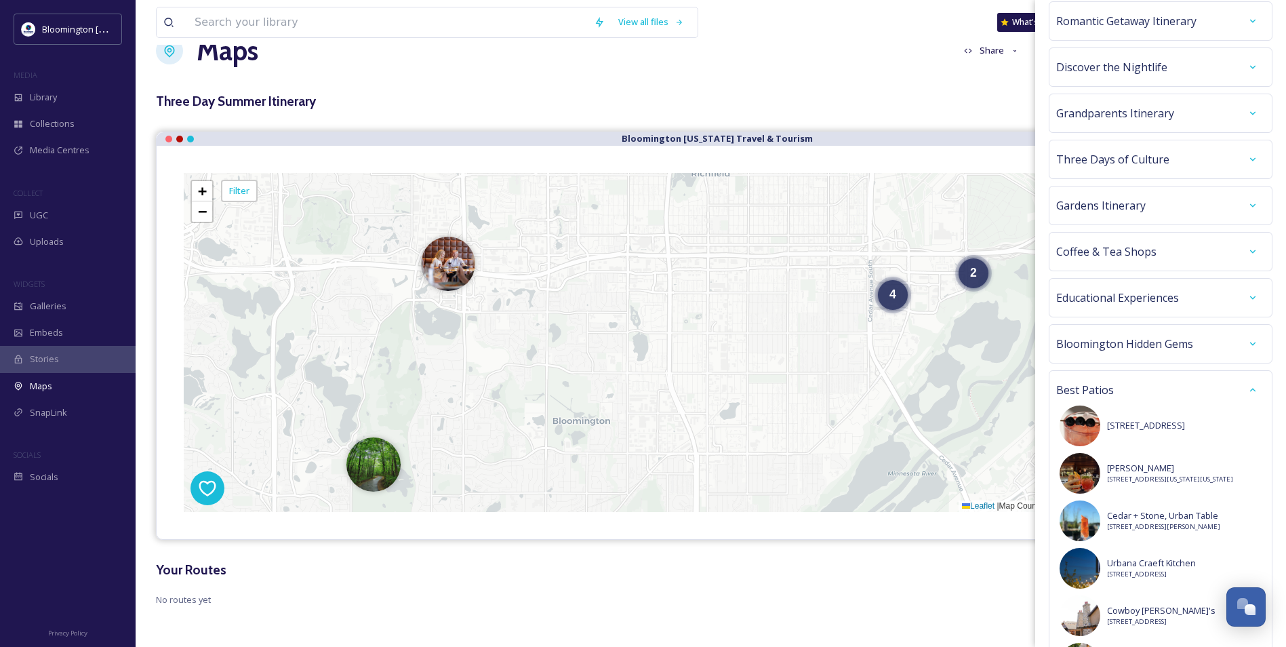
scroll to position [383, 0]
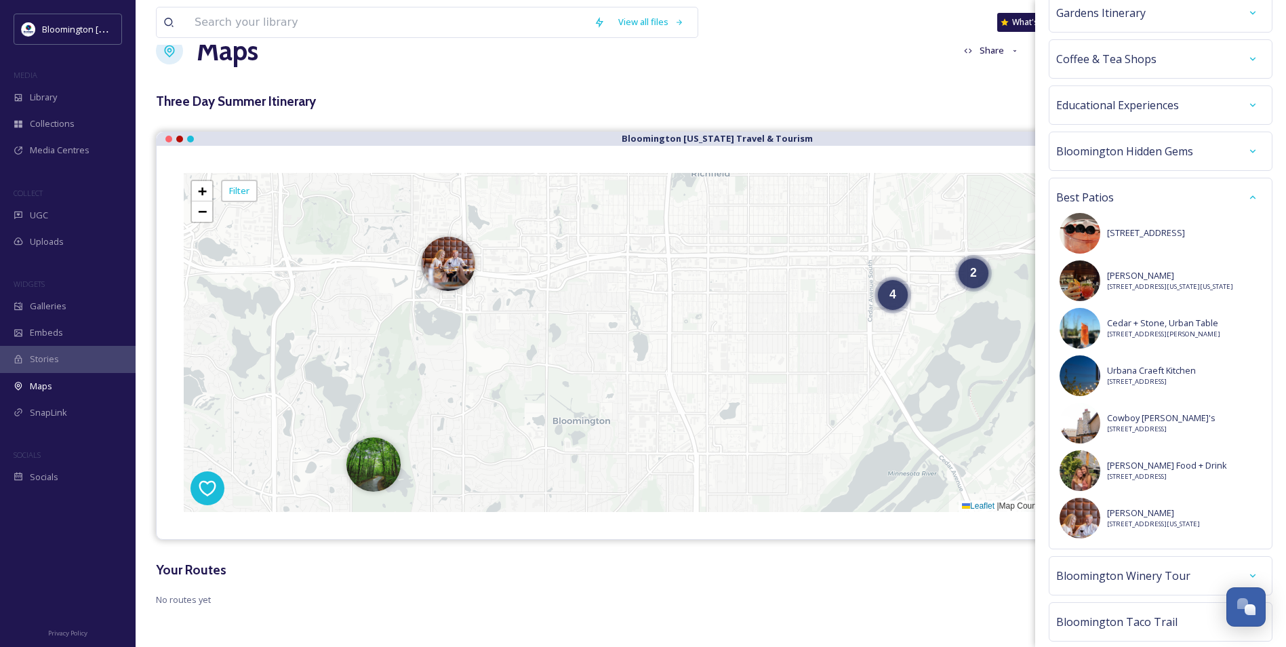
click at [1165, 188] on div "Best Patios" at bounding box center [1160, 197] width 209 height 24
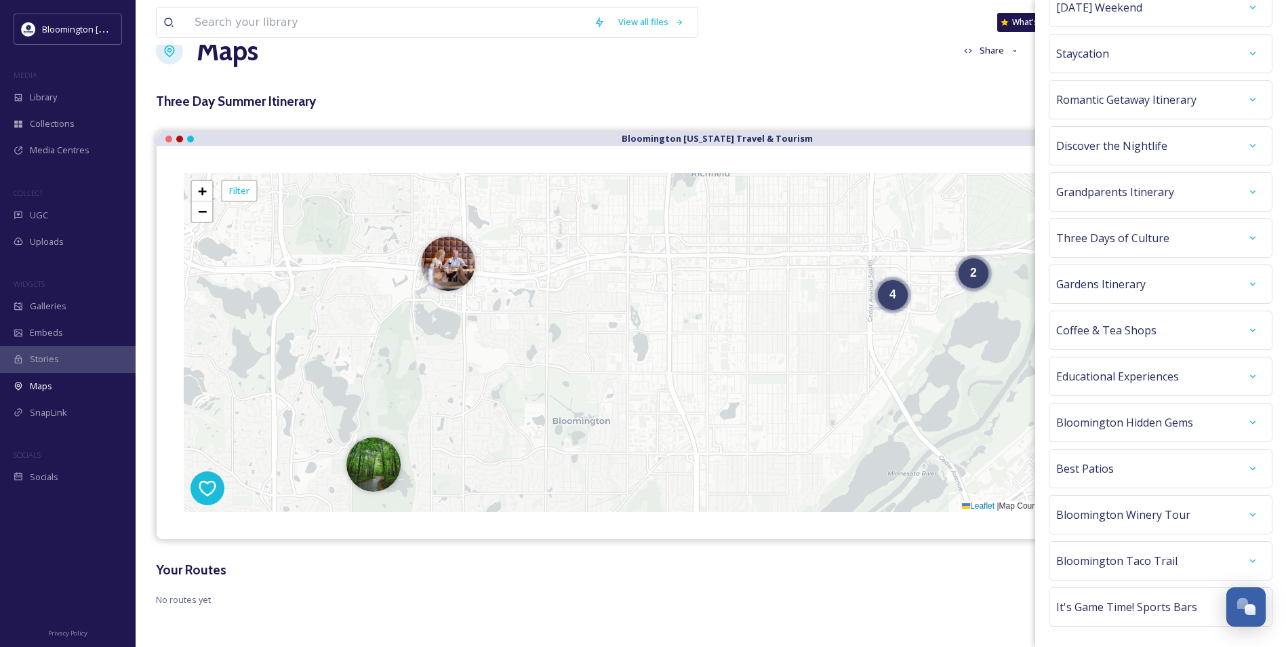
click at [1144, 196] on span "Grandparents Itinerary" at bounding box center [1115, 192] width 118 height 16
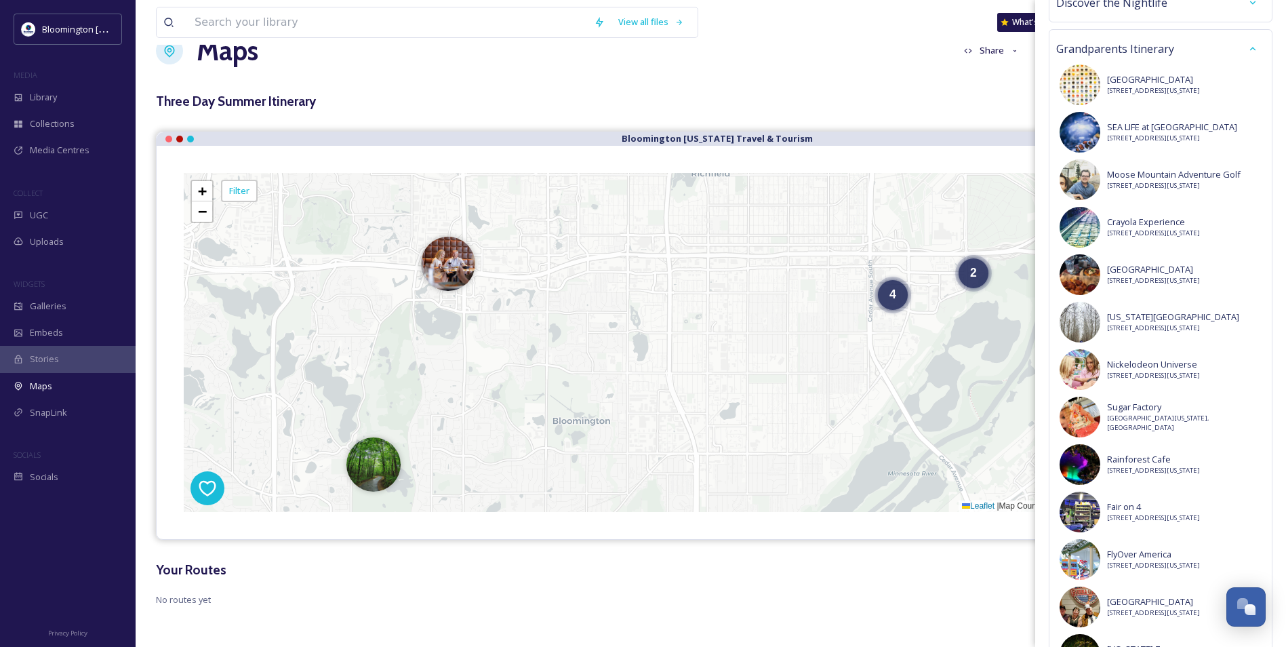
scroll to position [191, 0]
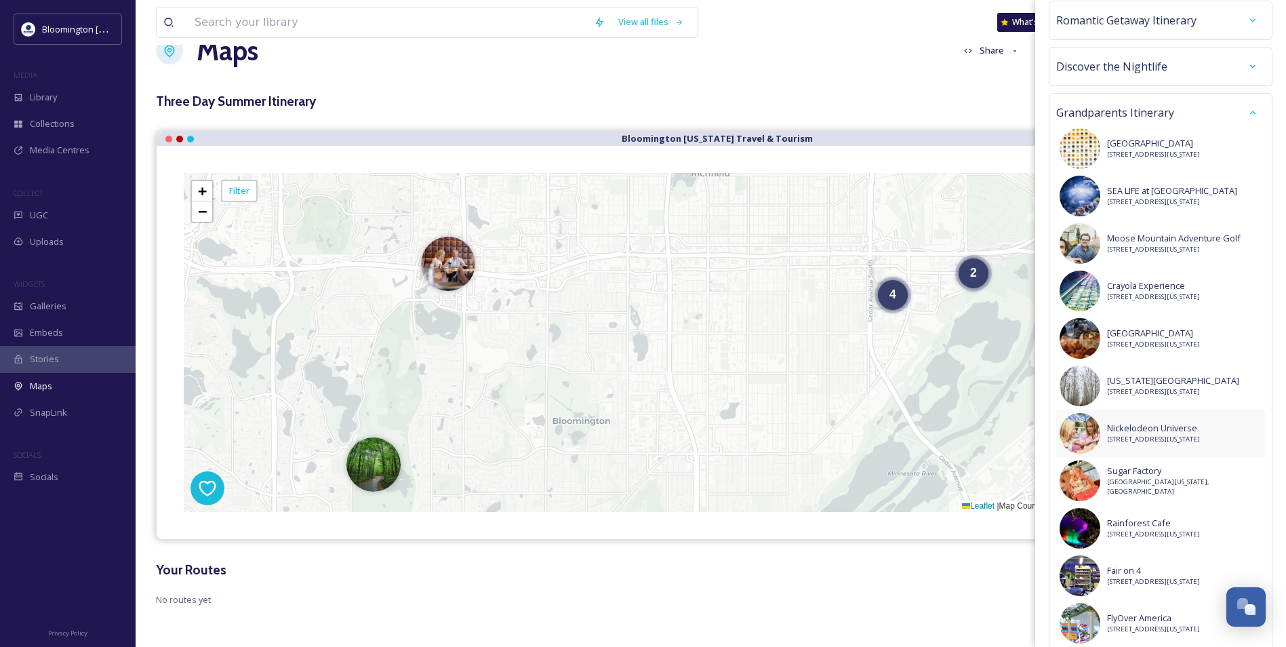
click at [1153, 432] on span "Nickelodeon Universe" at bounding box center [1153, 428] width 93 height 13
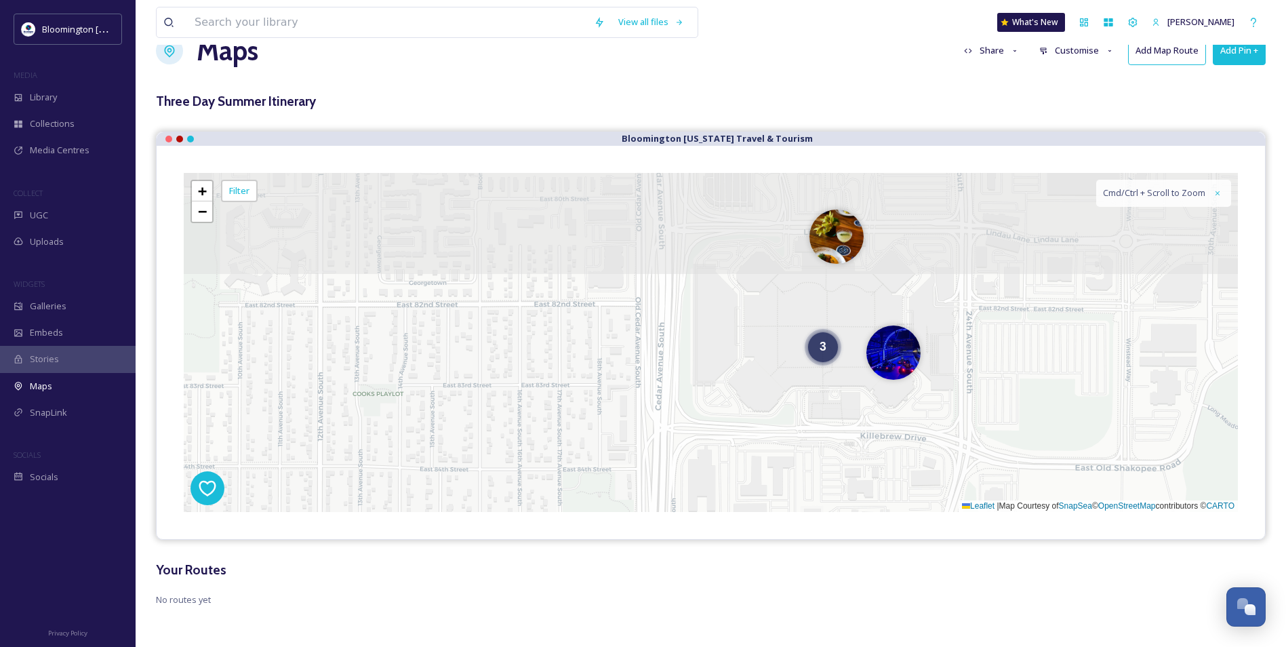
drag, startPoint x: 849, startPoint y: 277, endPoint x: 969, endPoint y: 434, distance: 197.7
click at [969, 434] on div "3 + − Leaflet | Map Courtesy of SnapSea © OpenStreetMap contributors © CARTO Cm…" at bounding box center [711, 342] width 1054 height 339
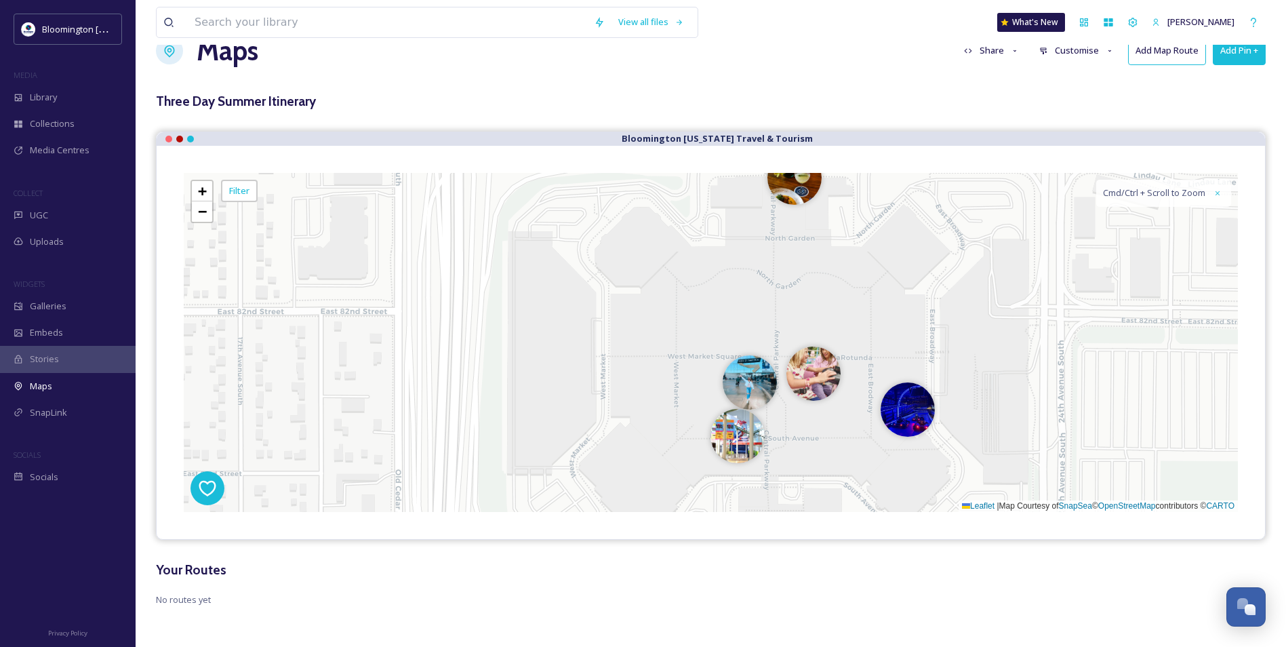
drag, startPoint x: 834, startPoint y: 351, endPoint x: 925, endPoint y: 487, distance: 163.2
click at [925, 487] on div "+ − Leaflet | Map Courtesy of SnapSea © OpenStreetMap contributors © CARTO Cmd/…" at bounding box center [711, 342] width 1054 height 339
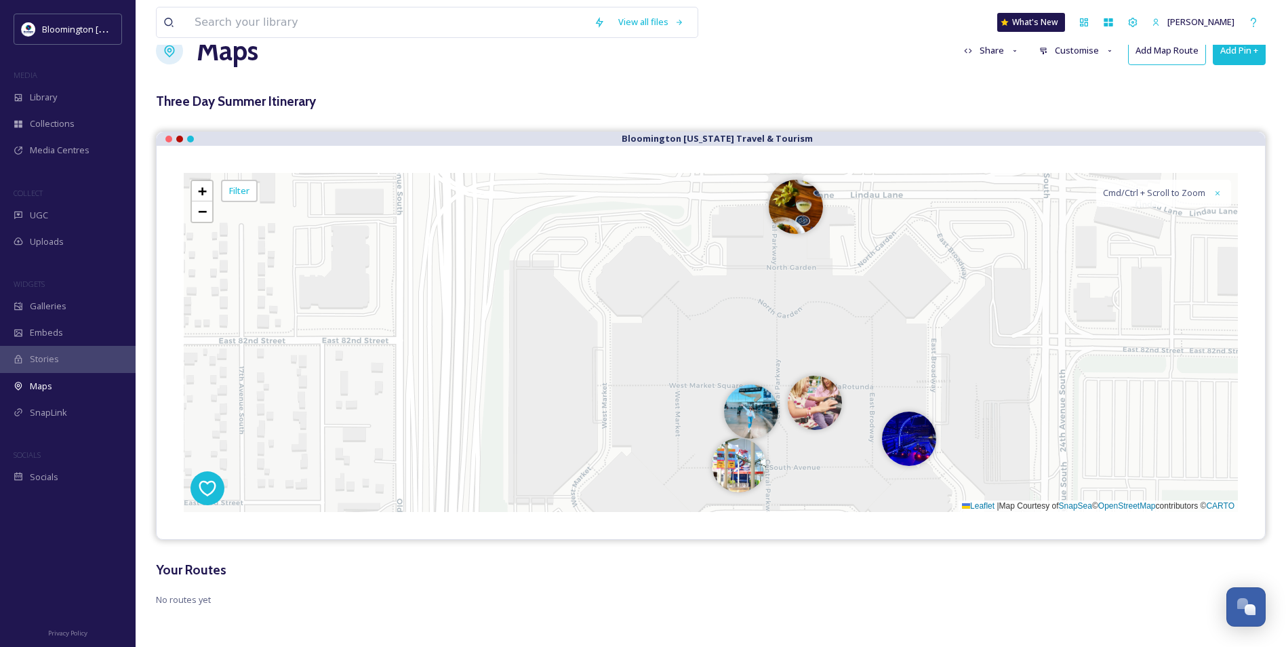
drag, startPoint x: 988, startPoint y: 365, endPoint x: 990, endPoint y: 394, distance: 28.5
click at [990, 394] on div "+ − Leaflet | Map Courtesy of SnapSea © OpenStreetMap contributors © CARTO Cmd/…" at bounding box center [711, 342] width 1054 height 339
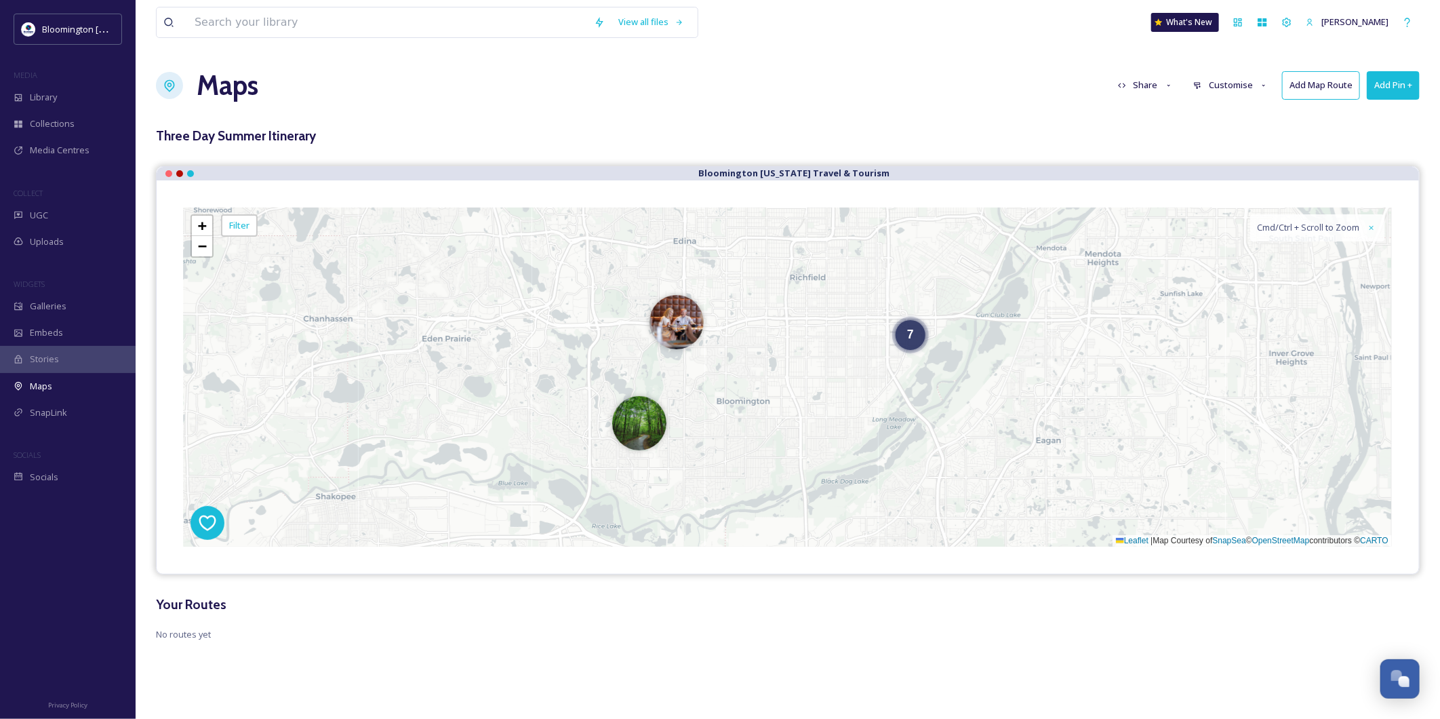
click at [224, 87] on h1 "Maps" at bounding box center [228, 85] width 62 height 41
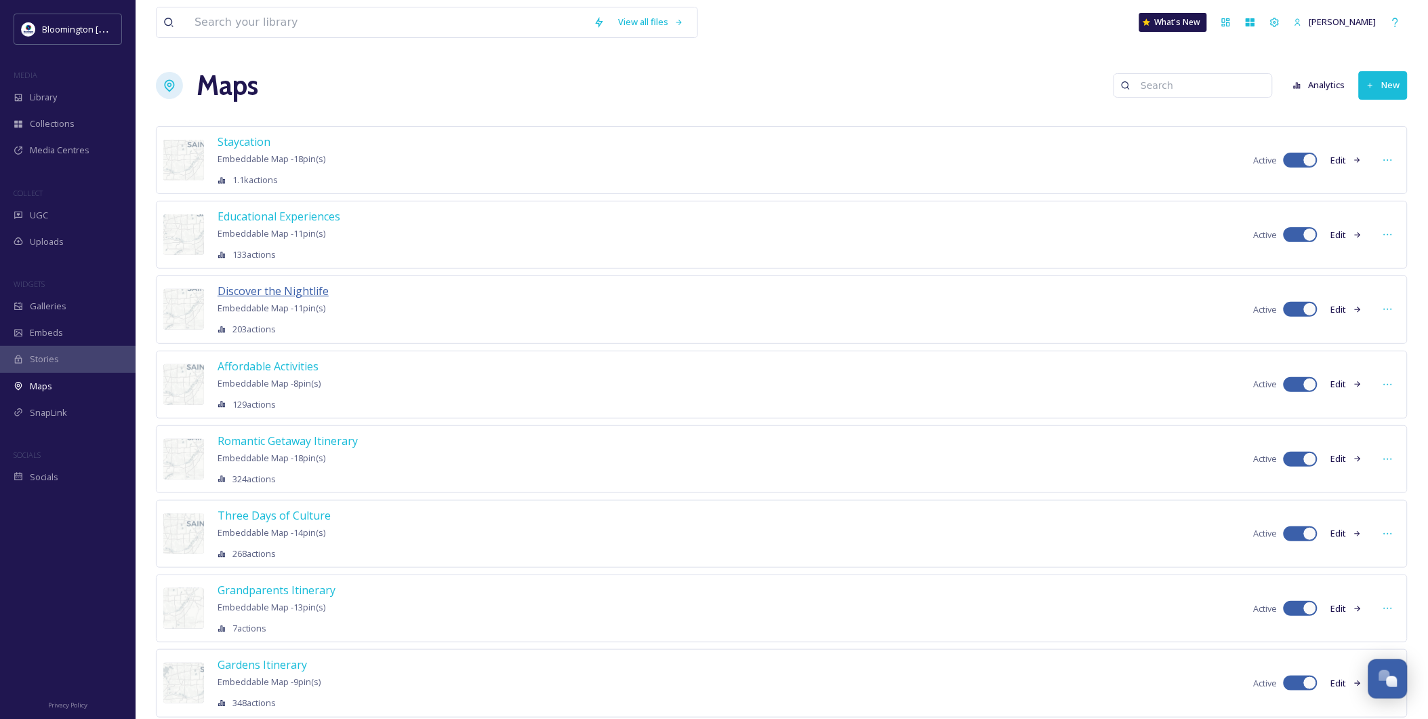
drag, startPoint x: 294, startPoint y: 287, endPoint x: 255, endPoint y: 289, distance: 39.4
click at [255, 289] on span "Discover the Nightlife" at bounding box center [273, 290] width 111 height 15
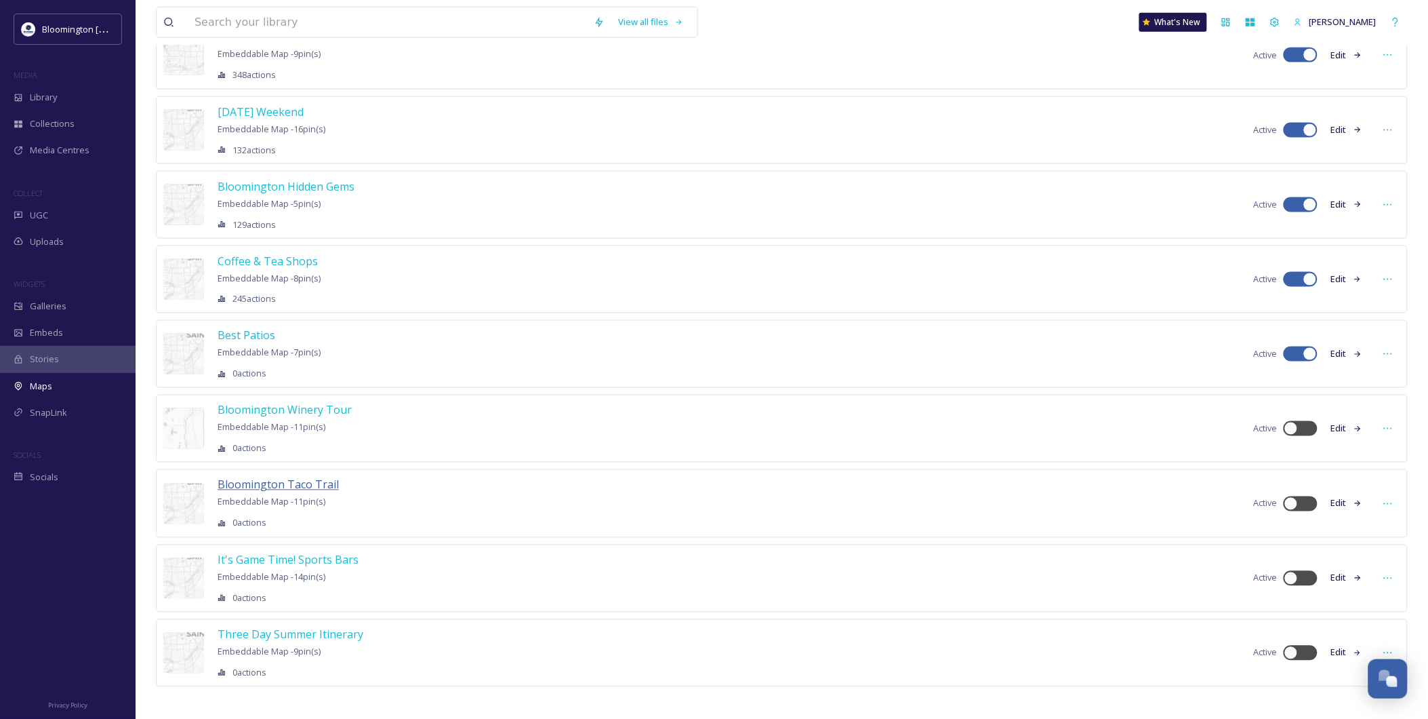
click at [317, 480] on span "Bloomington Taco Trail" at bounding box center [278, 484] width 121 height 15
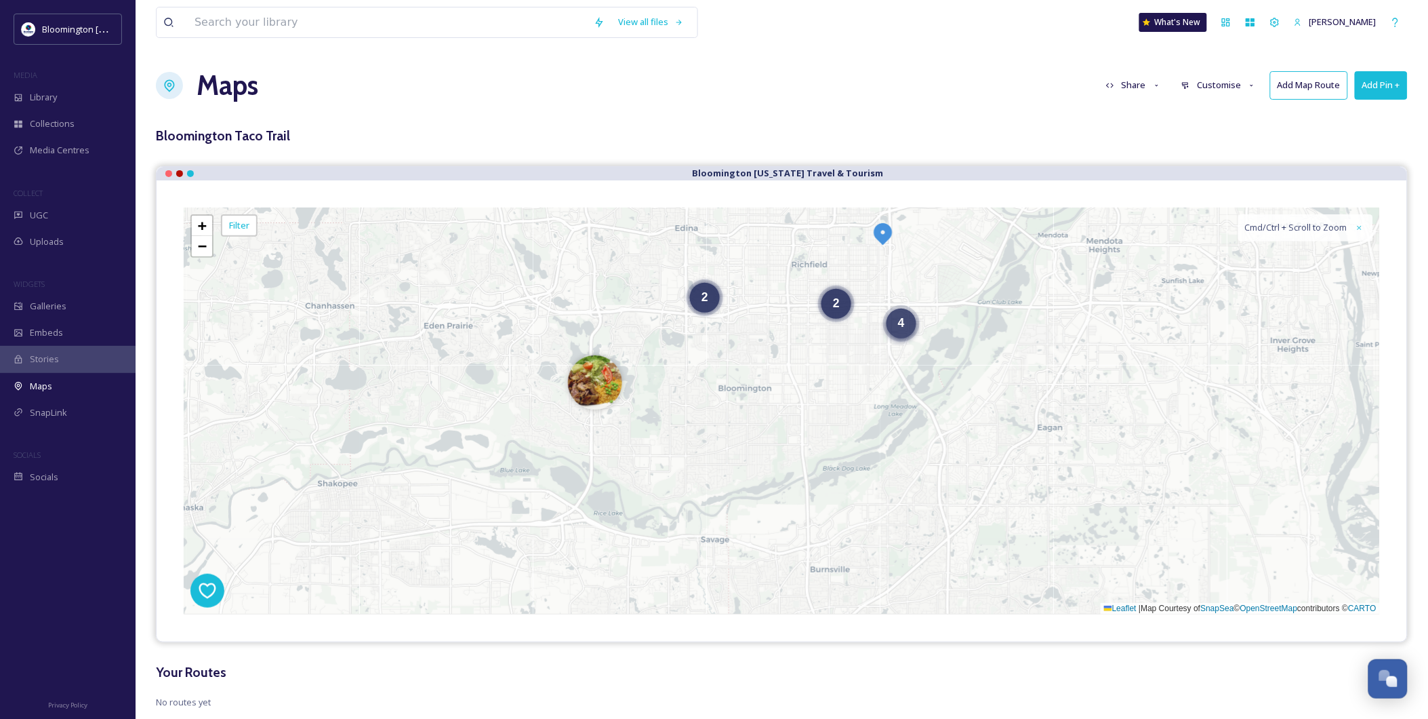
click at [899, 329] on span "4" at bounding box center [901, 323] width 7 height 14
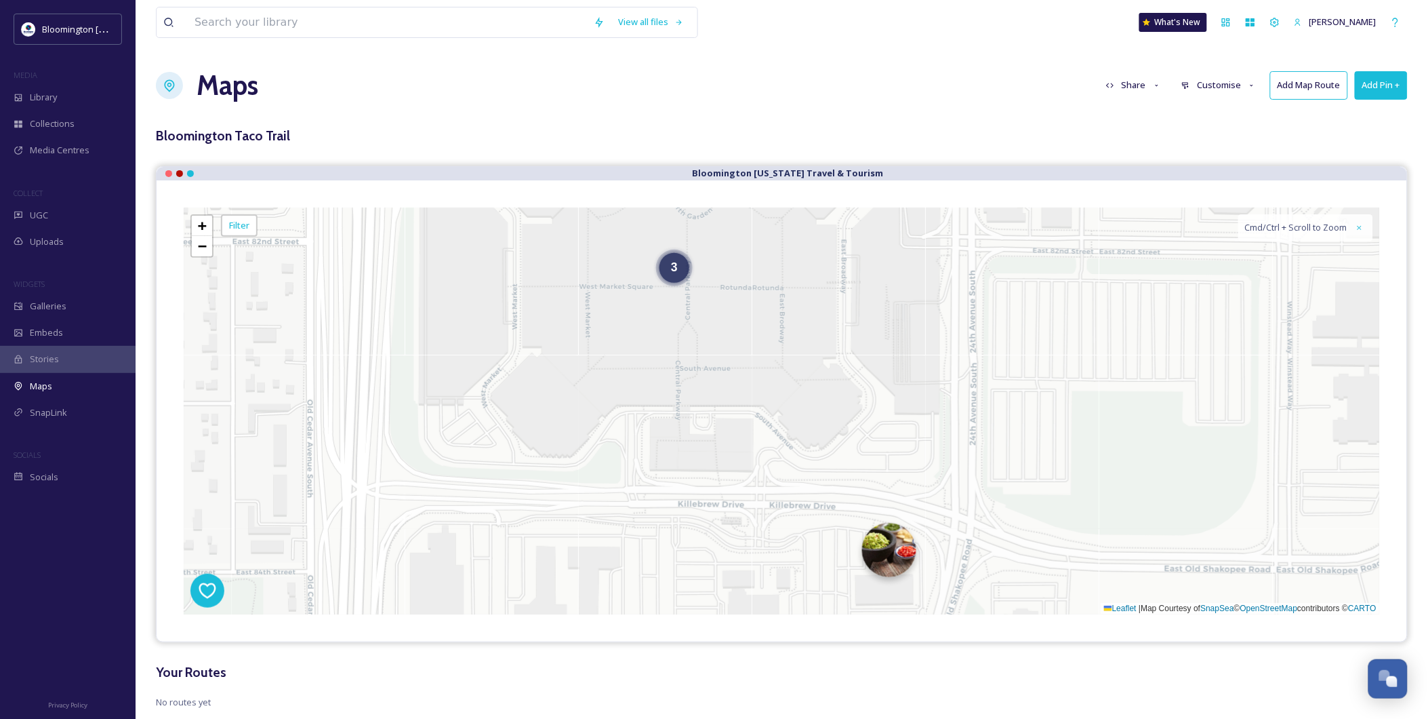
click at [907, 570] on div "3 + − Leaflet | Map Courtesy of SnapSea © OpenStreetMap contributors © CARTO Cm…" at bounding box center [782, 410] width 1196 height 407
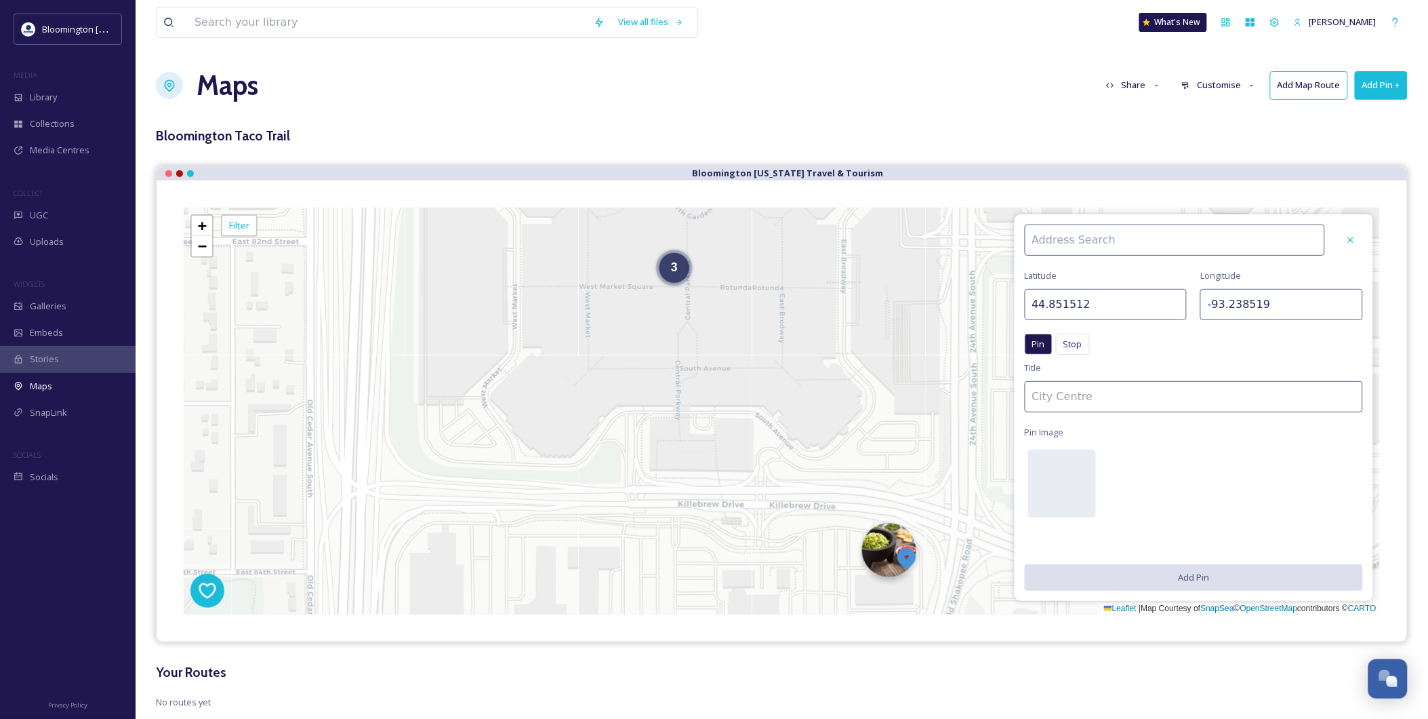
click at [884, 534] on img at bounding box center [889, 550] width 54 height 54
click at [1285, 249] on div at bounding box center [1351, 240] width 24 height 24
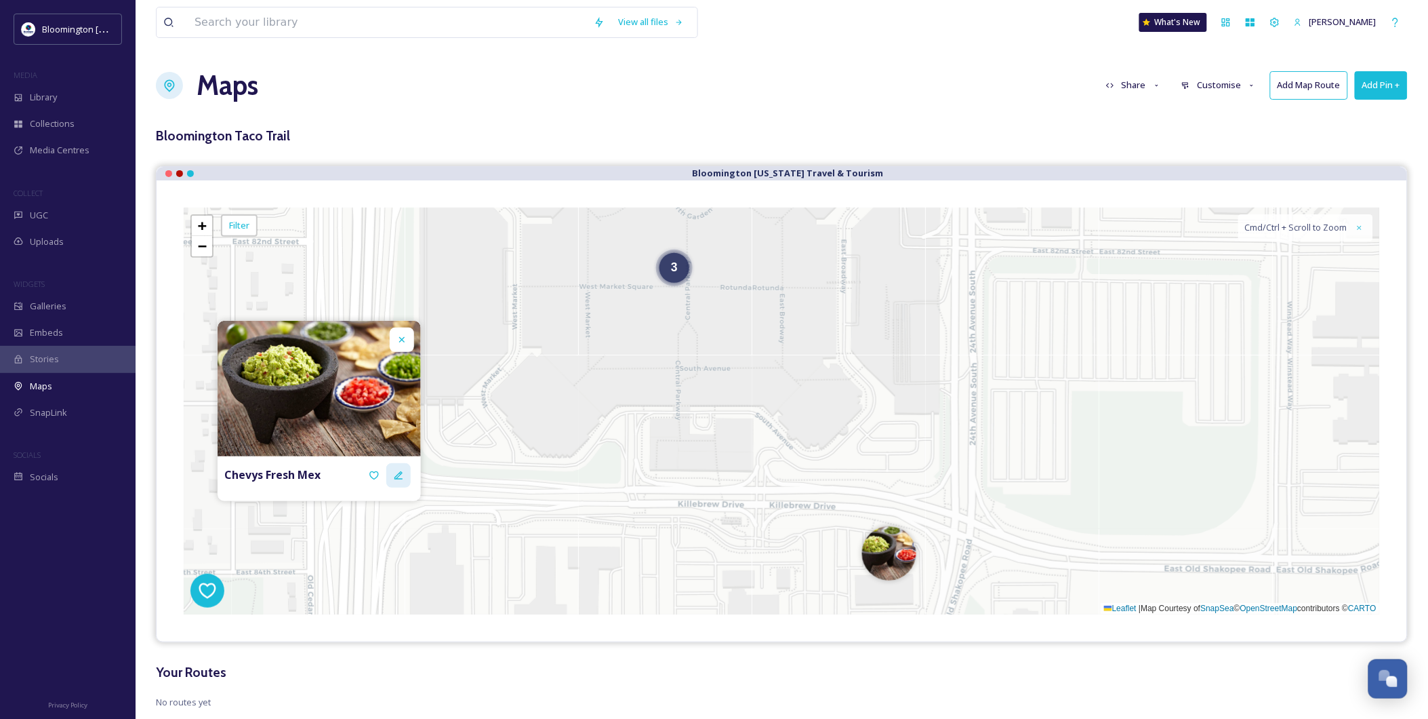
click at [404, 479] on div at bounding box center [398, 475] width 24 height 24
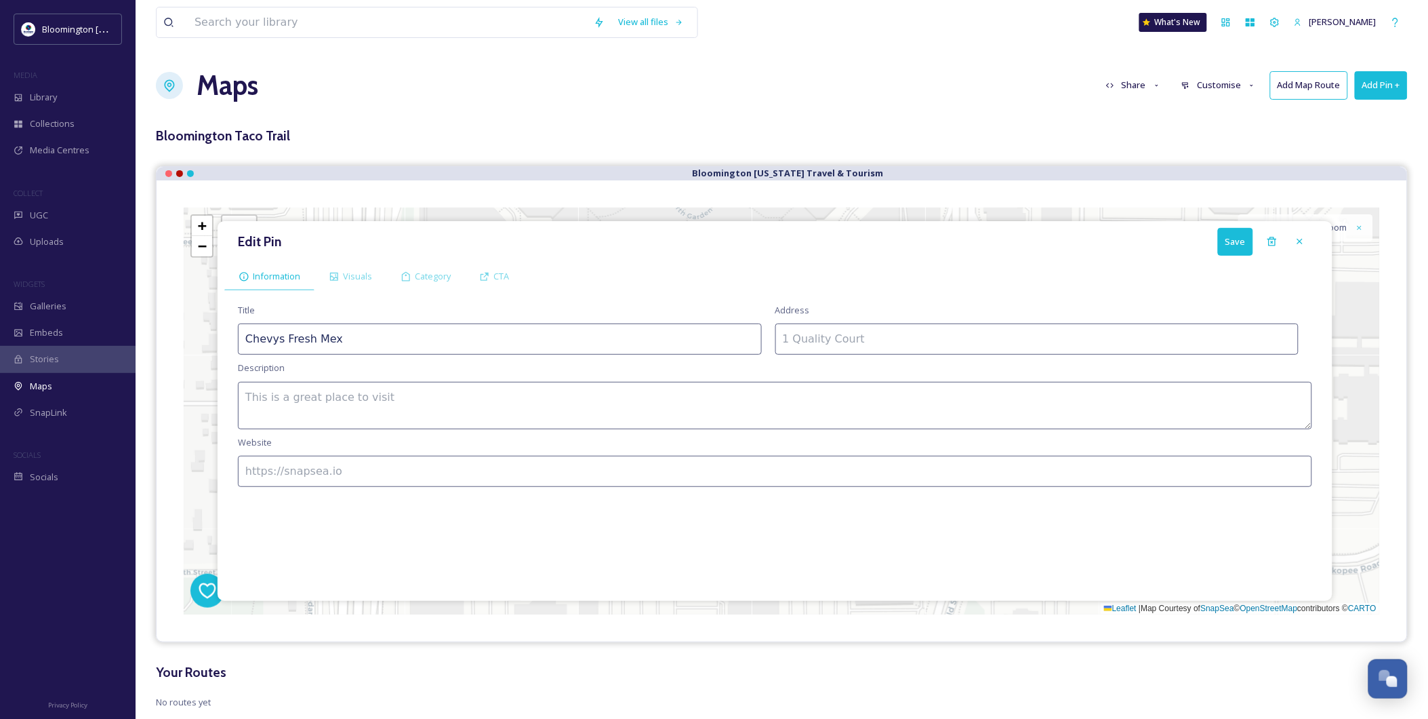
drag, startPoint x: 383, startPoint y: 340, endPoint x: 142, endPoint y: 312, distance: 242.2
click at [142, 312] on div "View all files What's New [PERSON_NAME] Maps Share Customise Add Map Route Add …" at bounding box center [782, 374] width 1293 height 749
click at [839, 331] on input at bounding box center [1037, 338] width 524 height 31
paste input "[STREET_ADDRESS][PERSON_NAME]"
type input "[STREET_ADDRESS][PERSON_NAME]"
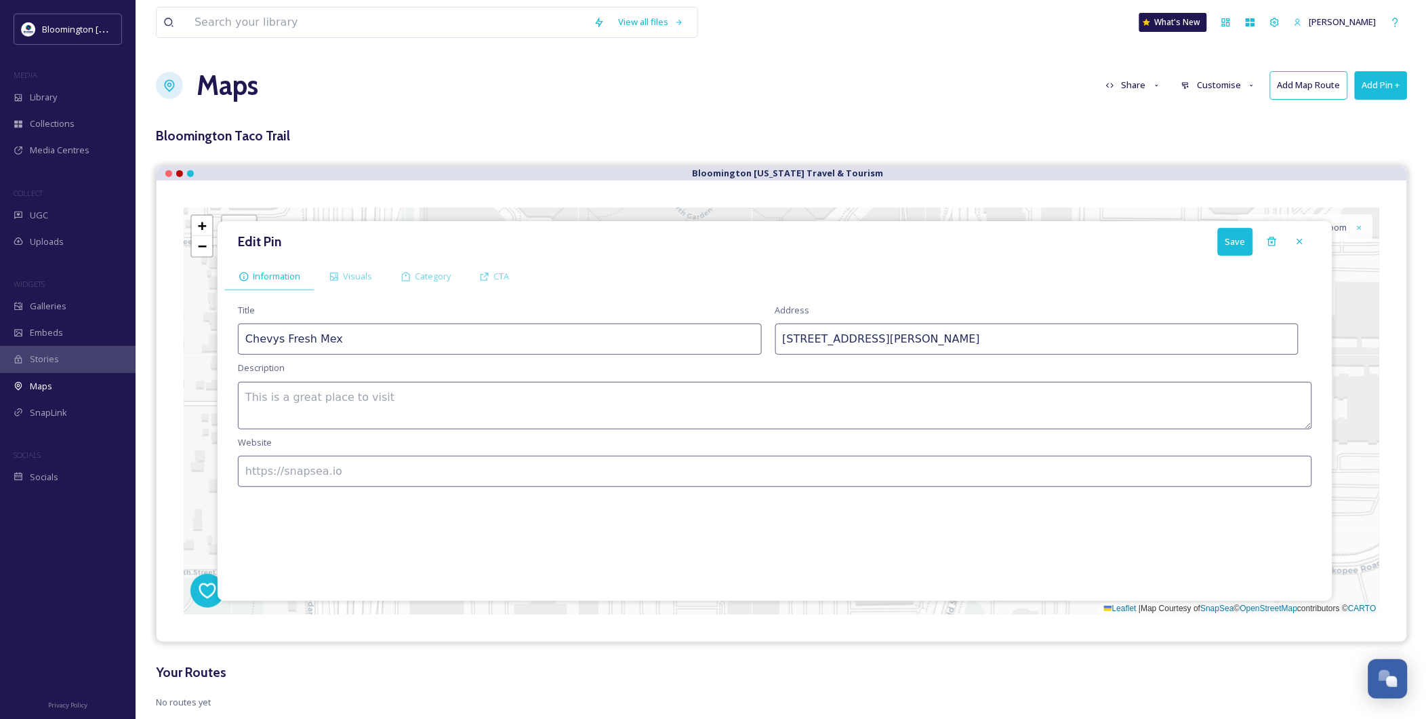
click at [626, 409] on textarea at bounding box center [775, 405] width 1074 height 47
paste textarea "Lively, informal Mexican chain with a colorful, family-friendly setting, plus t…"
type textarea "Lively, informal Mexican chain with a colorful, family-friendly setting, plus t…"
click at [557, 452] on div "Title Chevys Fresh Mex Address [STREET_ADDRESS][PERSON_NAME] Description Lively…" at bounding box center [775, 445] width 1102 height 297
click at [540, 462] on input at bounding box center [775, 471] width 1074 height 31
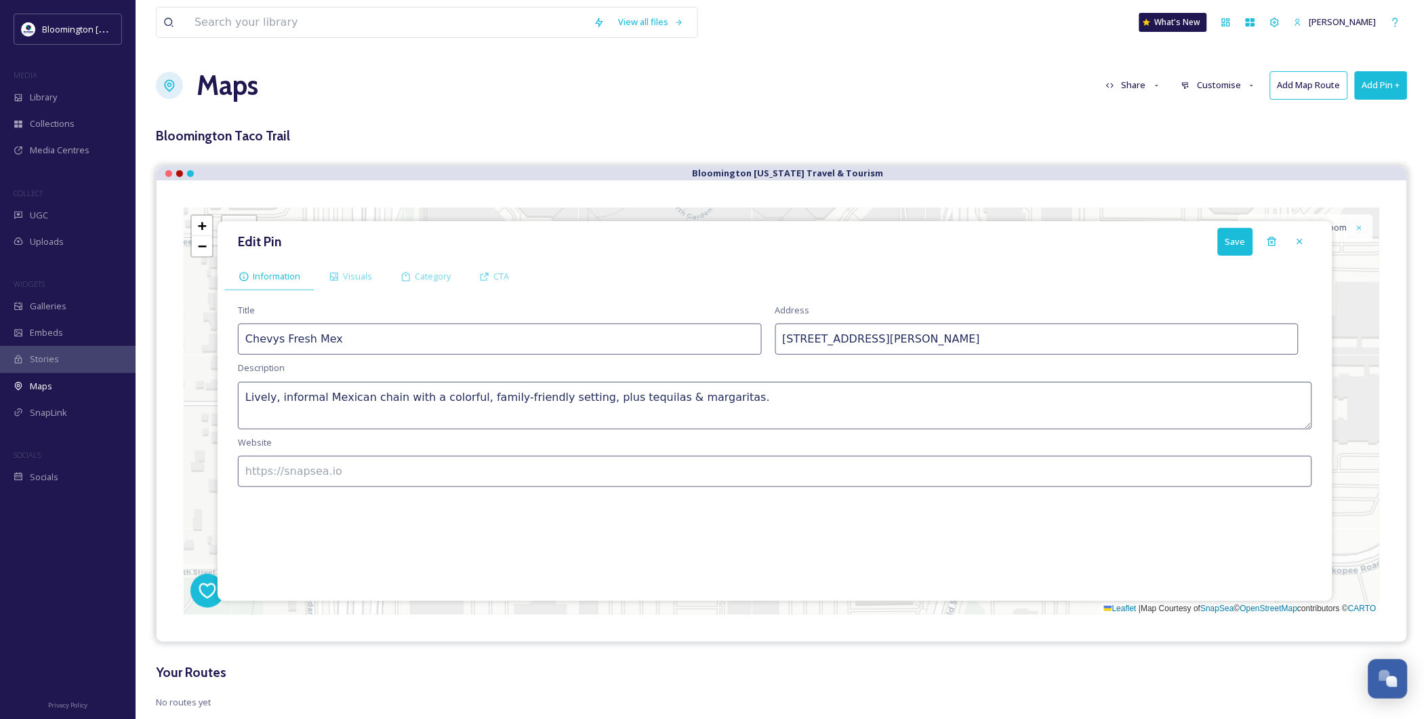
paste input "[URL][DOMAIN_NAME]"
type input "[URL][DOMAIN_NAME]"
click at [366, 267] on div "Visuals" at bounding box center [351, 276] width 72 height 28
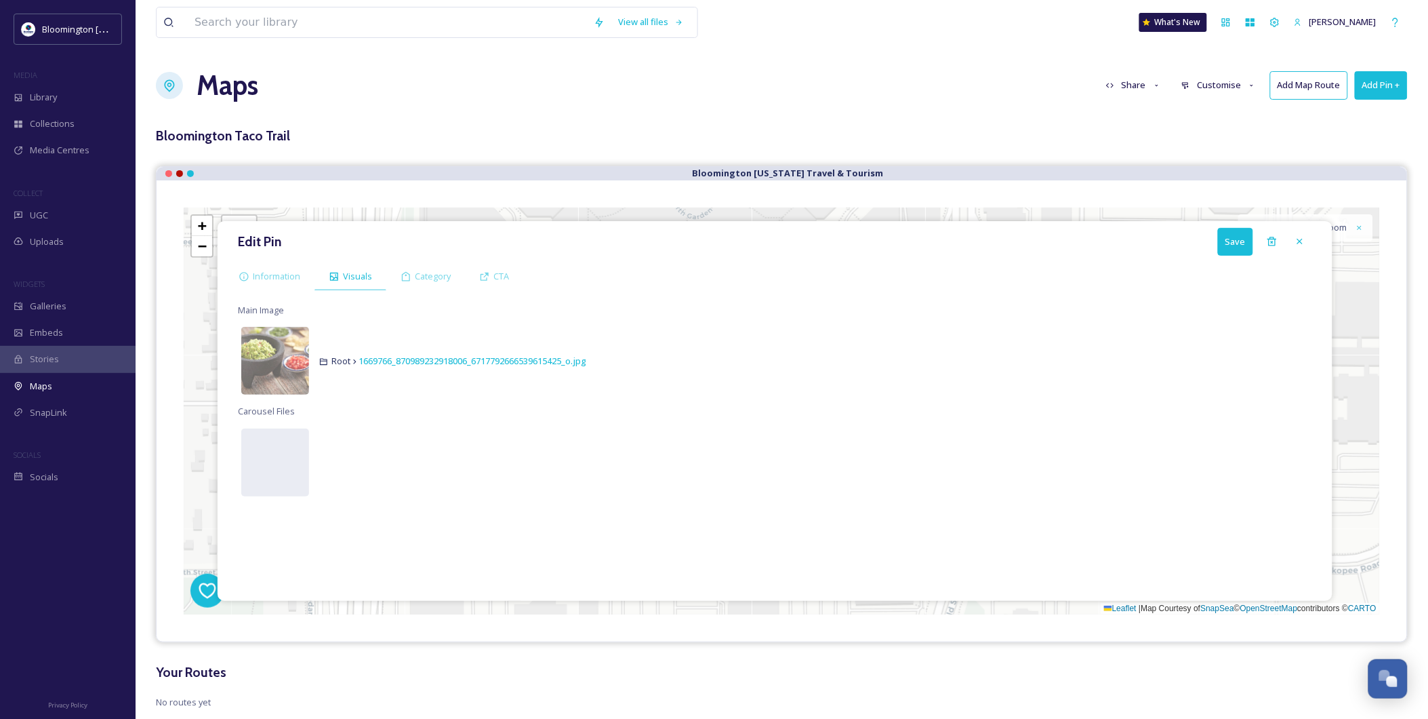
click at [1221, 251] on button "Save" at bounding box center [1235, 242] width 35 height 28
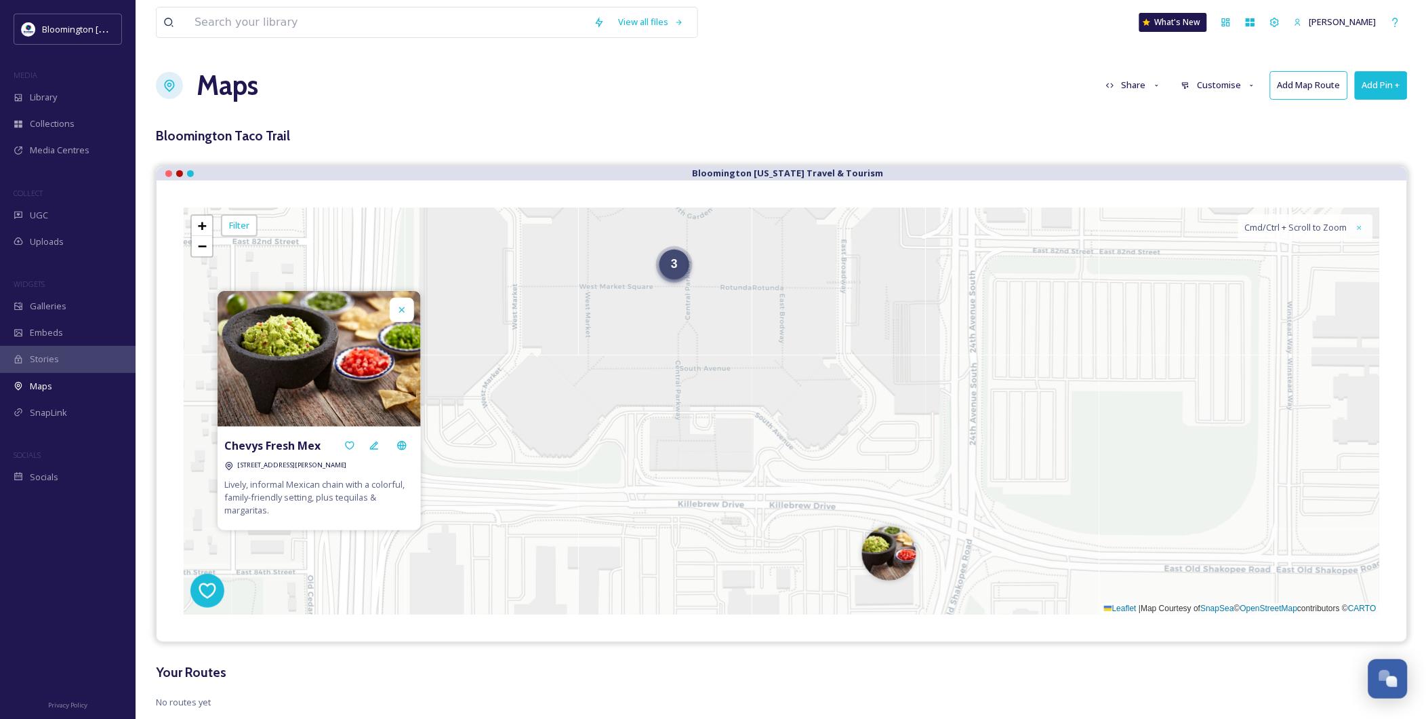
click at [663, 266] on div "3" at bounding box center [675, 264] width 30 height 30
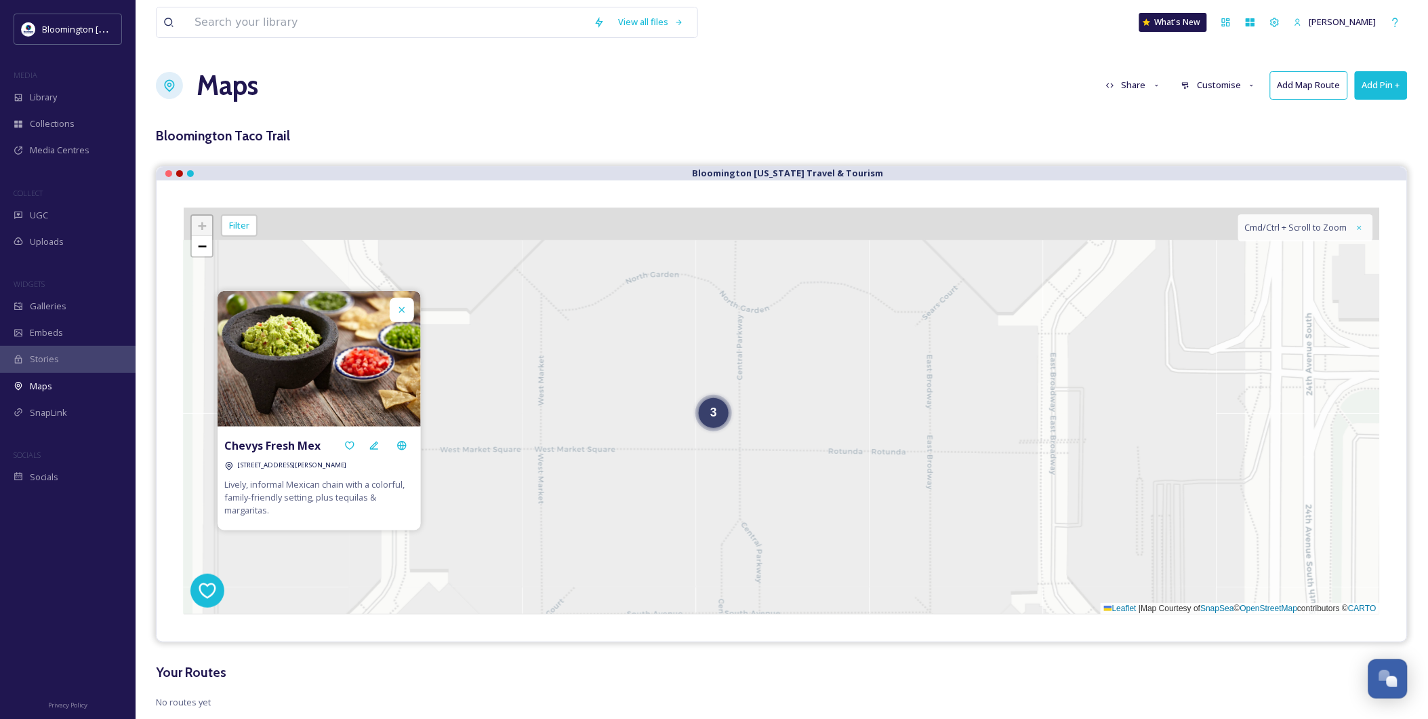
drag, startPoint x: 722, startPoint y: 301, endPoint x: 837, endPoint y: 469, distance: 203.8
click at [837, 469] on div "3 + − Leaflet | Map Courtesy of SnapSea © OpenStreetMap contributors © CARTO Cm…" at bounding box center [782, 410] width 1196 height 407
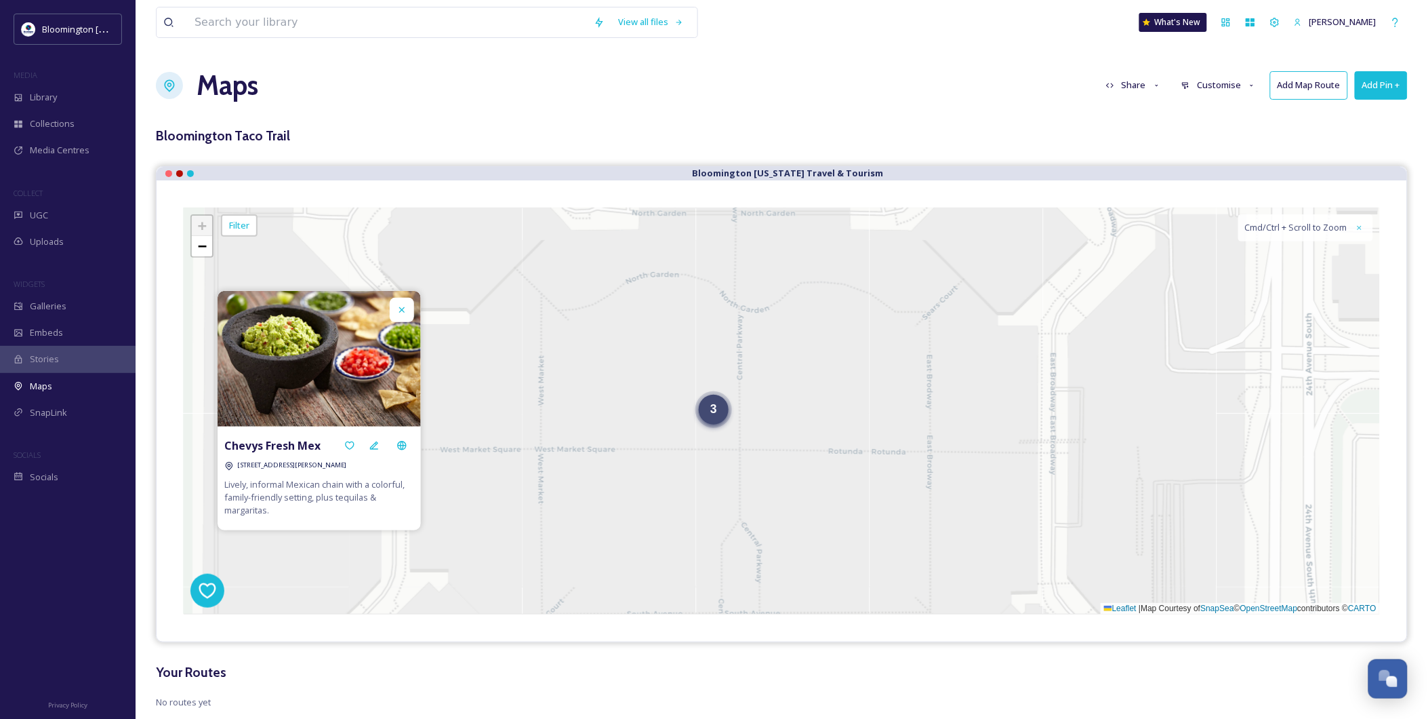
click at [700, 407] on div "3" at bounding box center [714, 410] width 30 height 30
click at [696, 448] on img at bounding box center [702, 436] width 54 height 54
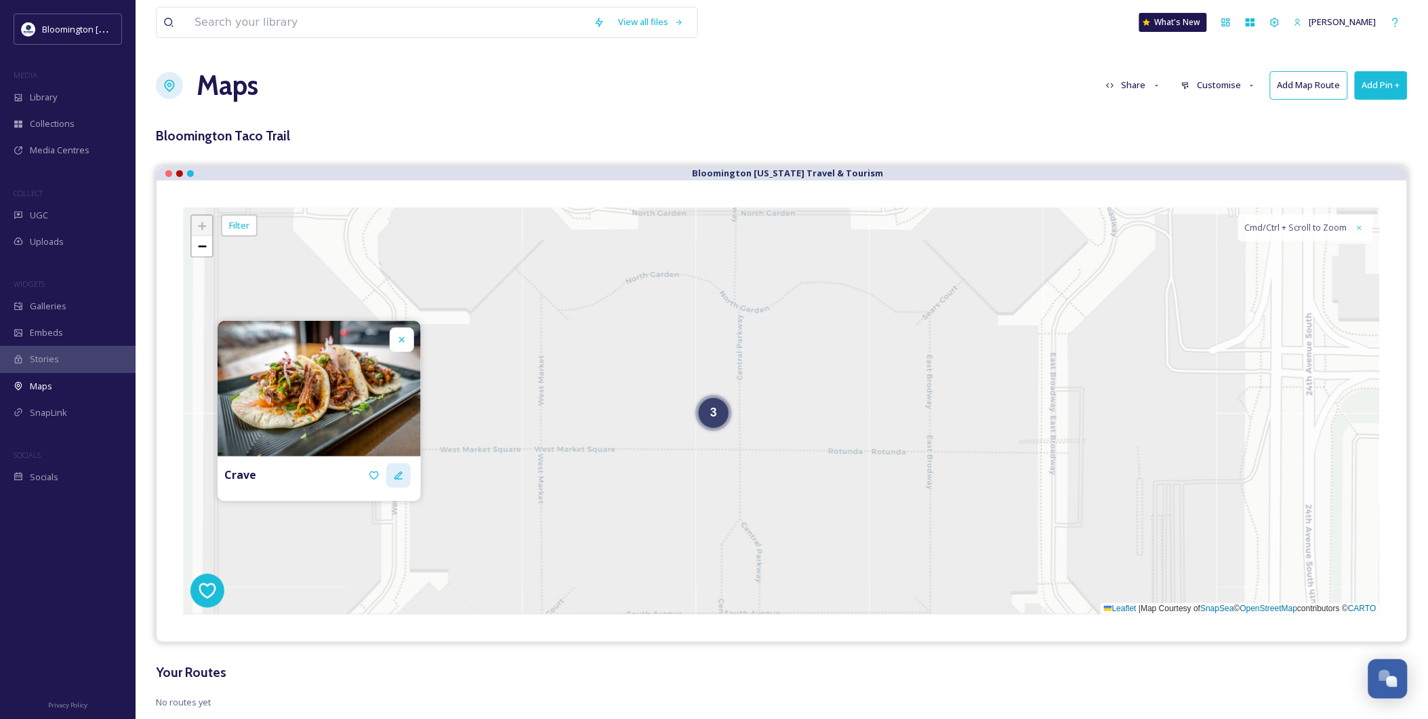
click at [395, 471] on icon at bounding box center [398, 475] width 11 height 11
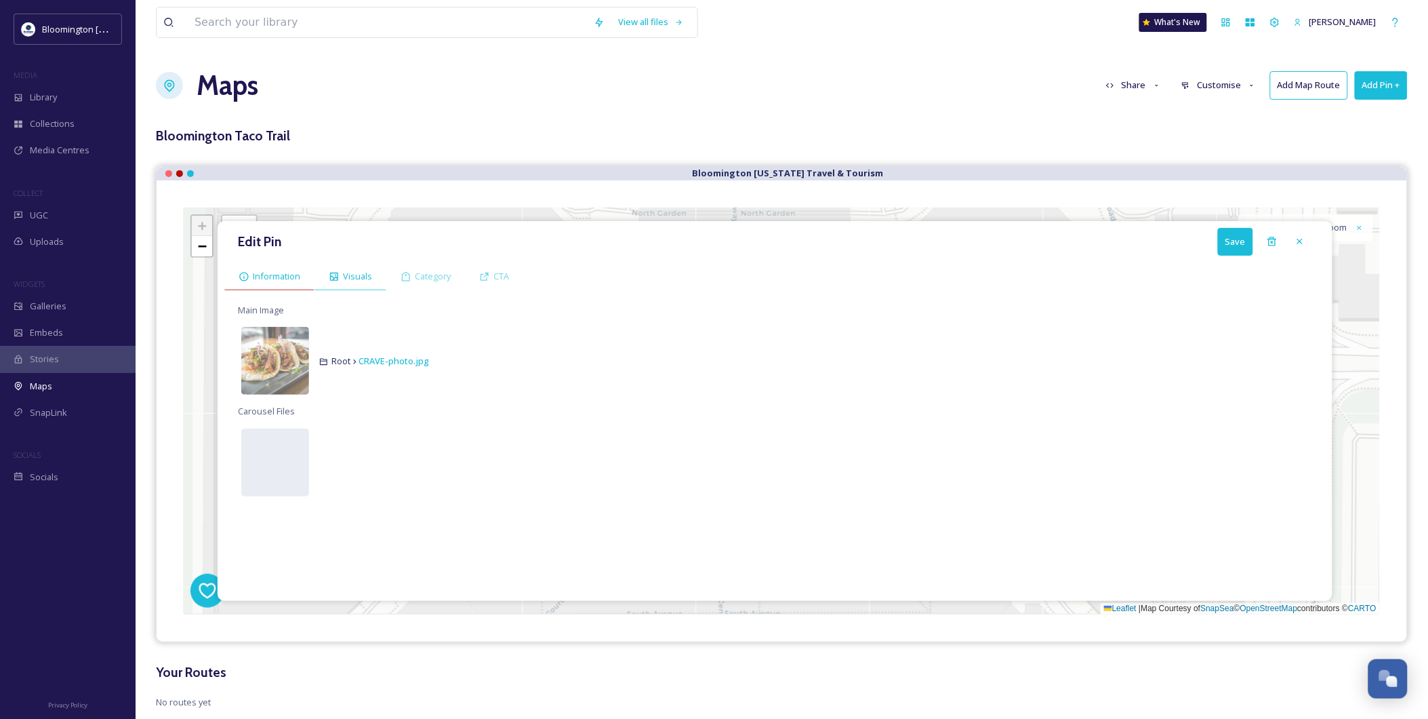
click at [305, 289] on div "Information" at bounding box center [269, 276] width 90 height 28
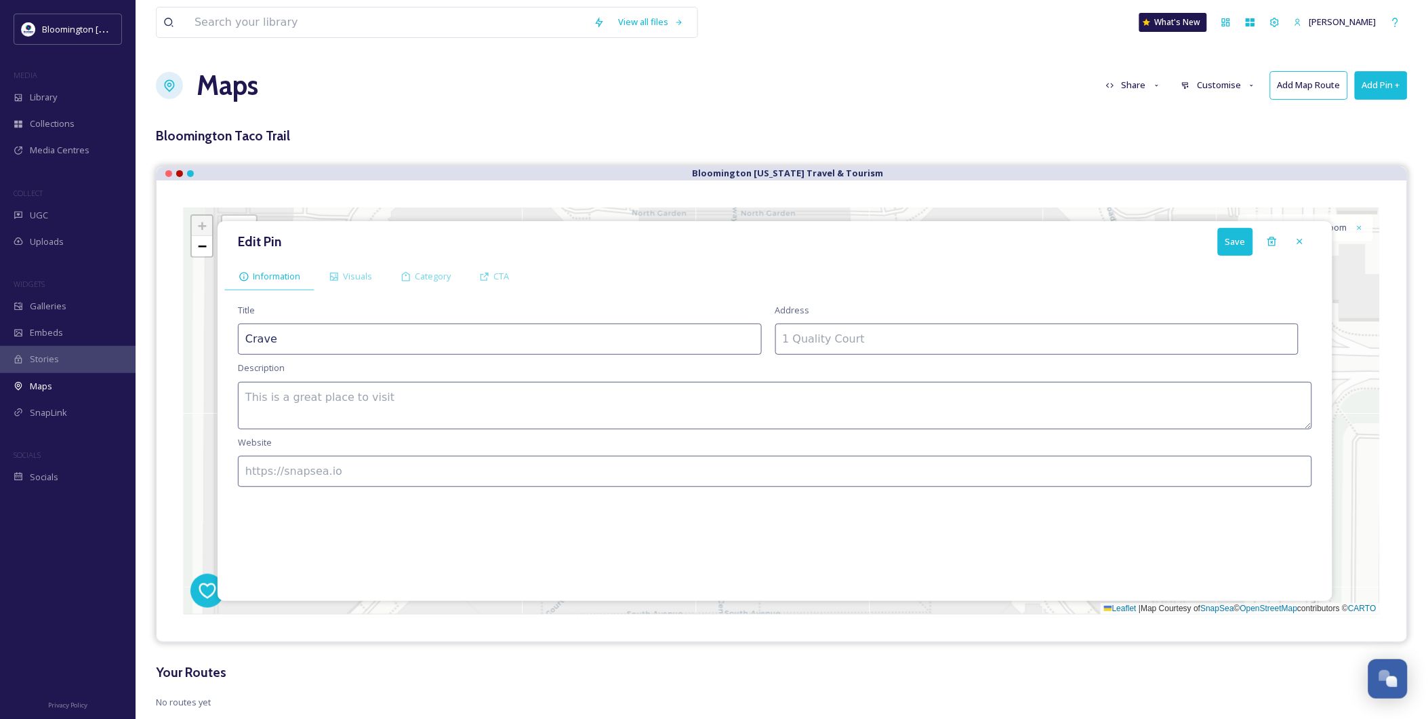
drag, startPoint x: 319, startPoint y: 333, endPoint x: 165, endPoint y: 317, distance: 154.7
click at [172, 323] on div "Edit Pin Save Information Visuals Category CTA Title Crave Address Description …" at bounding box center [782, 410] width 1251 height 461
click at [816, 399] on textarea at bounding box center [775, 405] width 1074 height 47
paste textarea "Bustling contemporary haungout featuring an eclectic mix of American fare & [PE…"
type textarea "Bustling contemporary haungout featuring an eclectic mix of American fare & [PE…"
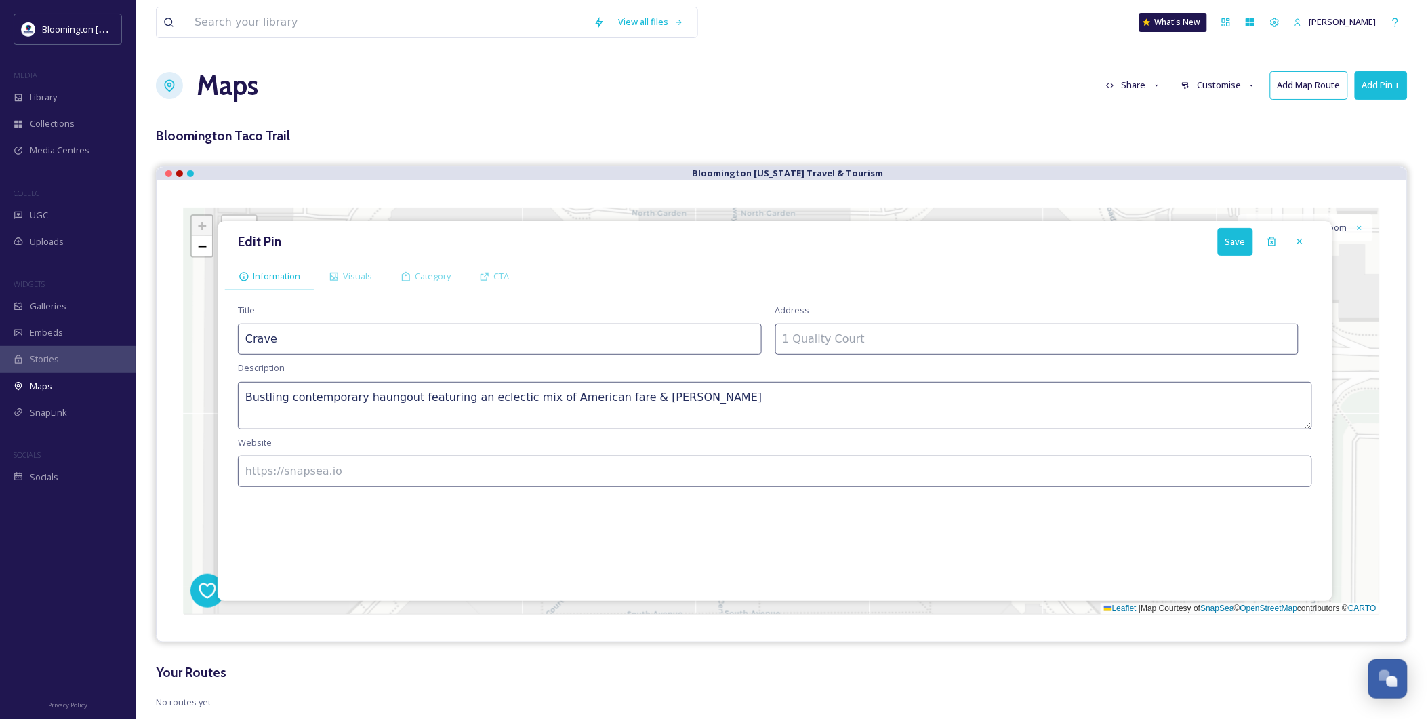
click at [864, 346] on input at bounding box center [1037, 338] width 524 height 31
paste input "[STREET_ADDRESS]"
type input "[STREET_ADDRESS]"
click at [418, 464] on input at bounding box center [775, 471] width 1074 height 31
paste input "[URL][DOMAIN_NAME]"
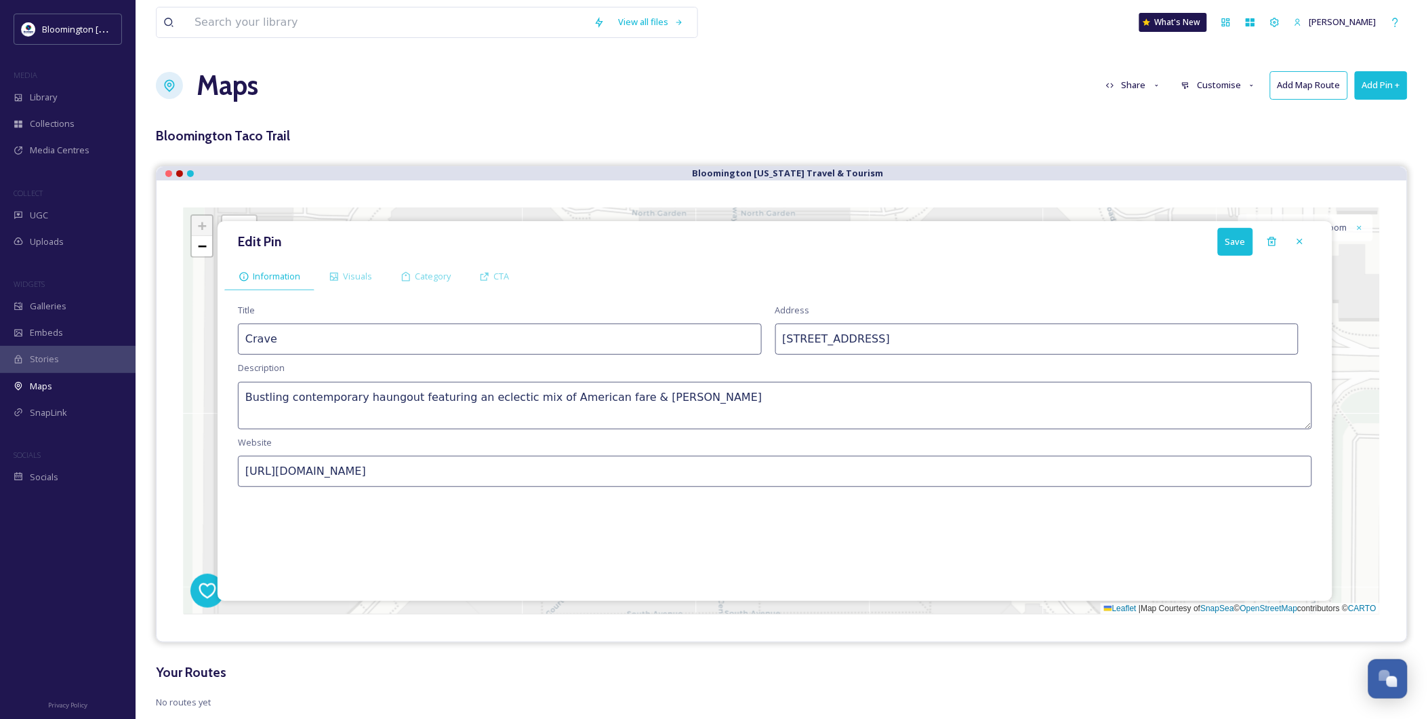
type input "[URL][DOMAIN_NAME]"
click at [1258, 218] on div "Cmd/Ctrl + Scroll to Zoom" at bounding box center [1305, 227] width 135 height 27
click at [1252, 242] on button "Save" at bounding box center [1235, 242] width 35 height 28
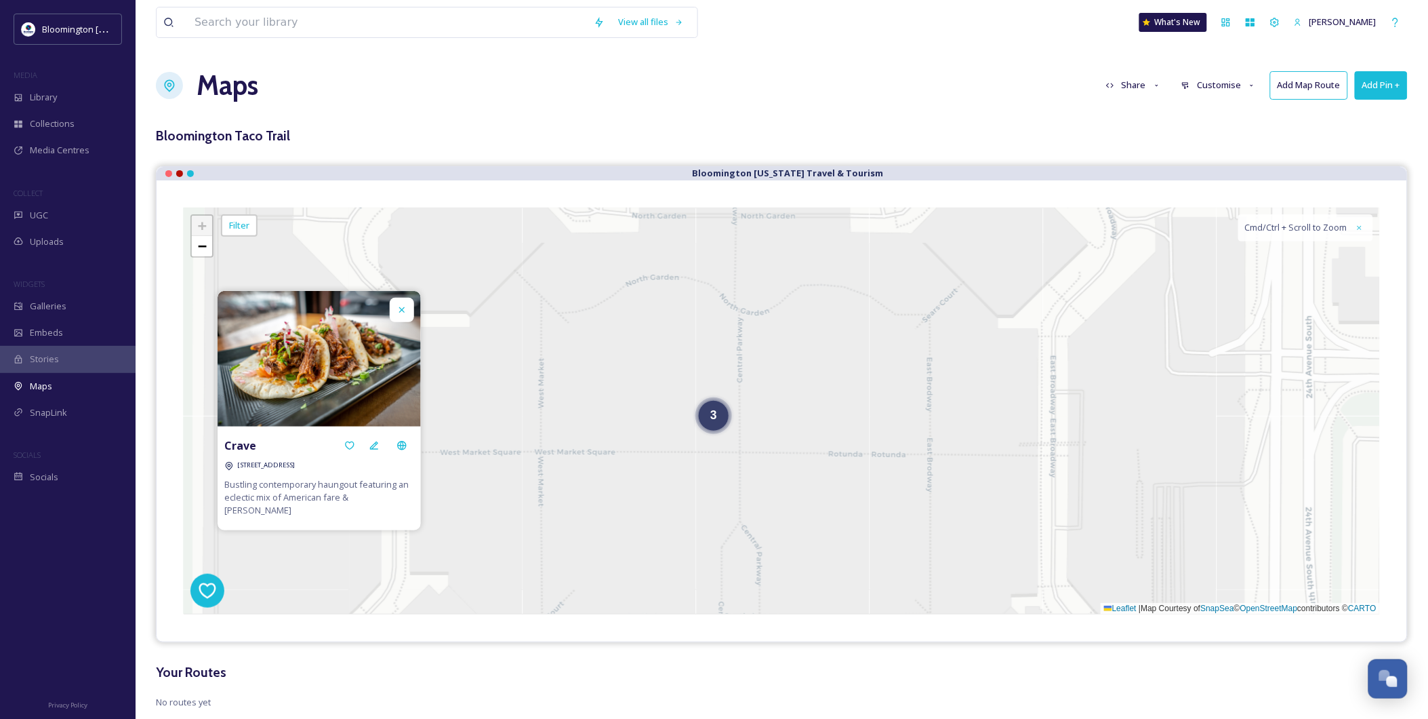
click at [726, 430] on div "3 + − Leaflet | Map Courtesy of SnapSea © OpenStreetMap contributors © CARTO Cm…" at bounding box center [782, 410] width 1196 height 407
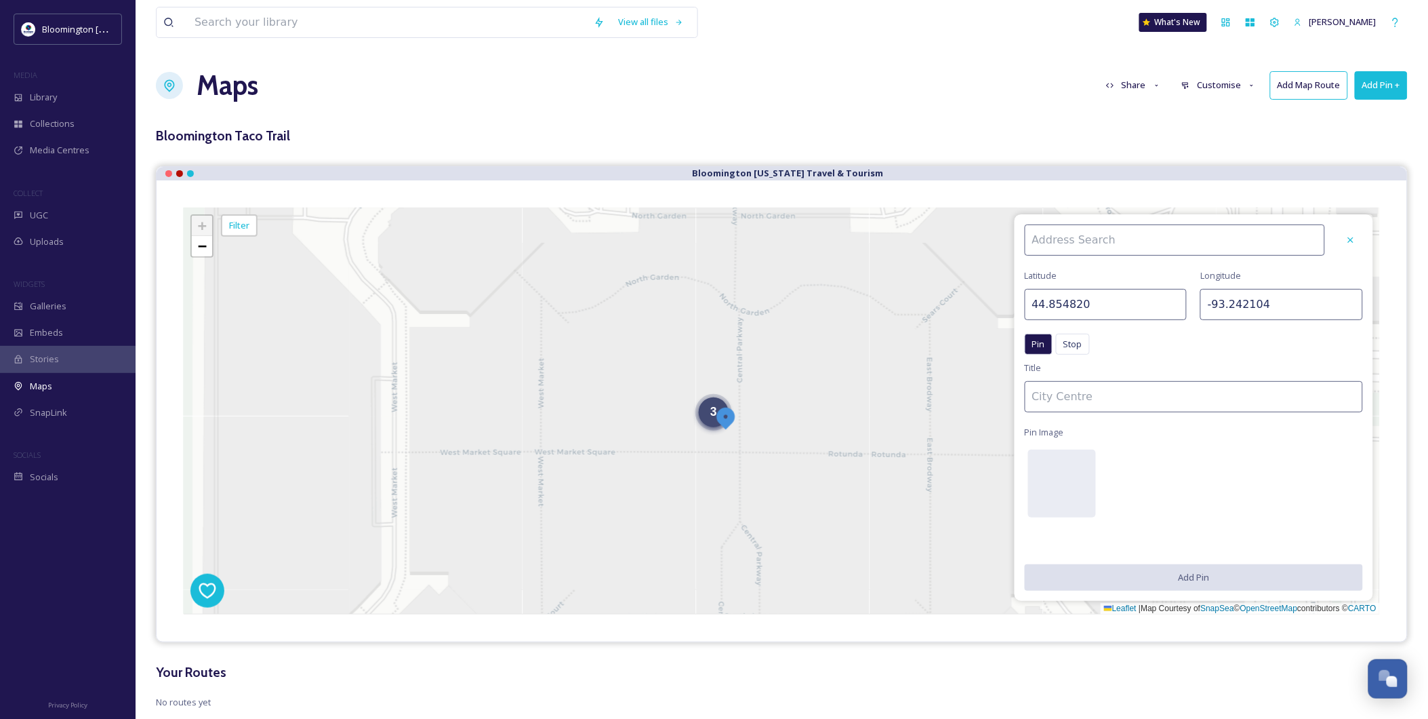
click at [712, 422] on div "3" at bounding box center [714, 412] width 30 height 30
click at [738, 409] on img at bounding box center [737, 419] width 54 height 54
click at [706, 419] on div "3" at bounding box center [714, 412] width 30 height 30
click at [721, 411] on img at bounding box center [737, 419] width 54 height 54
click at [731, 407] on img at bounding box center [737, 419] width 54 height 54
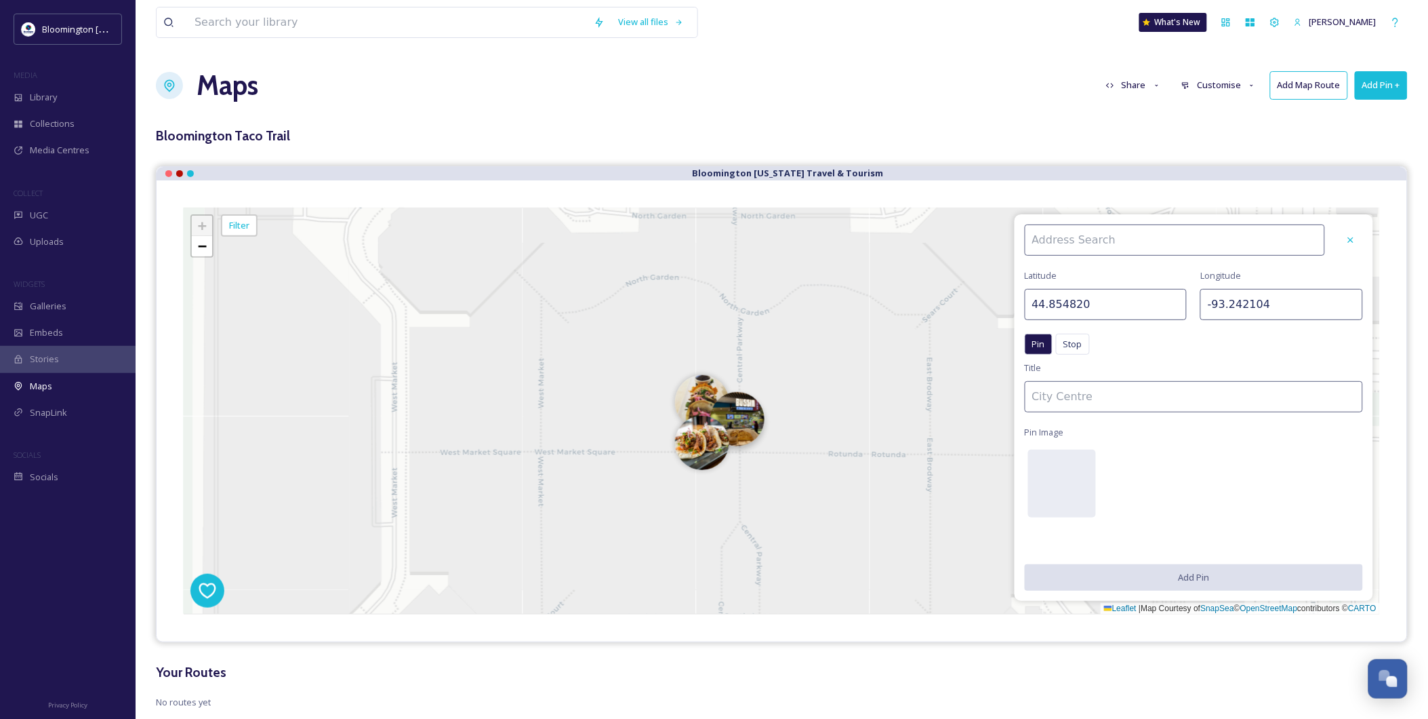
click at [731, 407] on img at bounding box center [737, 419] width 54 height 54
click at [299, 378] on div "3" at bounding box center [299, 378] width 0 height 0
type input "44.854955"
type input "-93.242230"
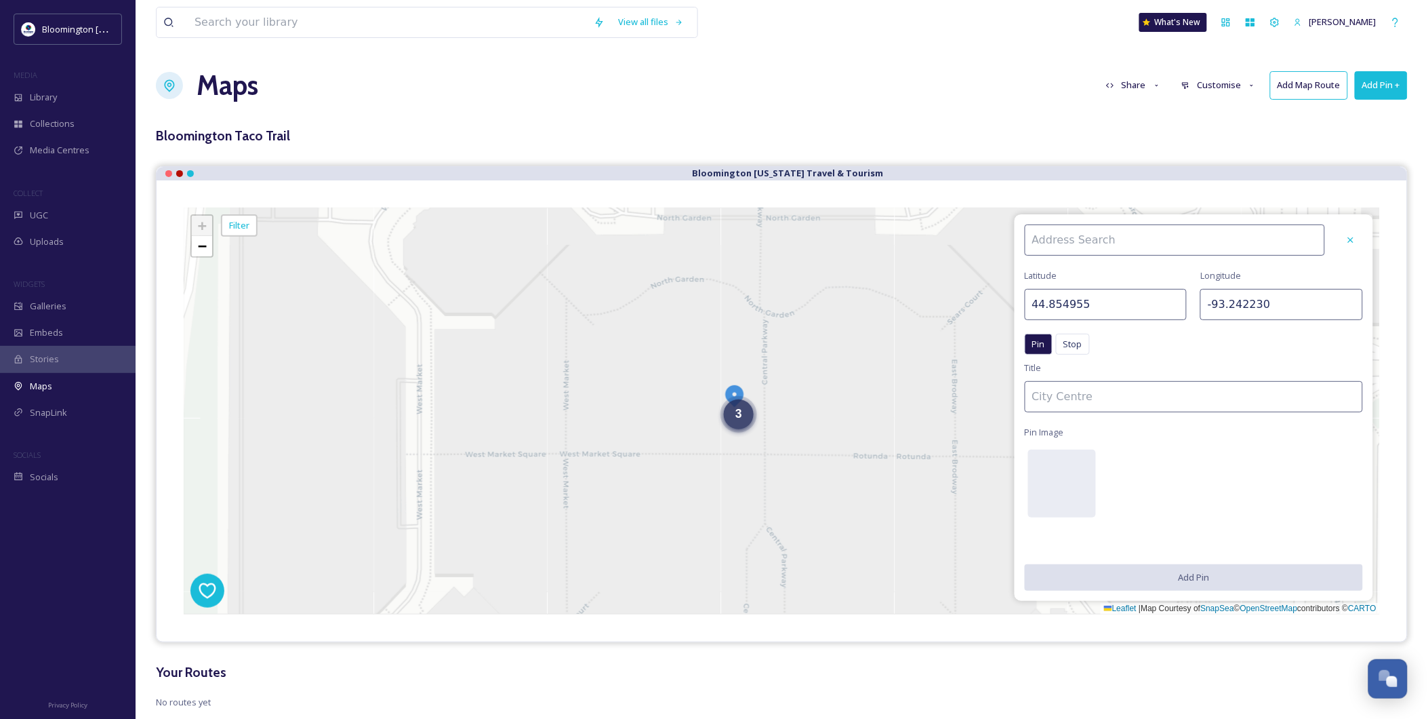
click at [737, 407] on span "3" at bounding box center [738, 414] width 7 height 14
click at [1285, 241] on icon at bounding box center [1351, 240] width 11 height 11
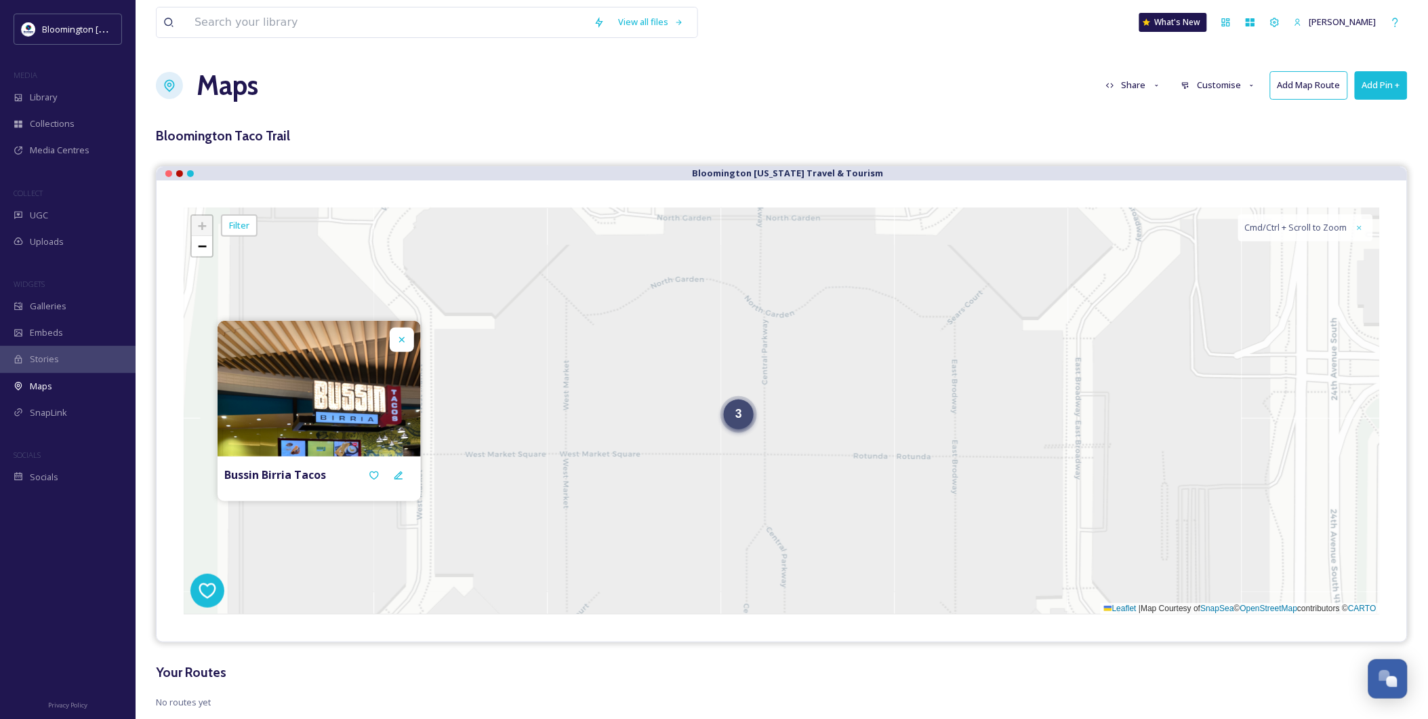
click at [746, 409] on div "3" at bounding box center [739, 414] width 30 height 30
click at [759, 407] on img at bounding box center [762, 421] width 54 height 54
click at [399, 468] on div at bounding box center [398, 475] width 24 height 24
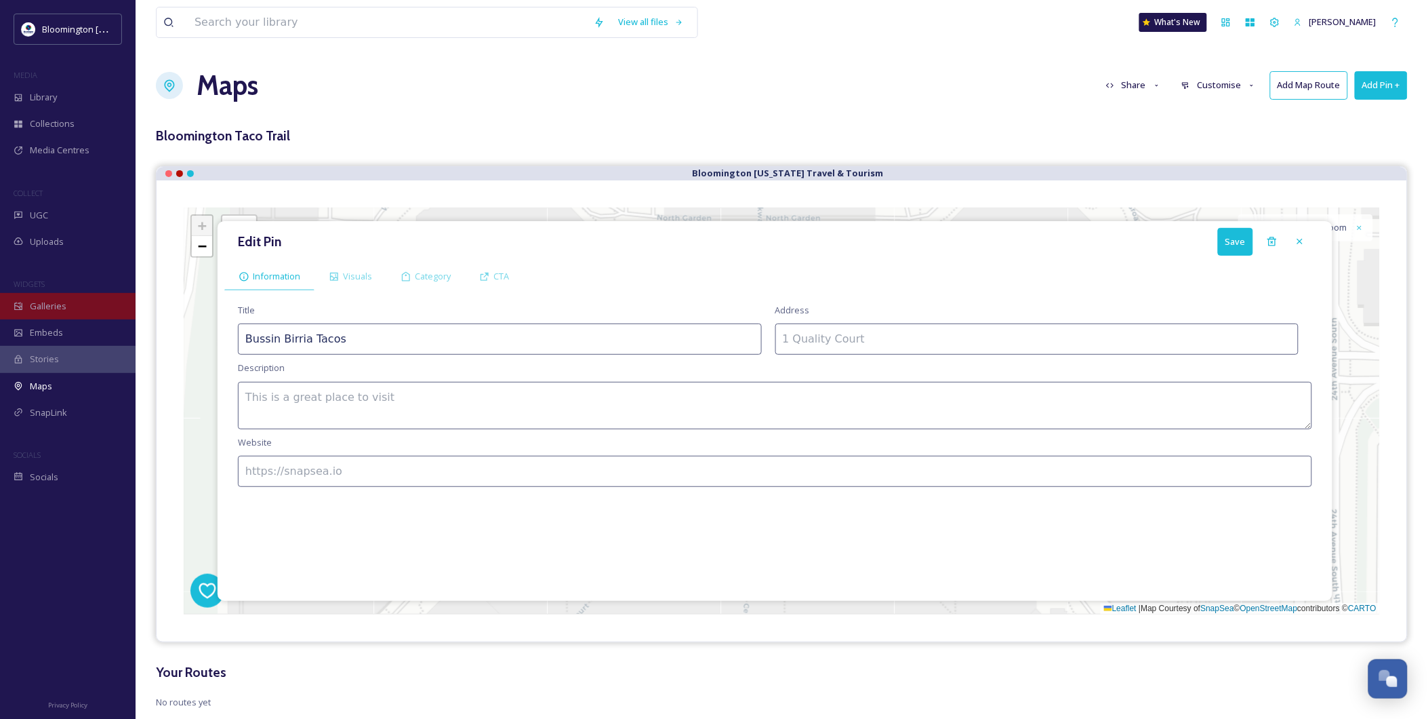
drag, startPoint x: 609, startPoint y: 334, endPoint x: 7, endPoint y: 302, distance: 602.8
click at [9, 302] on div "Bloomington [US_STATE] Travel & Tourism MEDIA Library Collections Media Centres…" at bounding box center [714, 374] width 1428 height 749
click at [603, 423] on textarea at bounding box center [775, 405] width 1074 height 47
paste textarea "Tacos and other comfort eats doled out by a locally owned counter serve in the …"
type textarea "Tacos and other comfort eats doled out by a locally owned counter serve in the …"
